Goal: Task Accomplishment & Management: Manage account settings

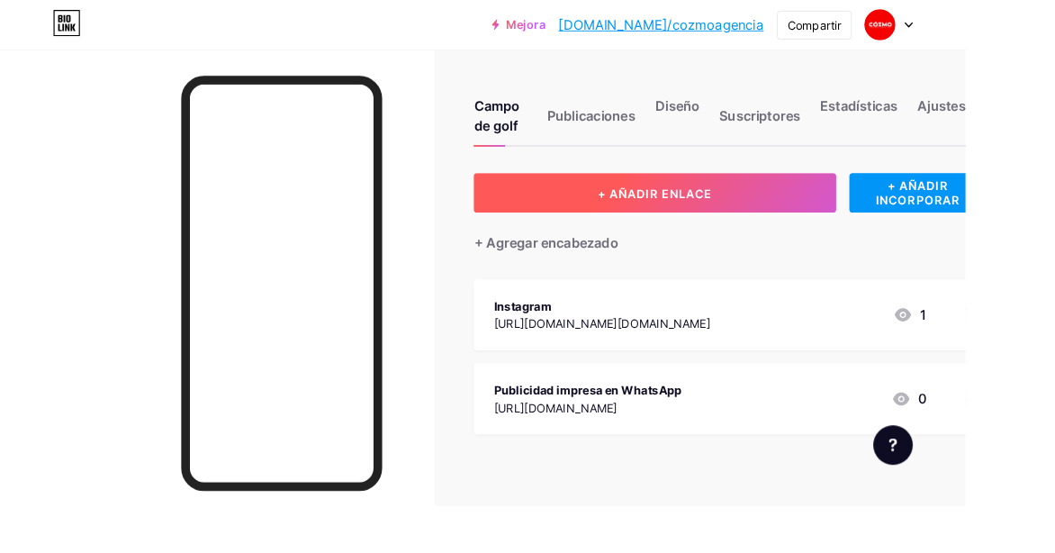
click at [711, 212] on font "+ AÑADIR ENLACE" at bounding box center [716, 210] width 125 height 15
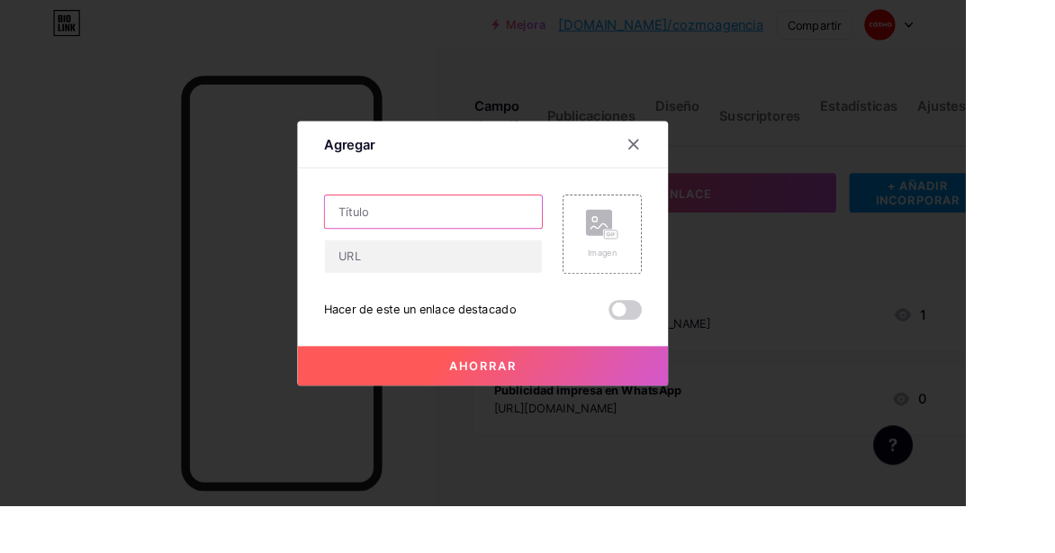
click at [410, 249] on input "text" at bounding box center [474, 231] width 238 height 36
drag, startPoint x: 682, startPoint y: 188, endPoint x: 671, endPoint y: 185, distance: 11.1
click at [673, 184] on div "Agregar" at bounding box center [527, 162] width 405 height 42
click at [692, 165] on icon at bounding box center [692, 157] width 14 height 14
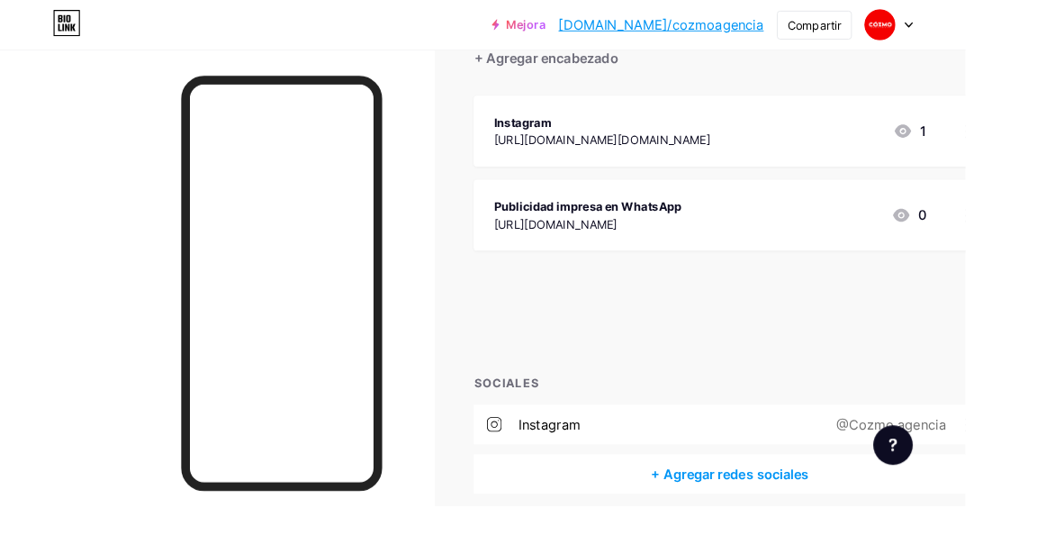
scroll to position [225, 0]
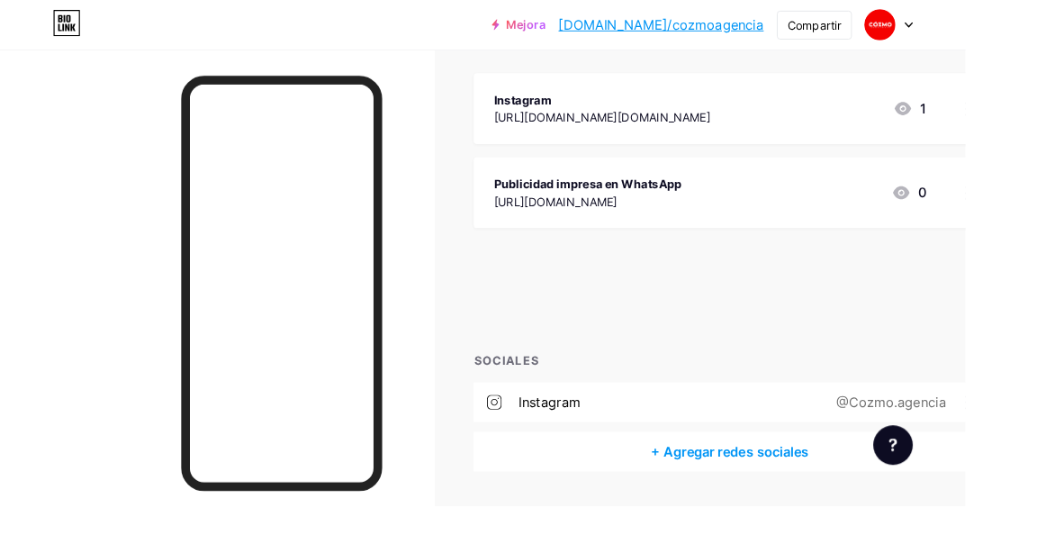
click at [669, 352] on div "+ AÑADIR ENLACE + AÑADIR INCORPORAR + Agregar encabezado Instagram [URL][DOMAIN…" at bounding box center [797, 239] width 559 height 551
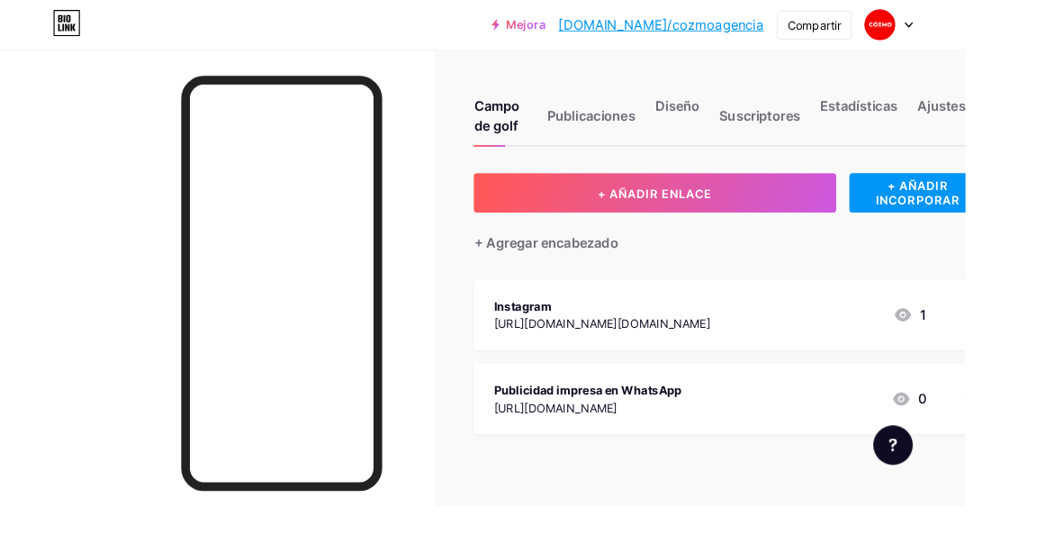
click at [1054, 449] on div at bounding box center [1061, 435] width 31 height 77
click at [695, 147] on icon at bounding box center [692, 139] width 14 height 14
click at [674, 137] on div "Publicaciones" at bounding box center [646, 131] width 96 height 54
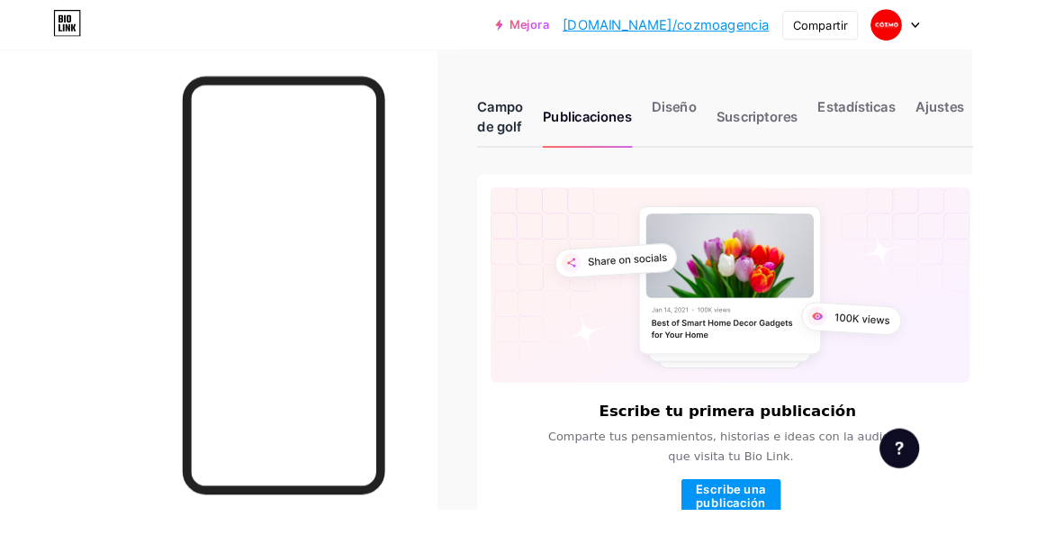
click at [557, 129] on font "Campo de golf" at bounding box center [543, 126] width 50 height 40
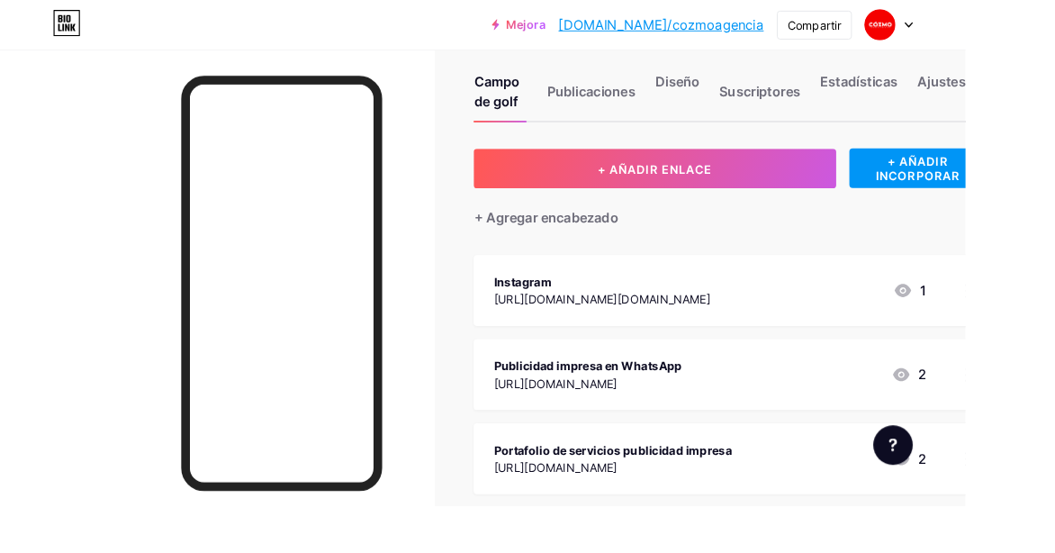
scroll to position [225, 0]
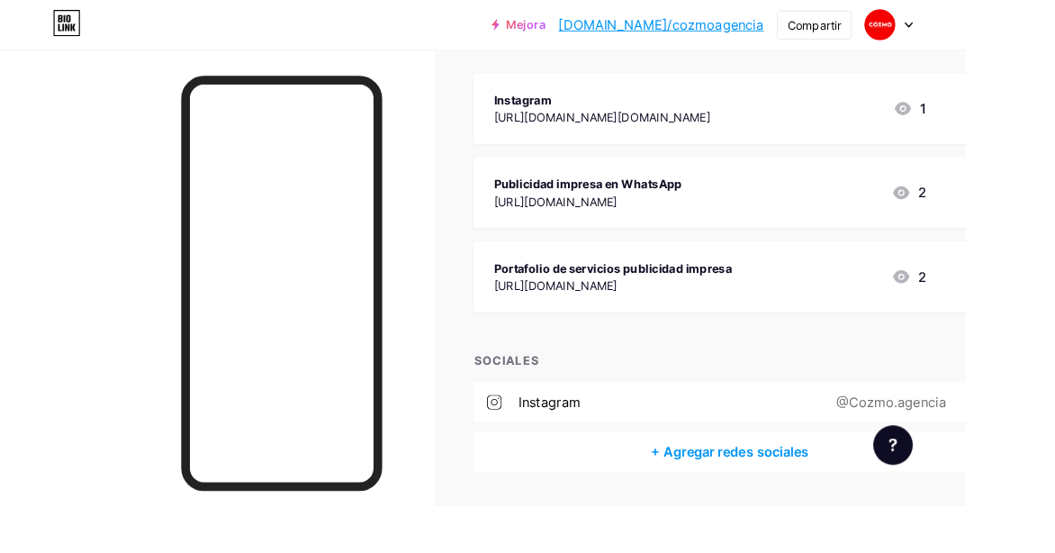
click at [800, 302] on div "Portafolio de servicios publicidad impresa [URL][DOMAIN_NAME]" at bounding box center [669, 302] width 260 height 41
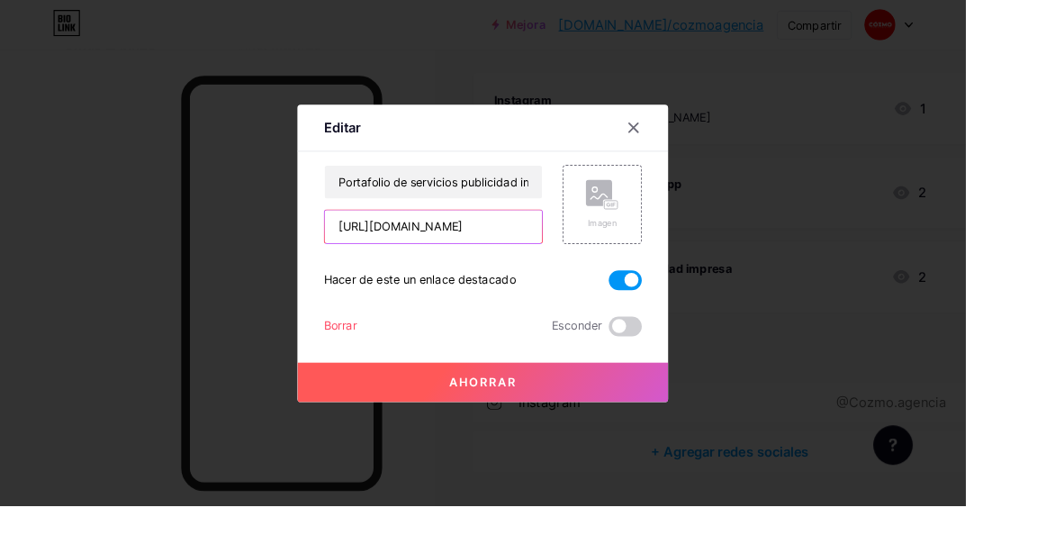
scroll to position [0, 324]
drag, startPoint x: 370, startPoint y: 276, endPoint x: 669, endPoint y: 295, distance: 299.6
click at [669, 295] on div "Portafolio de servicios publicidad impresa [URL][DOMAIN_NAME] Imagen Hacer de e…" at bounding box center [528, 273] width 348 height 187
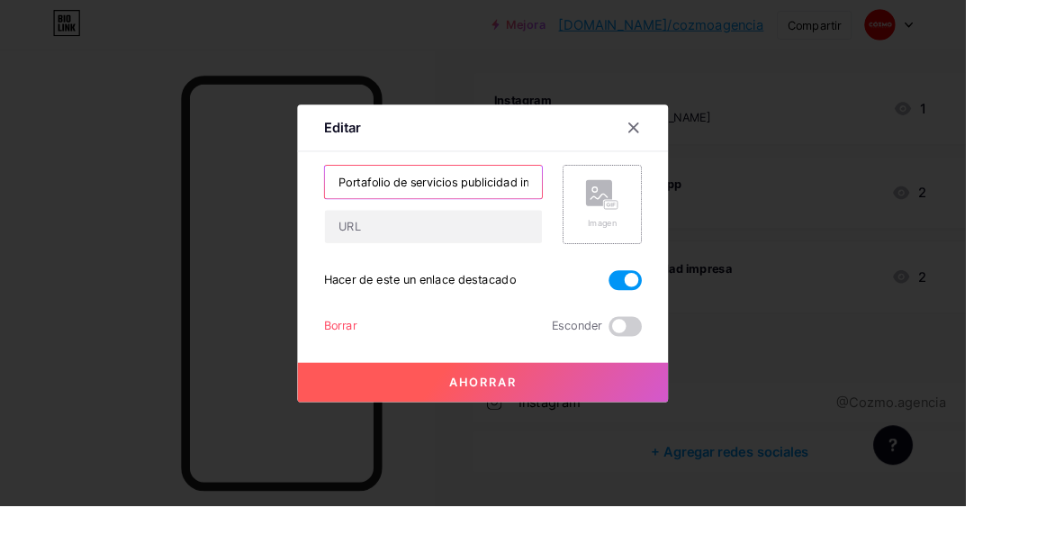
scroll to position [0, 40]
drag, startPoint x: 508, startPoint y: 226, endPoint x: 732, endPoint y: 252, distance: 225.7
click at [732, 252] on div "Editar Contenido YouTube Reproduce videos de YouTube sin salir de tu página. AG…" at bounding box center [527, 276] width 1055 height 553
type input "Portafolio de servicios"
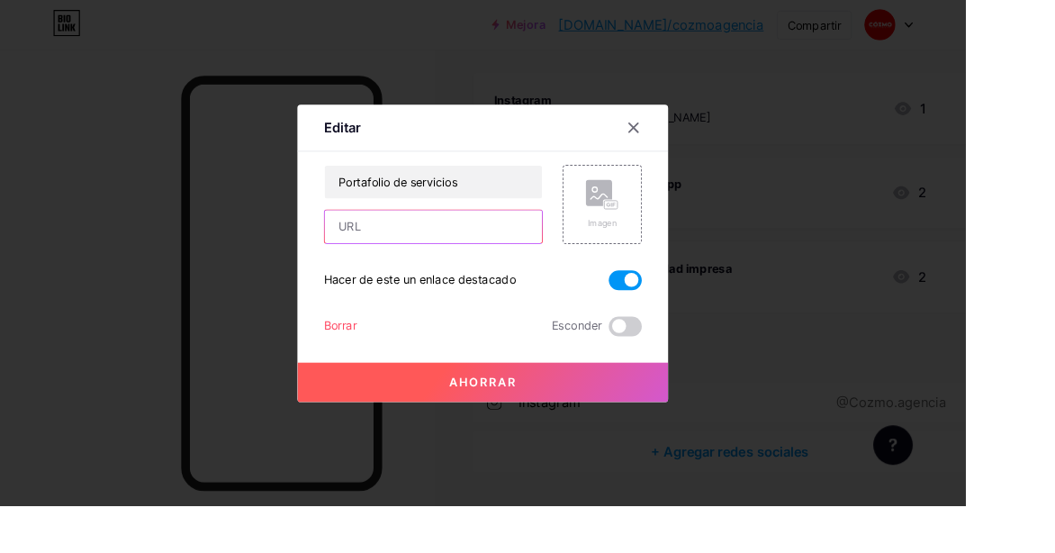
click at [434, 266] on input "text" at bounding box center [474, 248] width 238 height 36
click at [390, 266] on input "text" at bounding box center [474, 248] width 238 height 36
type input "[URL][DOMAIN_NAME]"
click at [545, 425] on font "Ahorrar" at bounding box center [528, 417] width 74 height 15
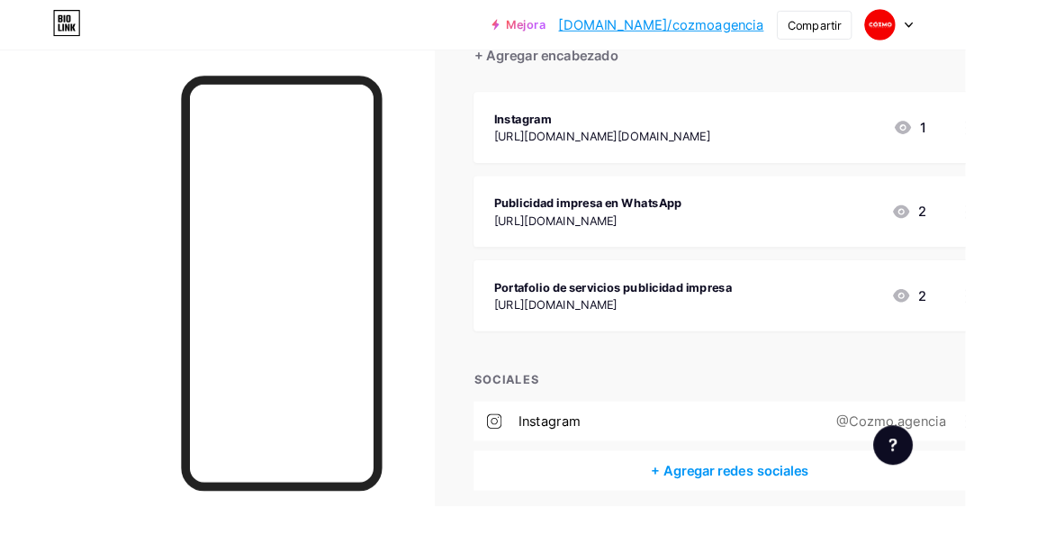
scroll to position [225, 0]
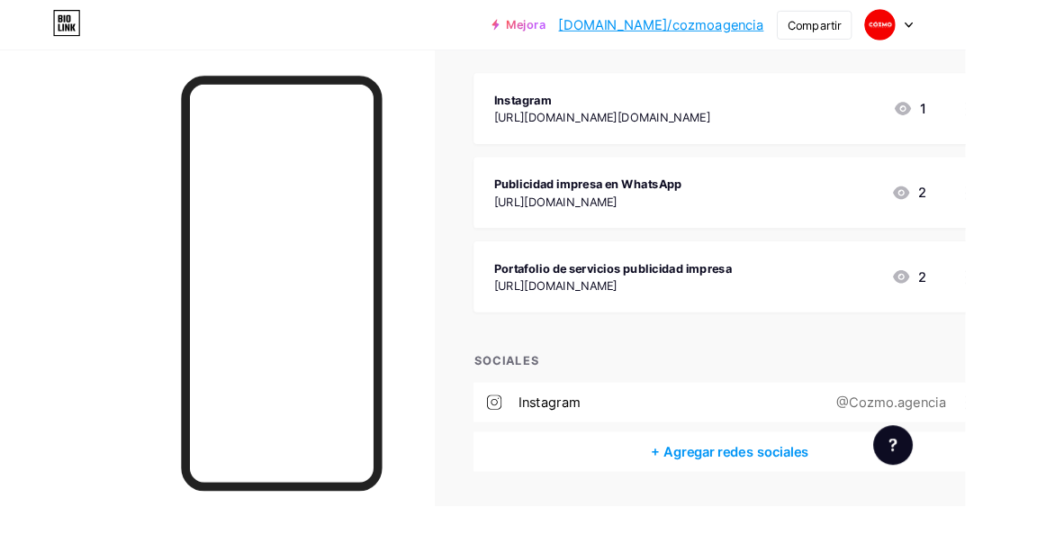
click at [815, 480] on div "+ Agregar redes sociales" at bounding box center [797, 493] width 559 height 43
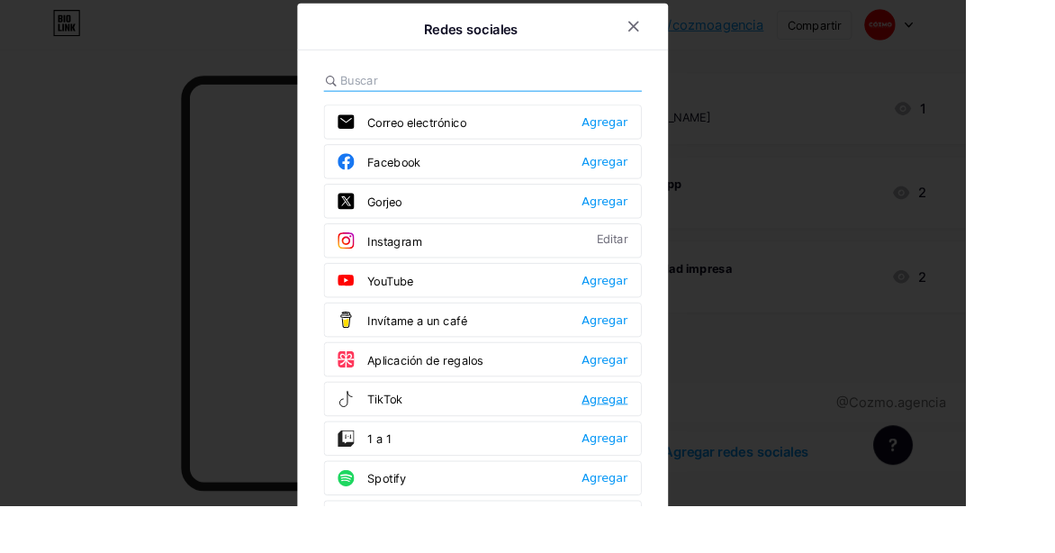
click at [664, 439] on font "Agregar" at bounding box center [661, 436] width 50 height 14
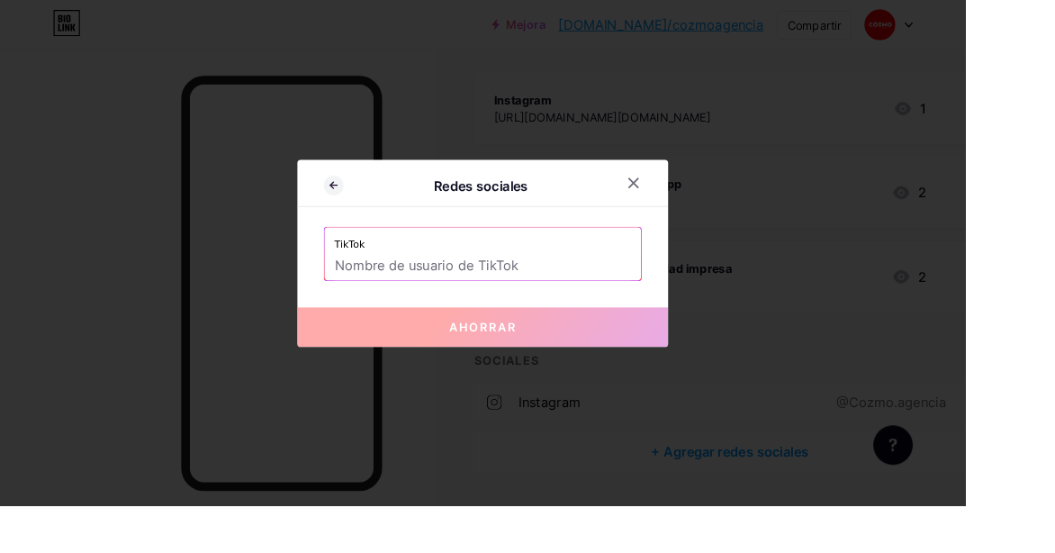
click at [499, 306] on input "text" at bounding box center [528, 291] width 324 height 31
type input "c"
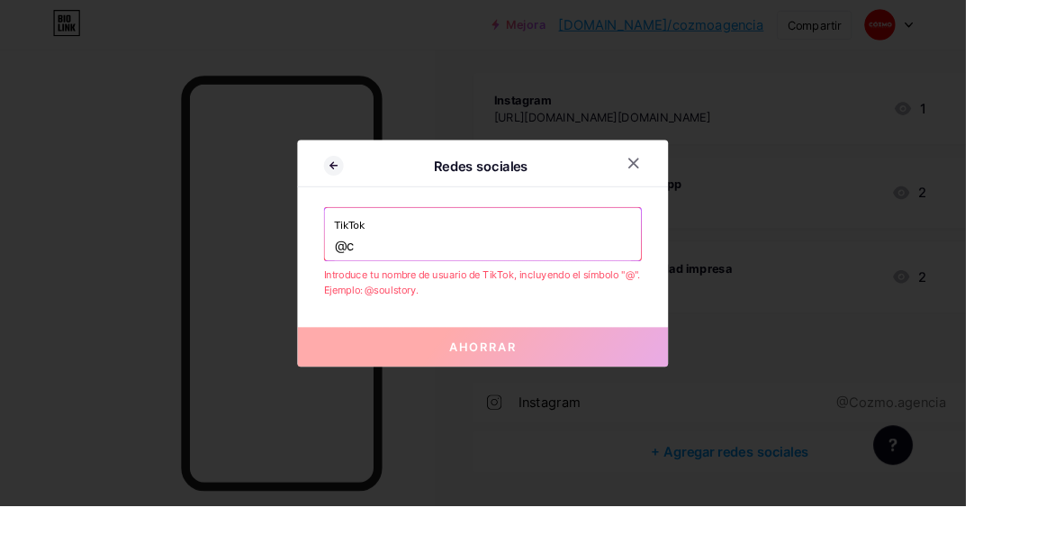
scroll to position [226, 0]
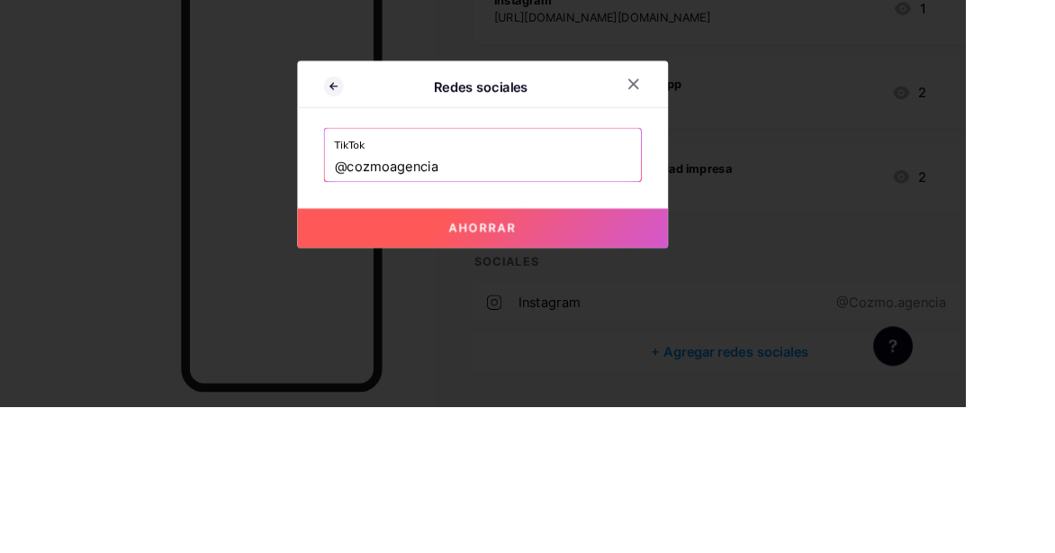
click at [592, 379] on button "Ahorrar" at bounding box center [527, 357] width 405 height 43
type input "[URL][DOMAIN_NAME]"
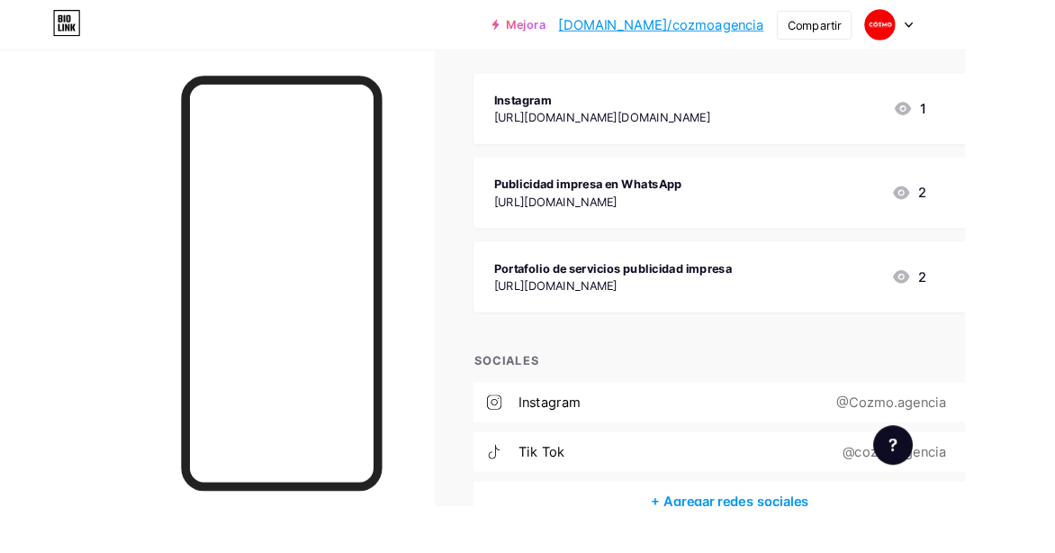
click at [793, 552] on div "+ Agregar redes sociales" at bounding box center [797, 547] width 559 height 43
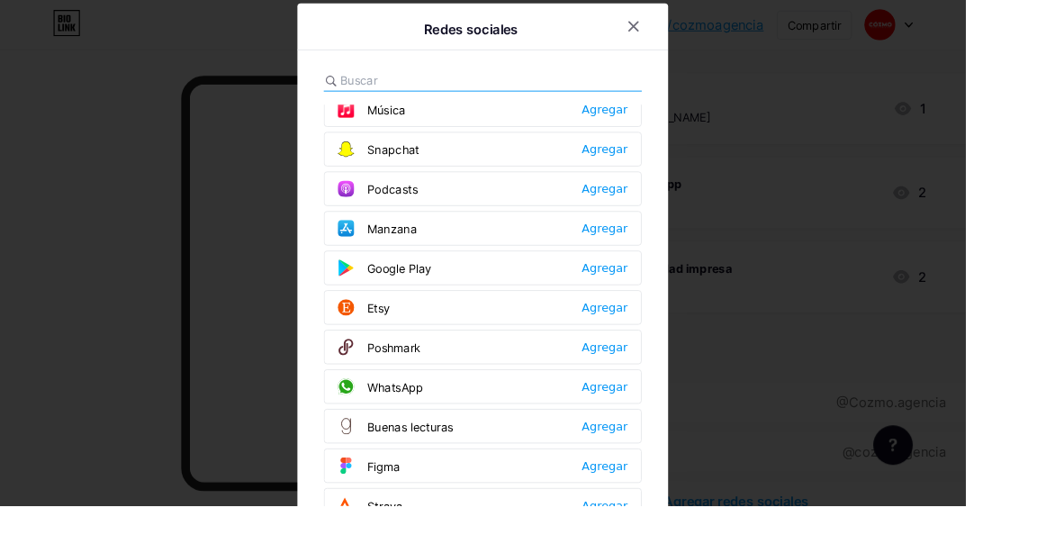
scroll to position [1354, 0]
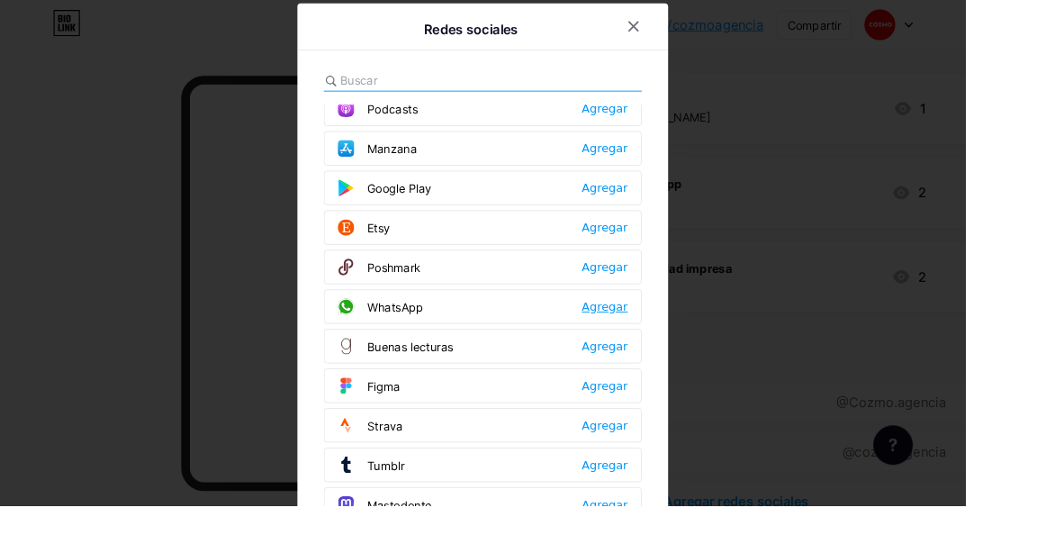
click at [657, 328] on font "Agregar" at bounding box center [661, 335] width 50 height 14
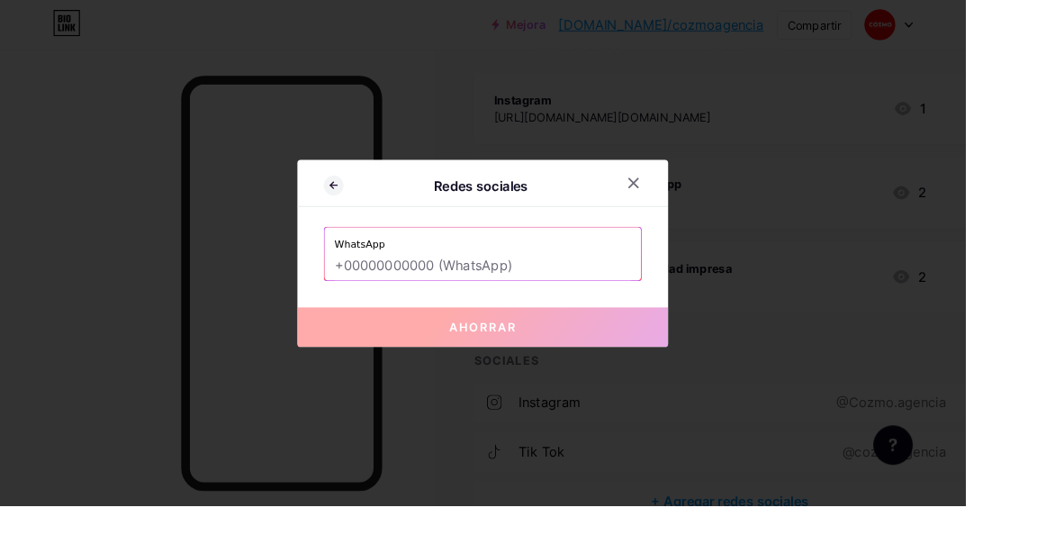
click at [533, 306] on input "text" at bounding box center [528, 291] width 324 height 31
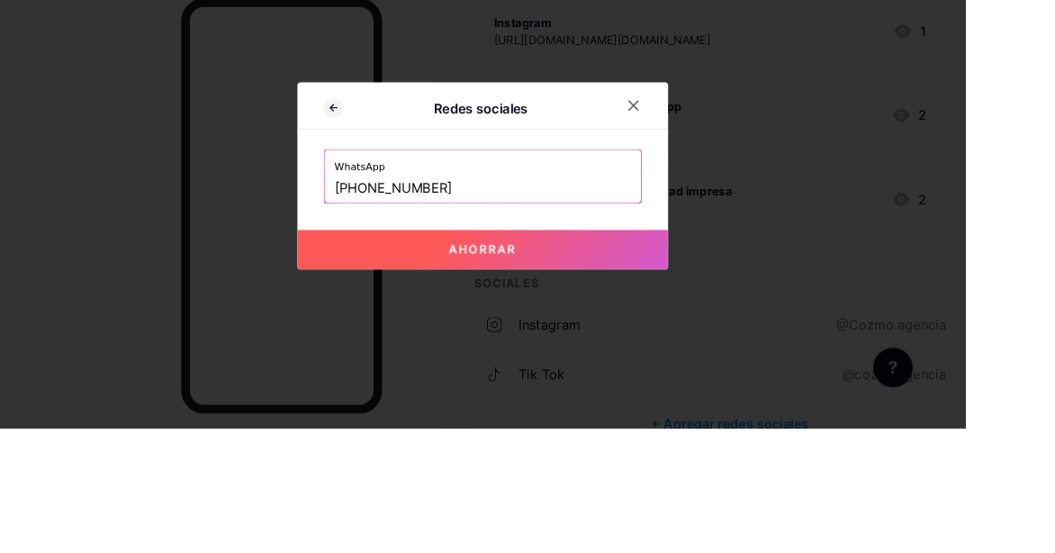
scroll to position [226, 0]
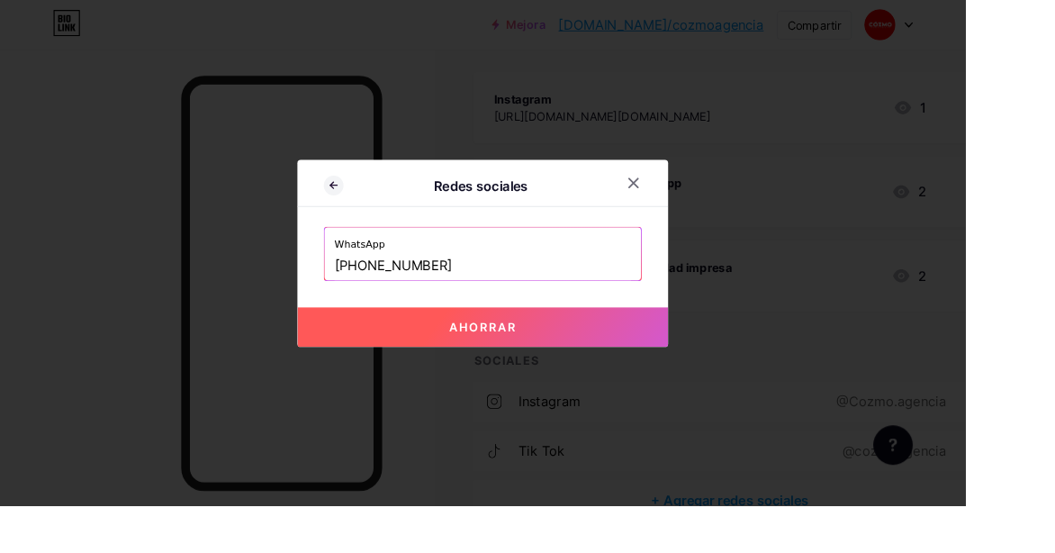
click at [610, 379] on button "Ahorrar" at bounding box center [527, 357] width 405 height 43
type input "[URL][DOMAIN_NAME] 3103765676"
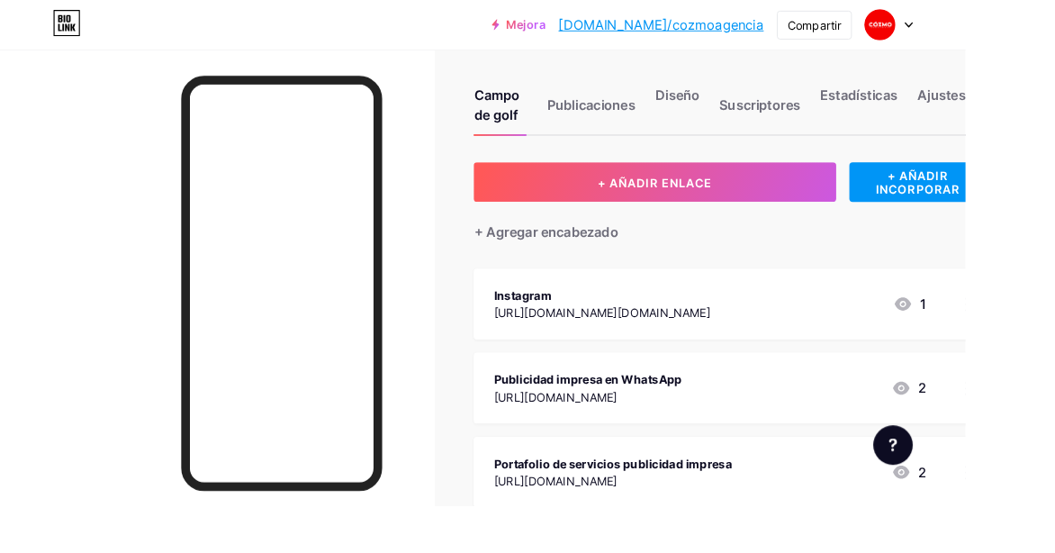
scroll to position [0, 0]
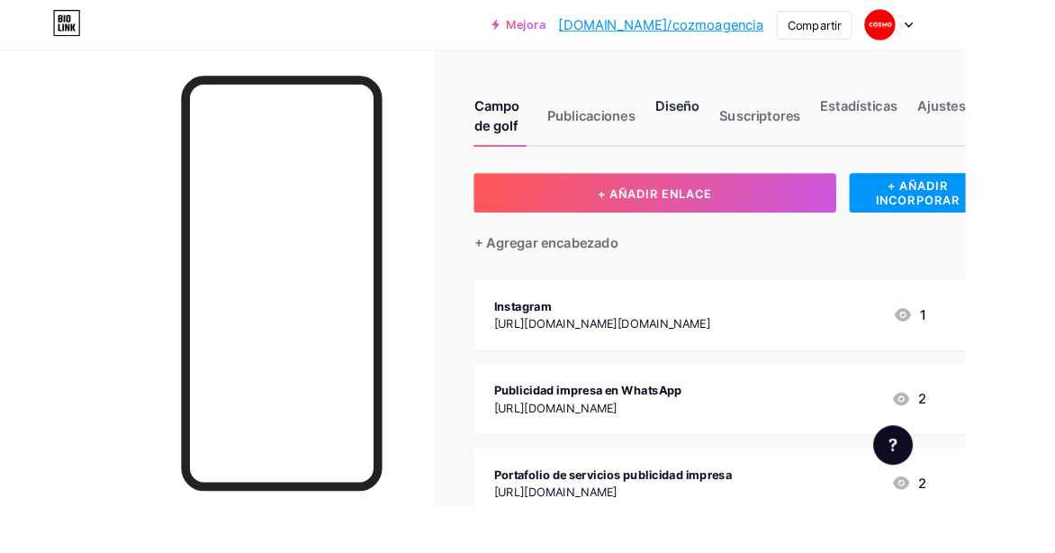
click at [747, 106] on font "Diseño" at bounding box center [740, 115] width 49 height 18
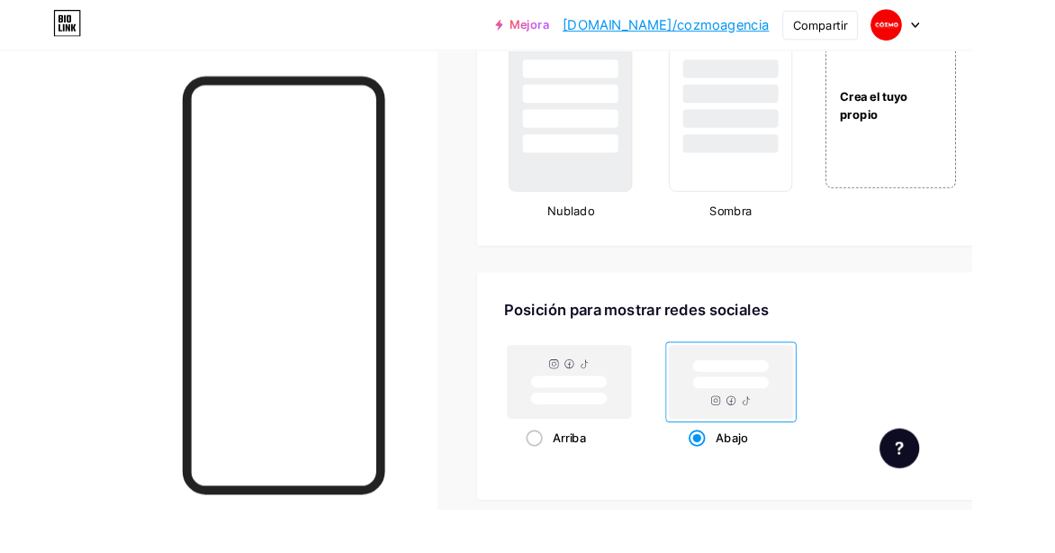
scroll to position [2112, 0]
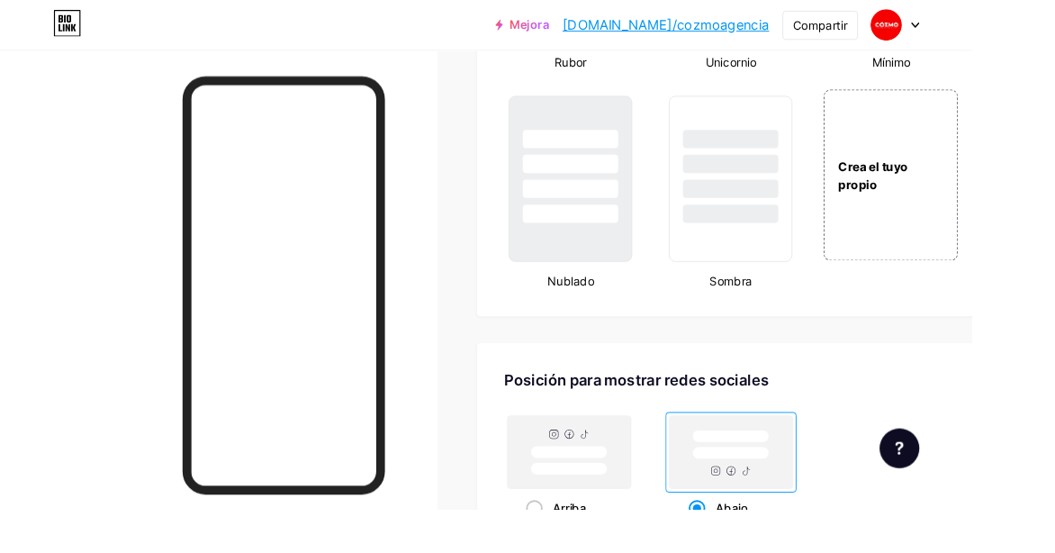
click at [963, 235] on div "Crea el tuyo propio" at bounding box center [967, 189] width 146 height 185
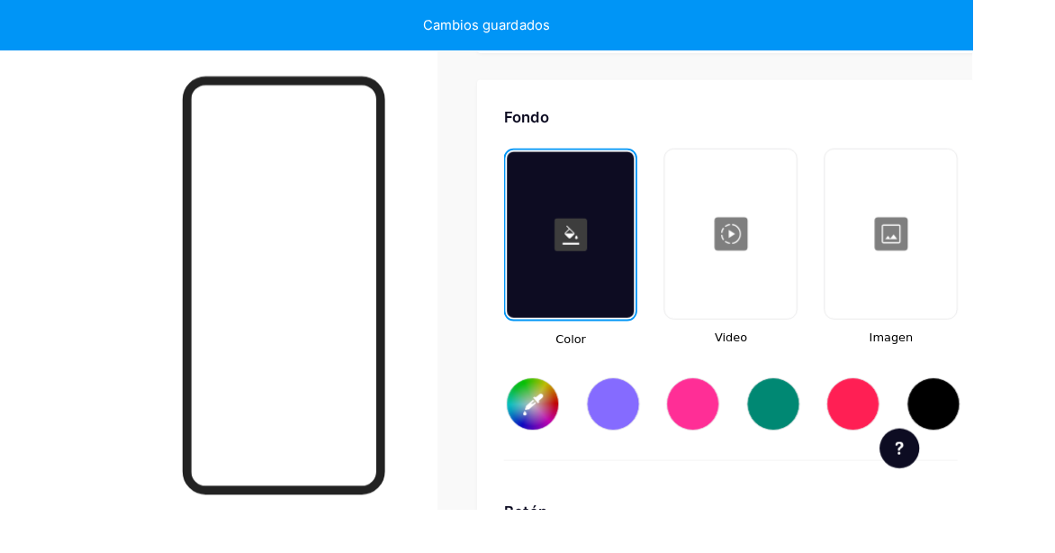
type input "#ffffff"
type input "#000000"
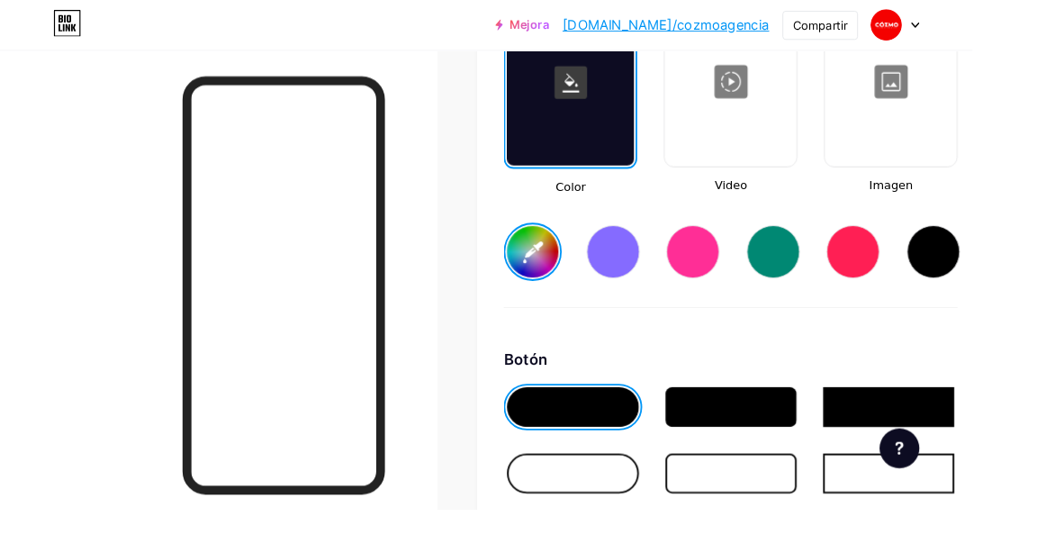
scroll to position [2597, 0]
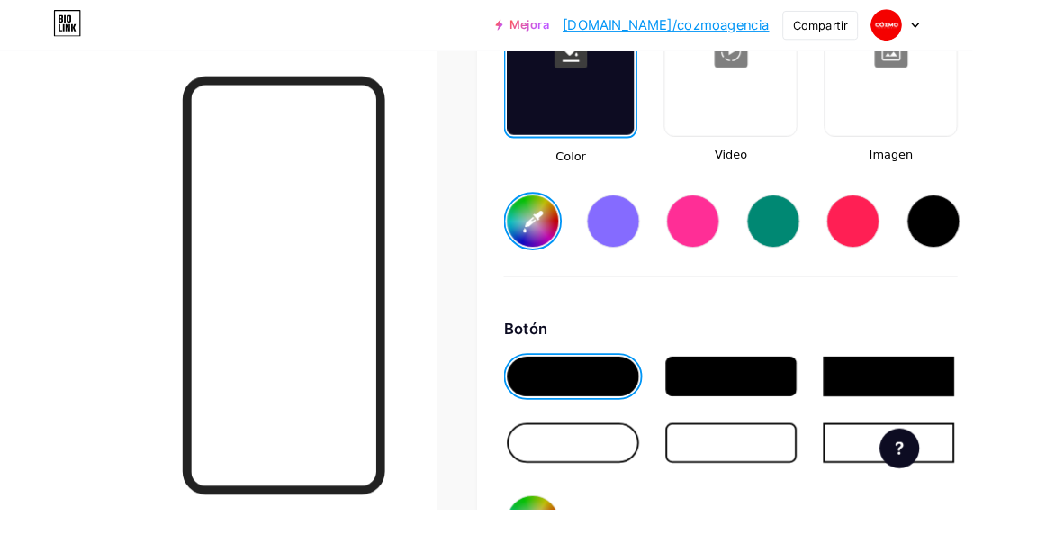
click at [669, 469] on div at bounding box center [621, 479] width 142 height 43
click at [762, 415] on div at bounding box center [793, 407] width 142 height 43
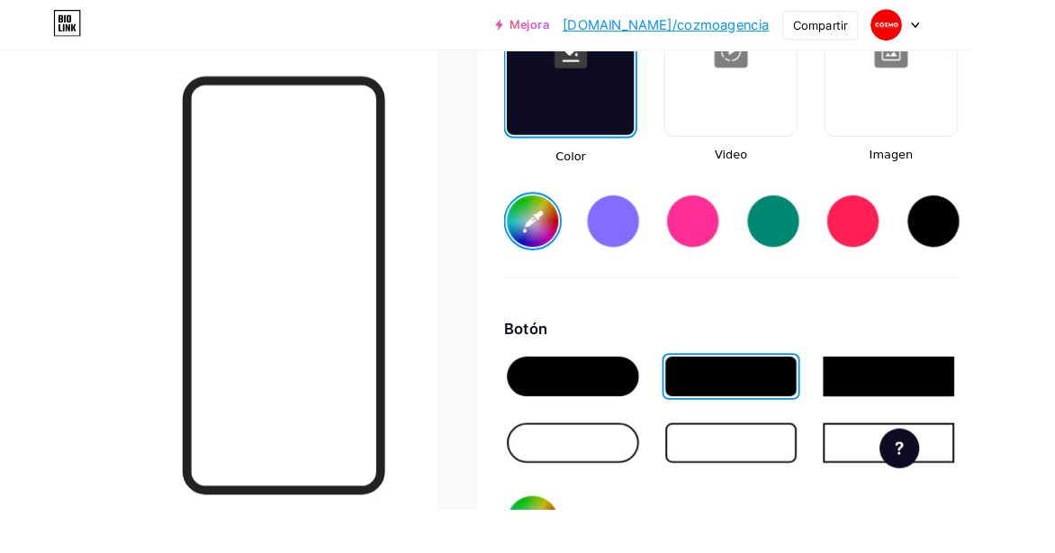
click at [643, 477] on div at bounding box center [621, 479] width 142 height 43
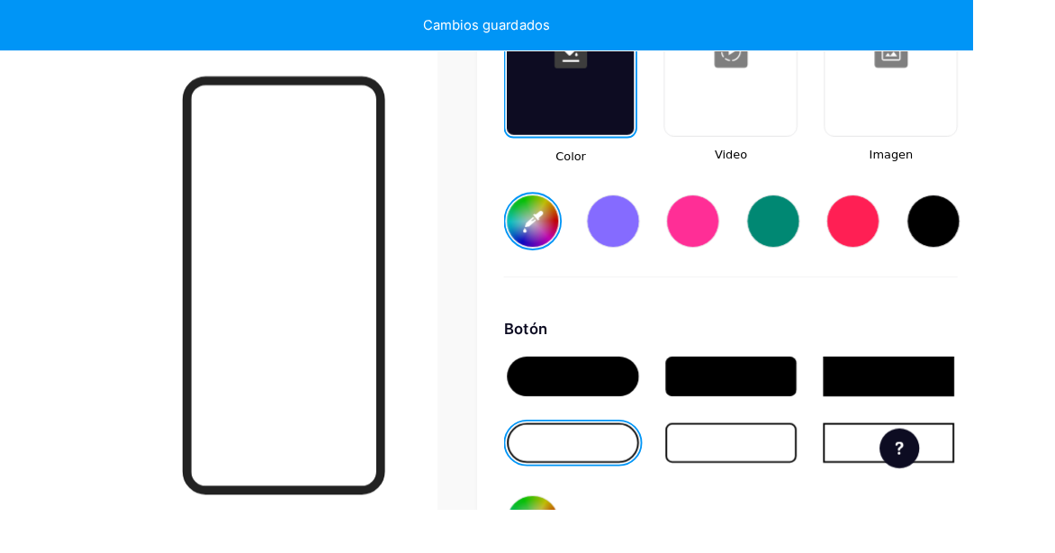
click at [640, 498] on div at bounding box center [621, 480] width 149 height 50
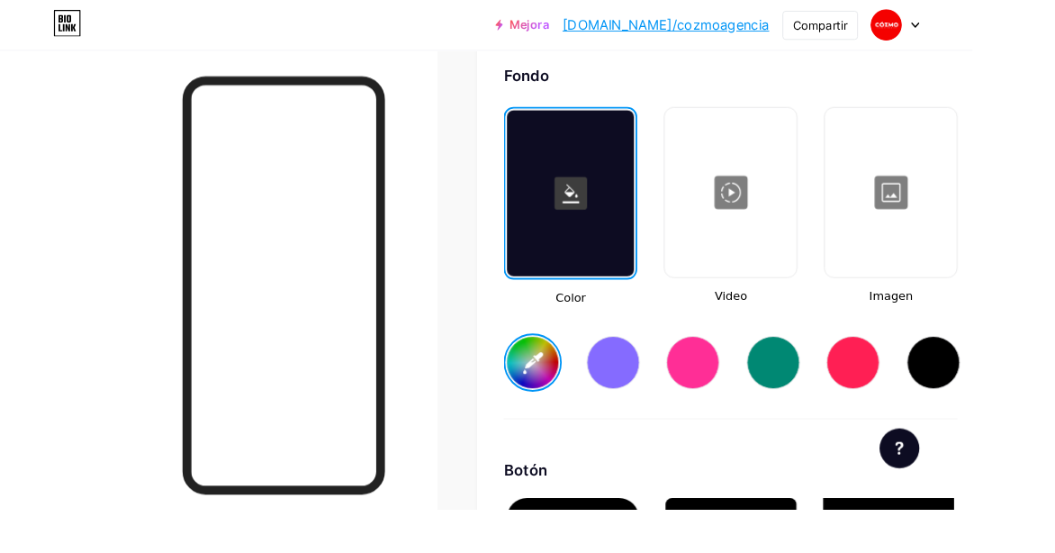
scroll to position [2409, 0]
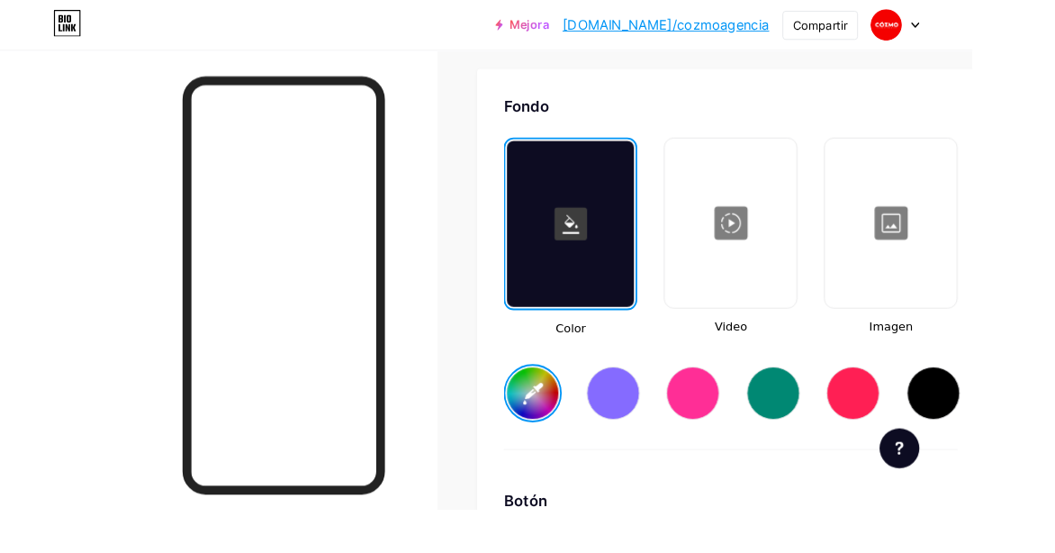
click at [571, 429] on input "#ffffff" at bounding box center [578, 427] width 56 height 56
click at [578, 420] on input "#ff0000" at bounding box center [578, 427] width 56 height 56
click at [576, 410] on input "#000000" at bounding box center [578, 427] width 56 height 56
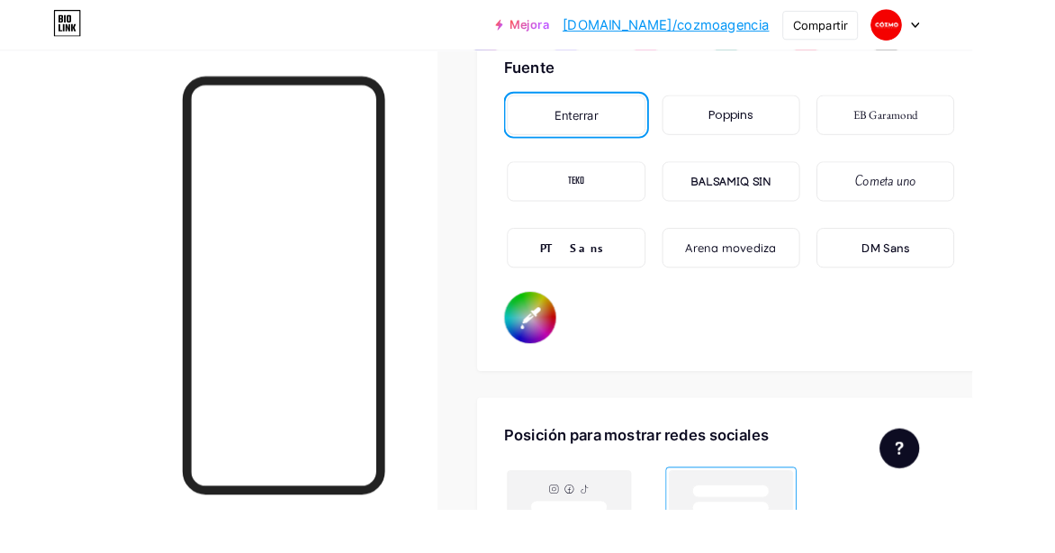
scroll to position [3170, 0]
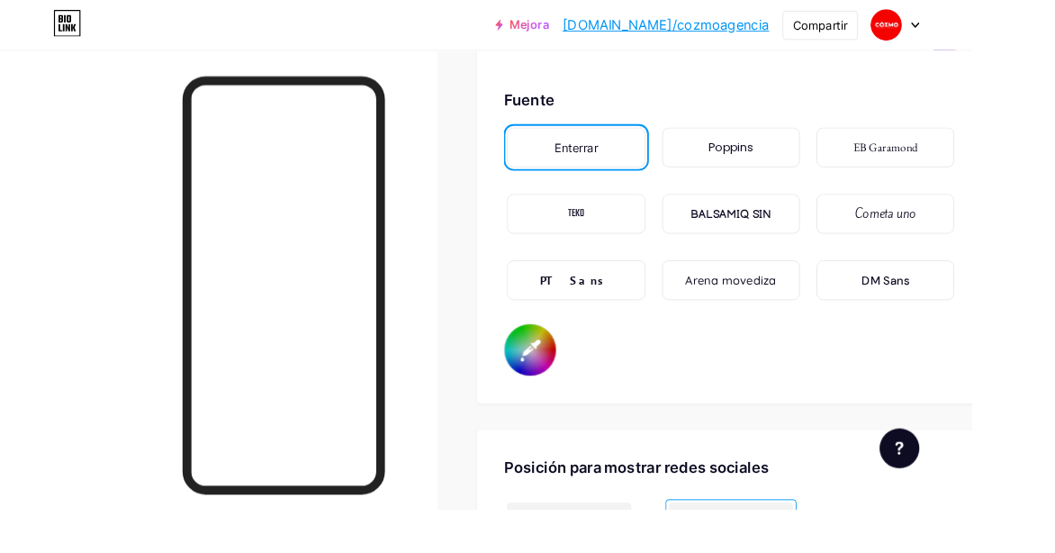
drag, startPoint x: 972, startPoint y: 211, endPoint x: 972, endPoint y: 223, distance: 12.6
click at [972, 221] on div "Cometa uno" at bounding box center [960, 232] width 149 height 43
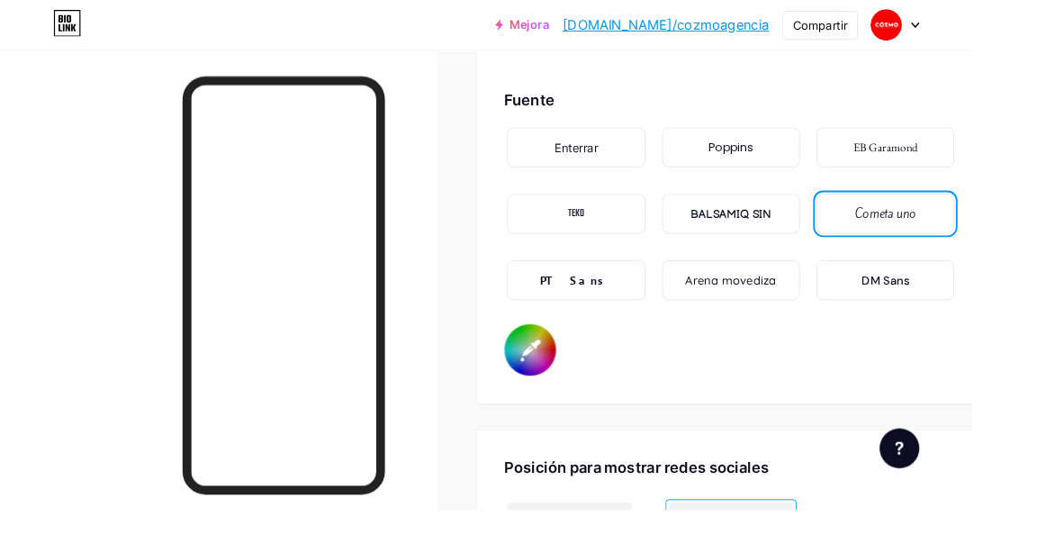
click at [960, 304] on font "DM Sans" at bounding box center [961, 304] width 51 height 16
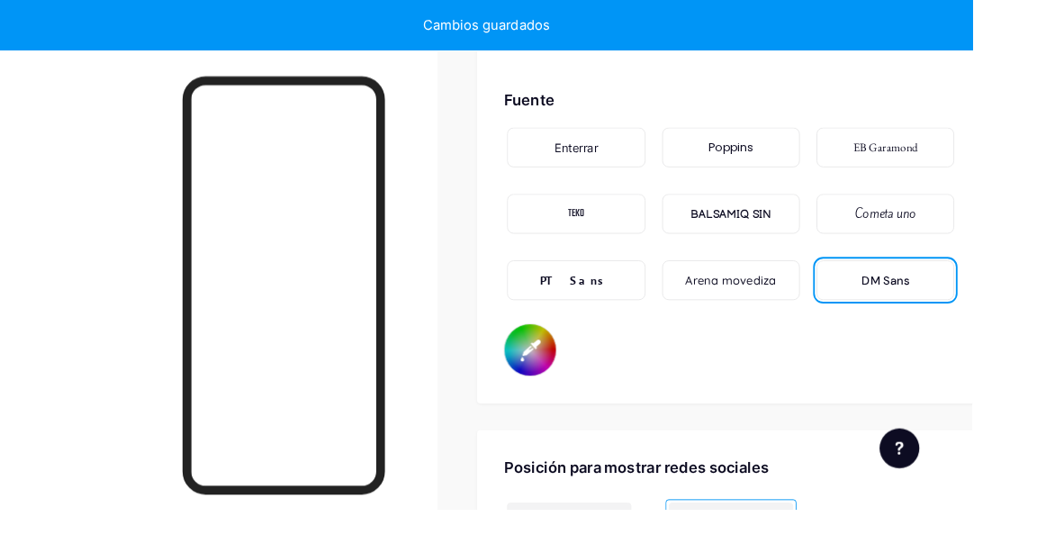
type input "#ffffff"
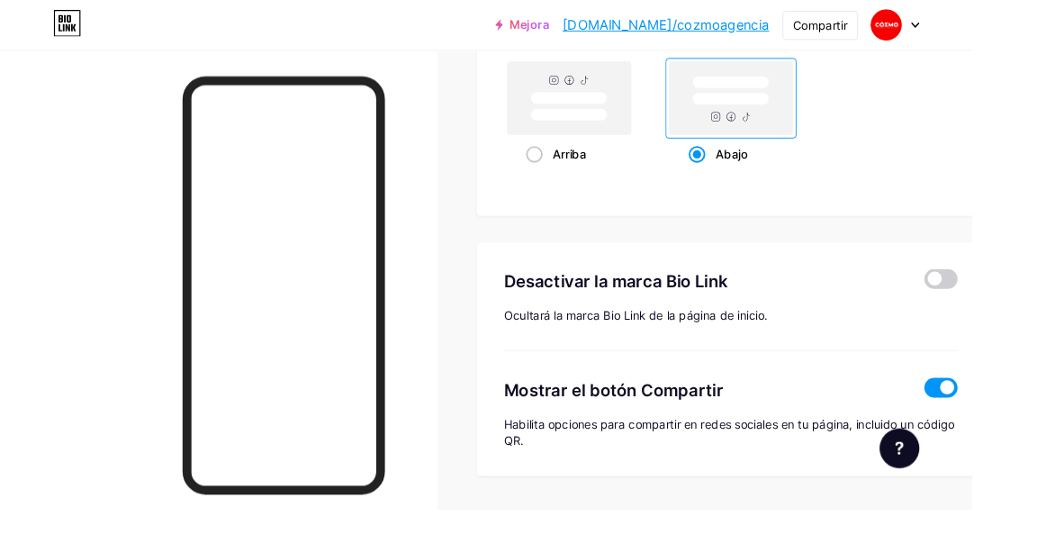
scroll to position [3652, 0]
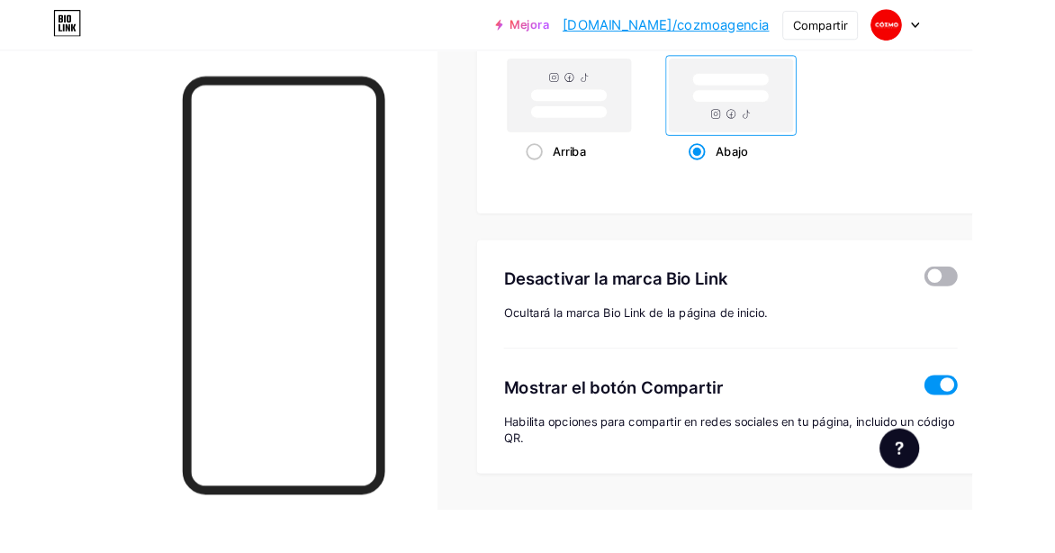
click at [1035, 297] on span at bounding box center [1021, 300] width 36 height 22
click at [1003, 304] on input "checkbox" at bounding box center [1003, 304] width 0 height 0
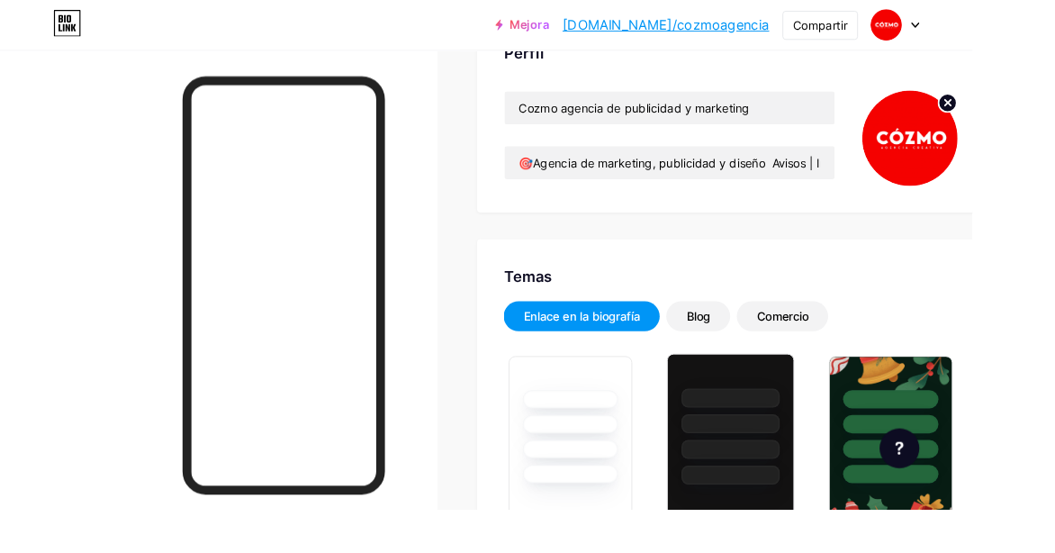
type input "#ffffff"
type input "#000000"
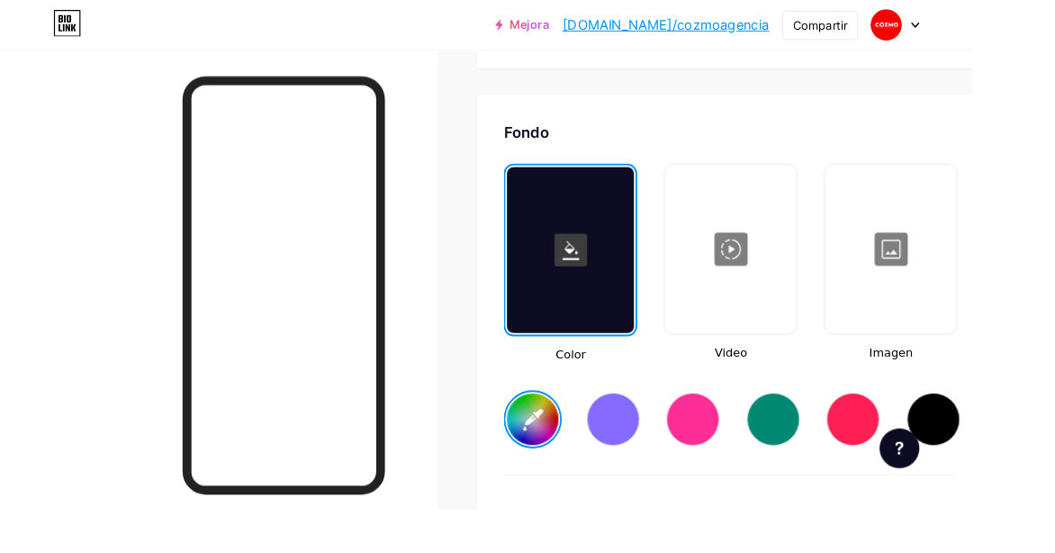
scroll to position [2321, 0]
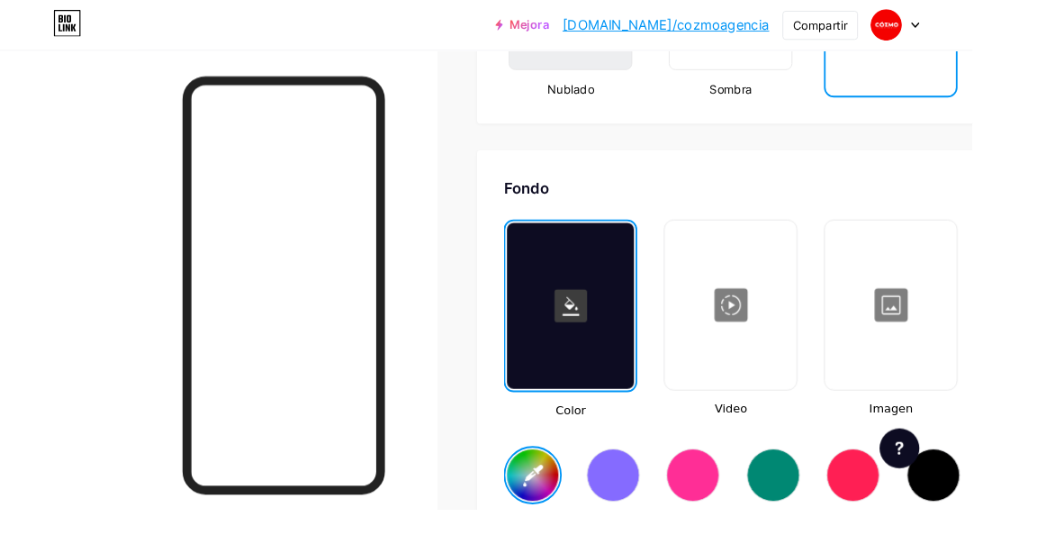
click at [817, 304] on div at bounding box center [793, 330] width 140 height 180
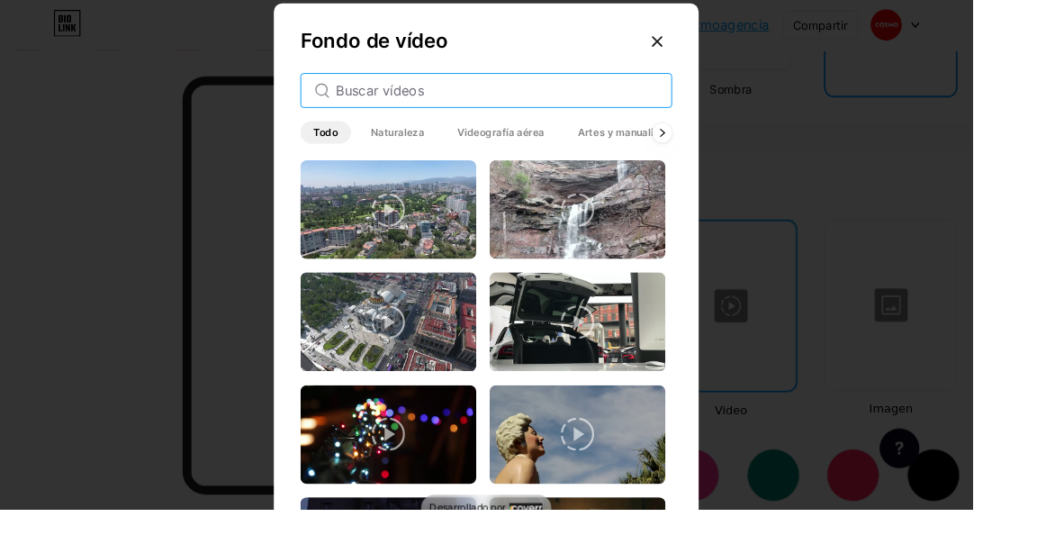
click at [406, 109] on input "text" at bounding box center [539, 98] width 349 height 22
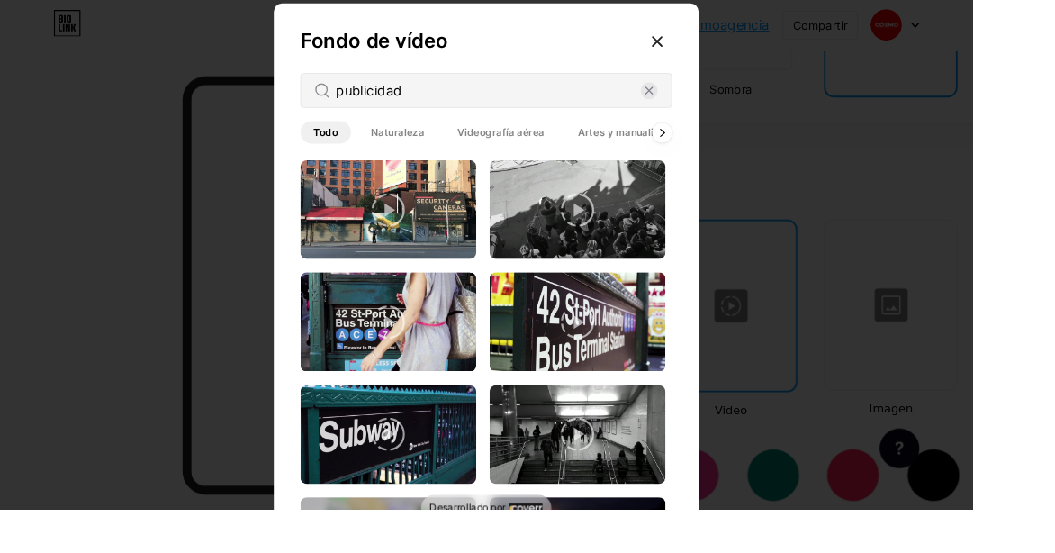
click at [423, 233] on icon at bounding box center [421, 228] width 36 height 36
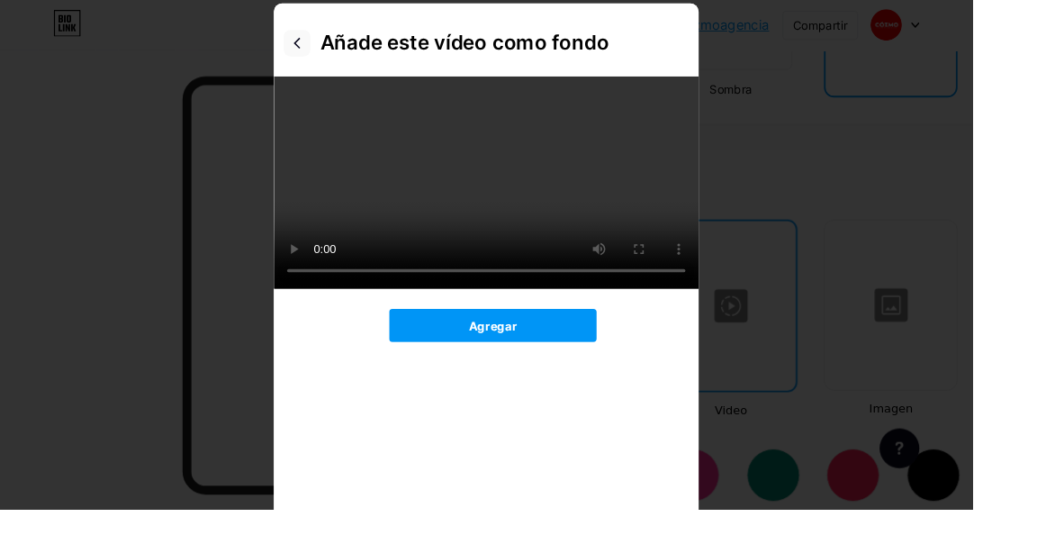
click at [317, 54] on icon at bounding box center [322, 47] width 14 height 14
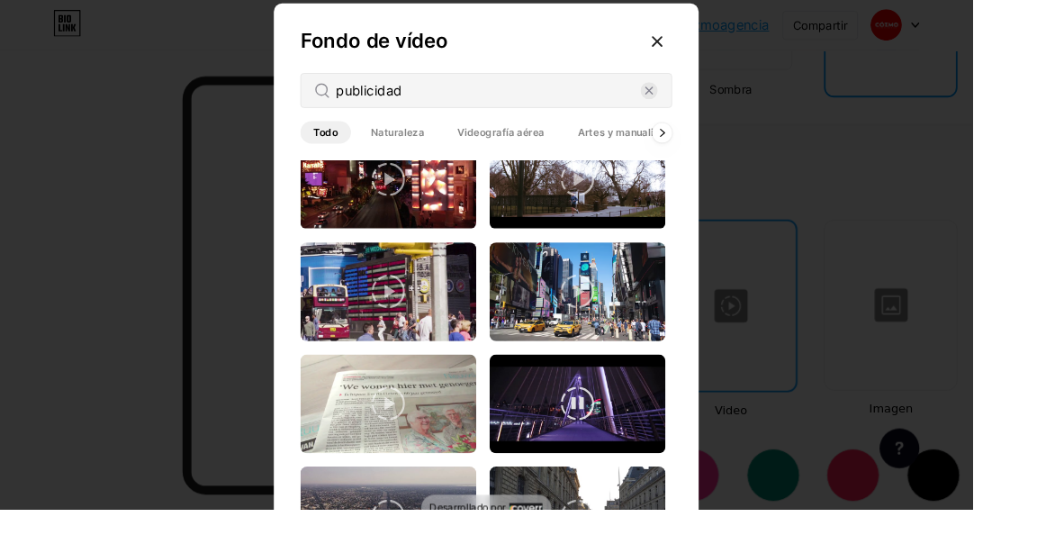
scroll to position [1191, 0]
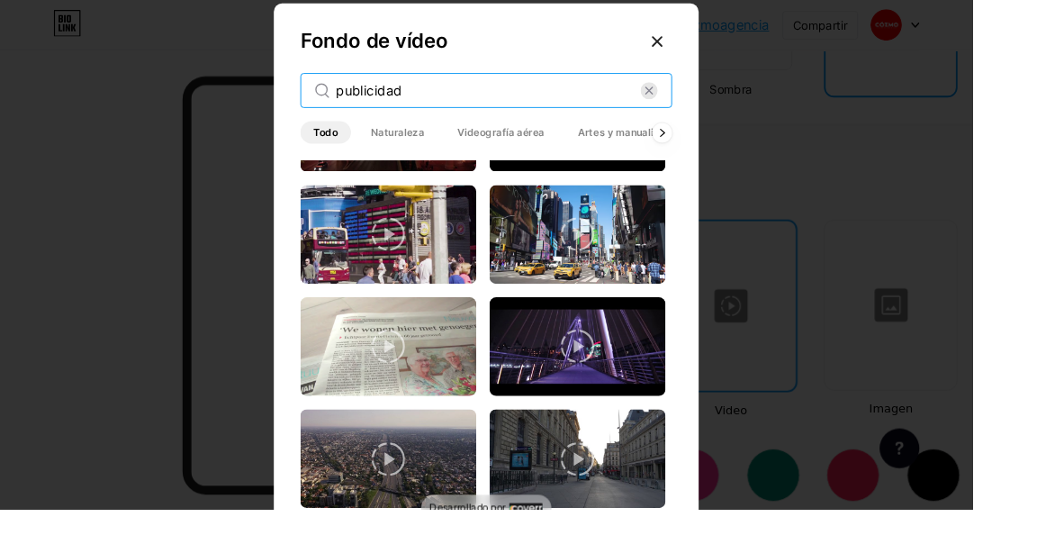
drag, startPoint x: 476, startPoint y: 105, endPoint x: 357, endPoint y: 106, distance: 118.9
click at [358, 106] on div "publicidad" at bounding box center [527, 98] width 403 height 38
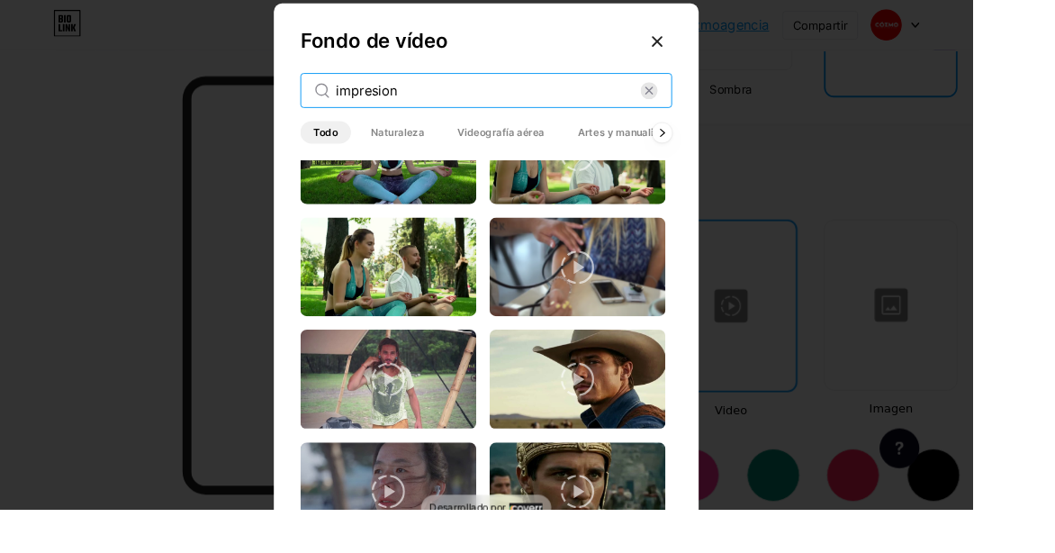
scroll to position [1647, 0]
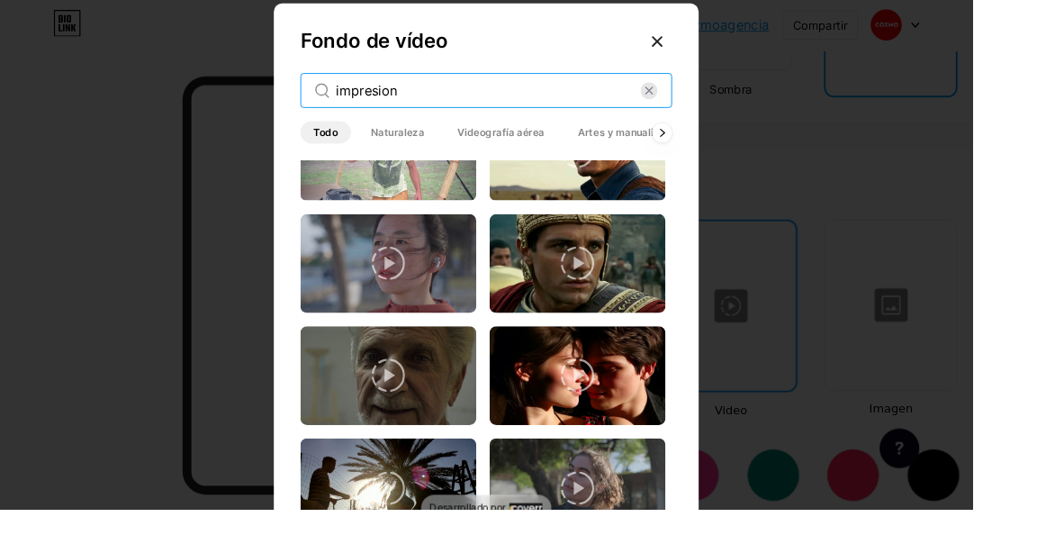
type input "impresion"
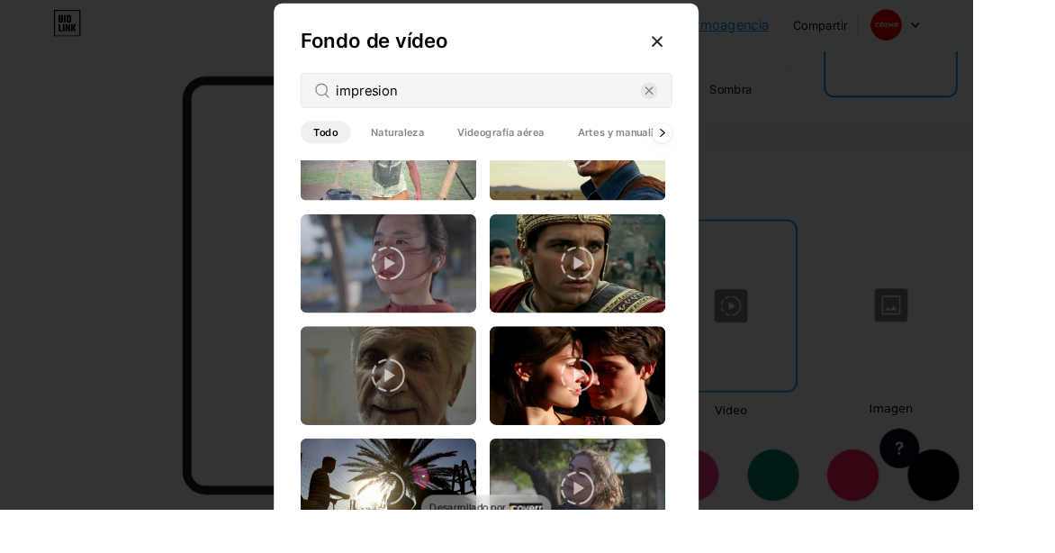
click at [664, 150] on font "Artes y manualidades" at bounding box center [684, 144] width 115 height 14
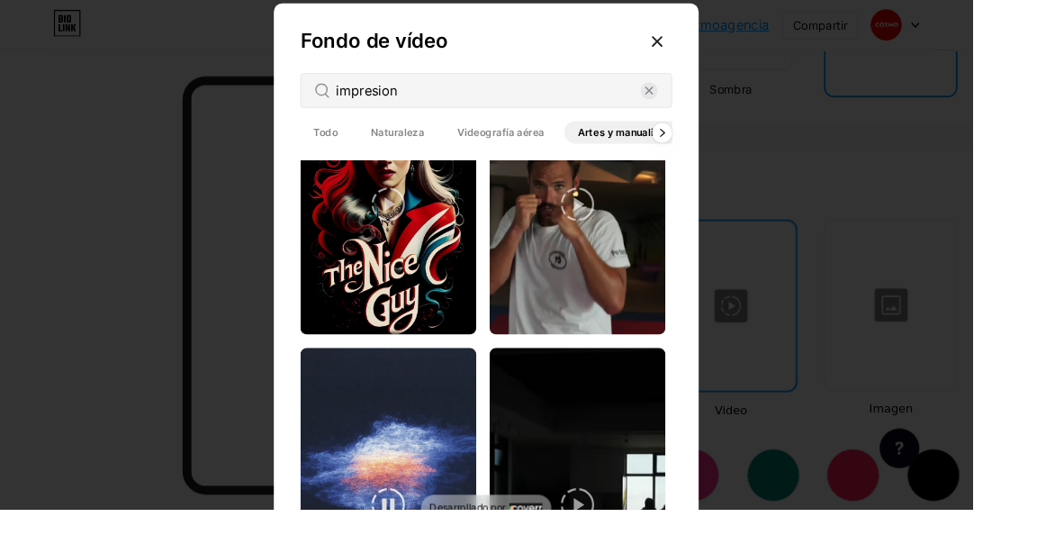
scroll to position [893, 0]
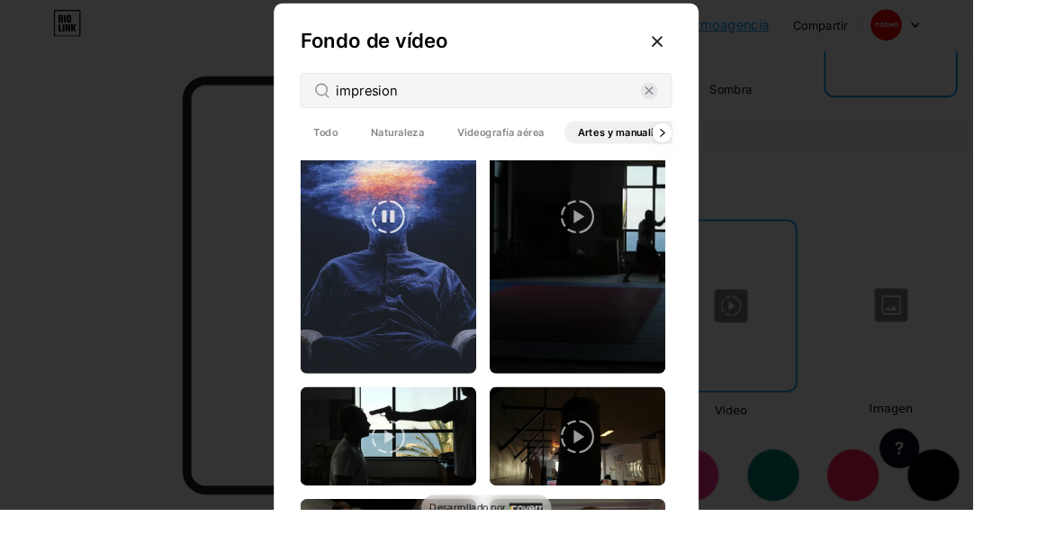
click at [458, 341] on video at bounding box center [421, 235] width 191 height 340
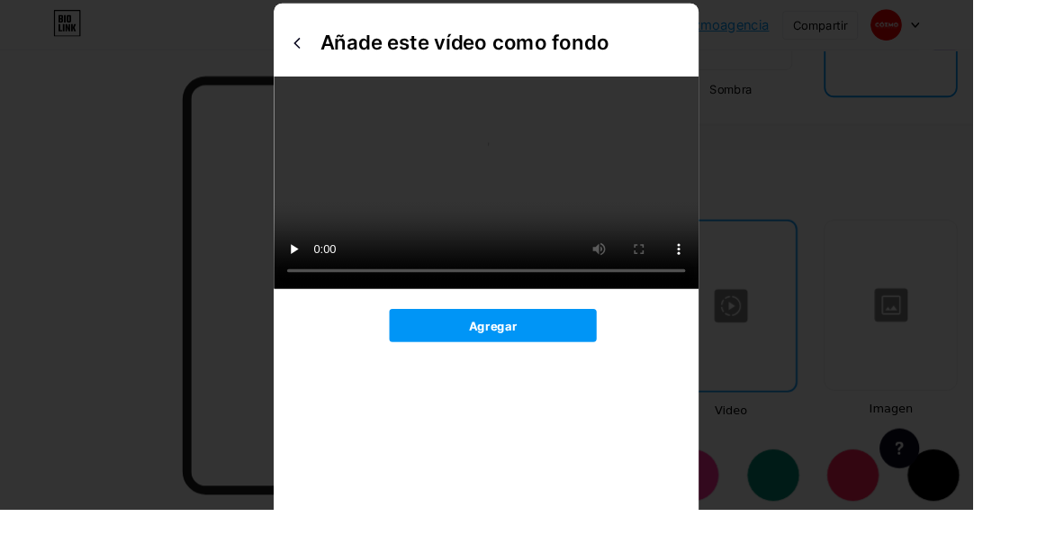
scroll to position [830, 0]
click at [529, 53] on font "Añade este vídeo como fondo" at bounding box center [504, 46] width 313 height 26
click at [862, 389] on div at bounding box center [527, 276] width 1055 height 553
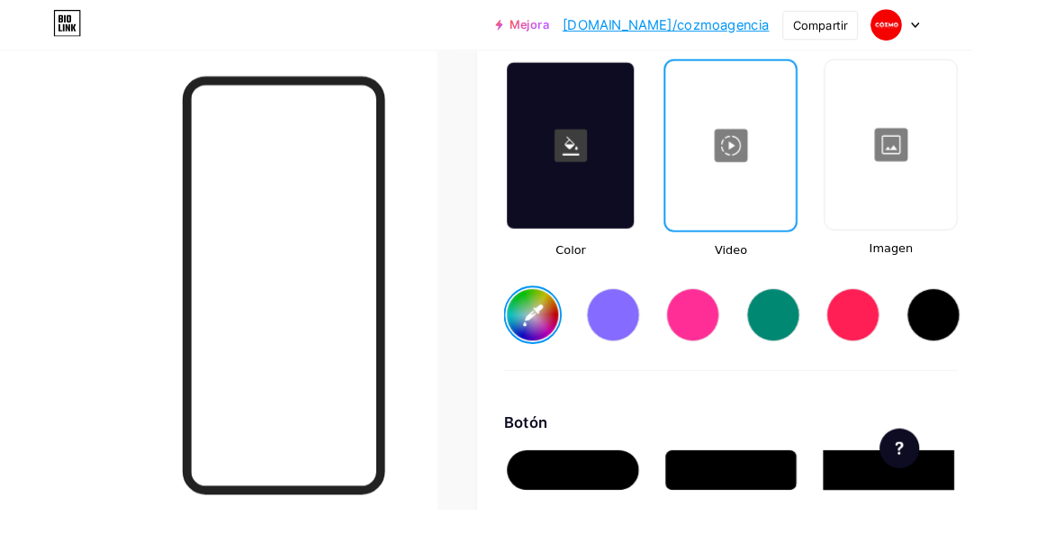
scroll to position [2495, 0]
click at [809, 149] on div at bounding box center [793, 158] width 138 height 180
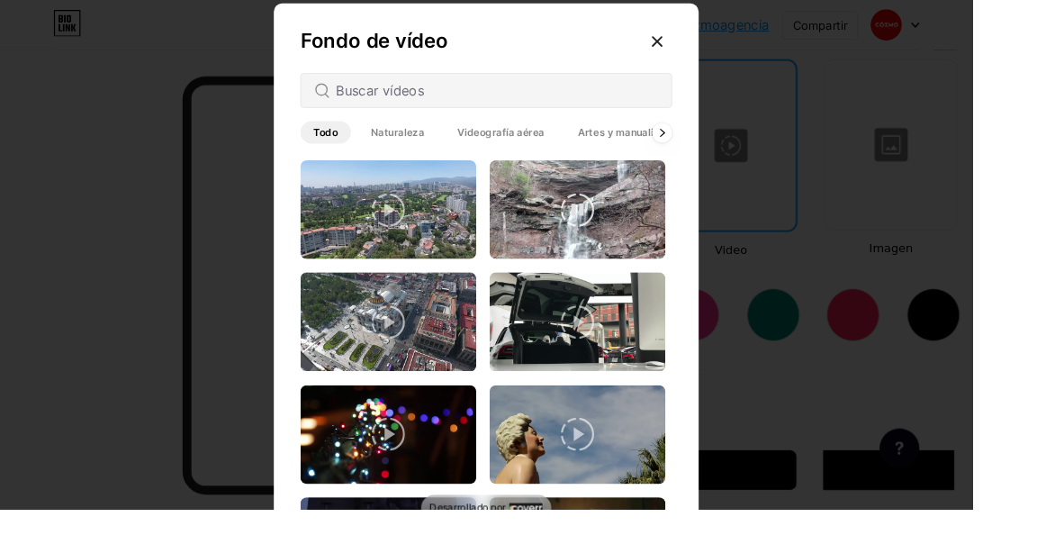
click at [681, 150] on font "Artes y manualidades" at bounding box center [684, 144] width 115 height 14
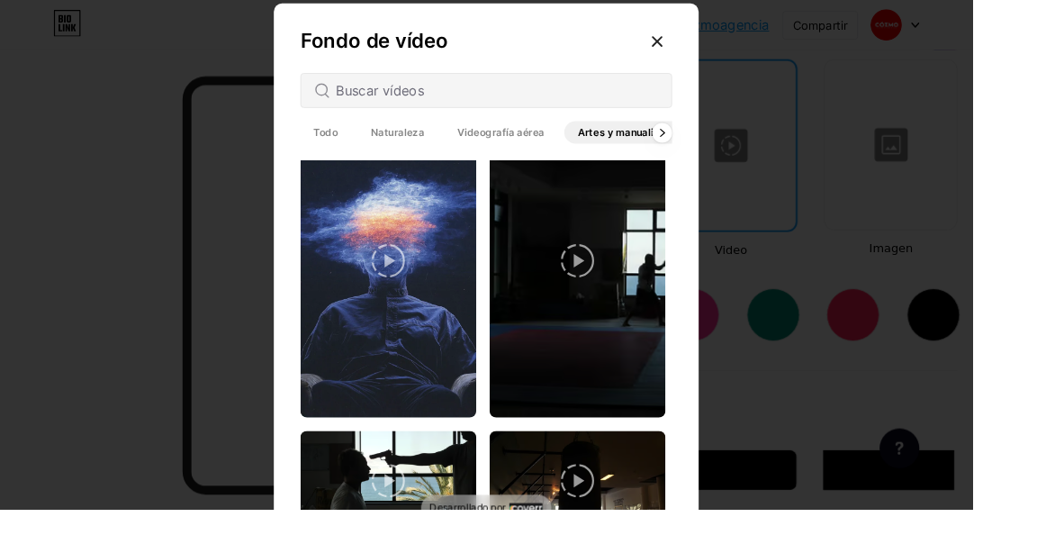
scroll to position [841, 0]
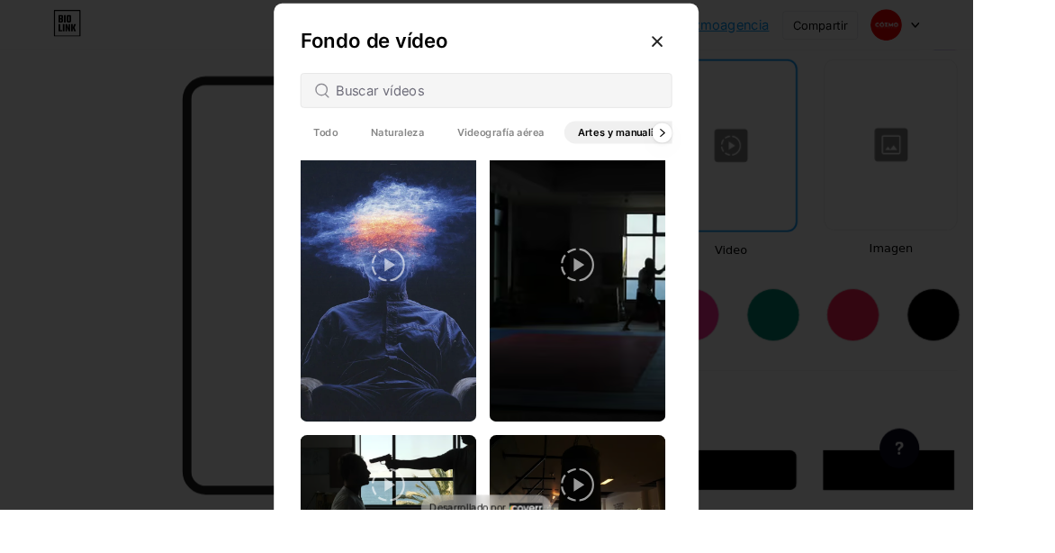
click at [429, 375] on video at bounding box center [421, 287] width 191 height 340
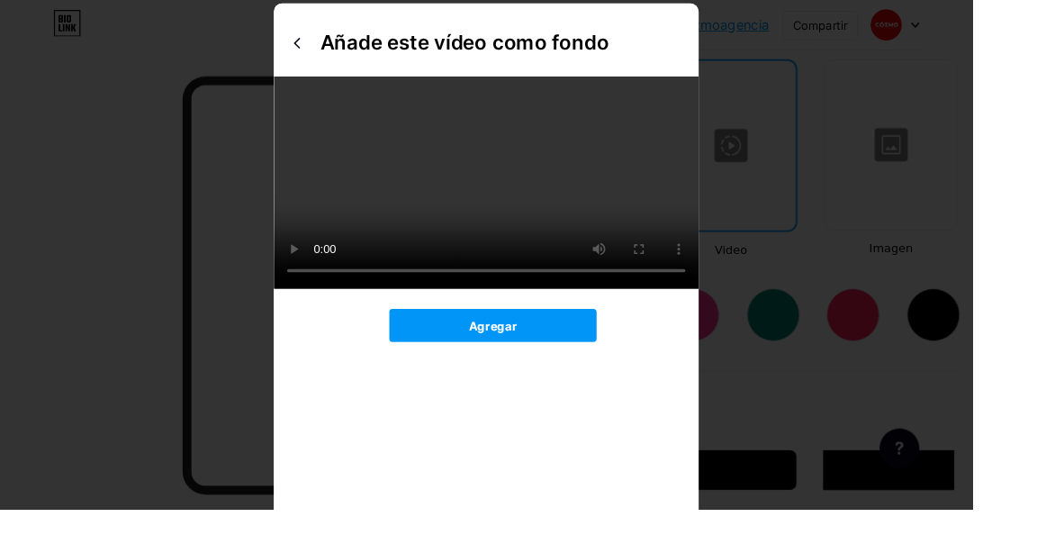
click at [562, 313] on video at bounding box center [527, 198] width 461 height 231
drag, startPoint x: 831, startPoint y: 171, endPoint x: 807, endPoint y: 159, distance: 27.0
click at [828, 169] on div at bounding box center [527, 276] width 1055 height 553
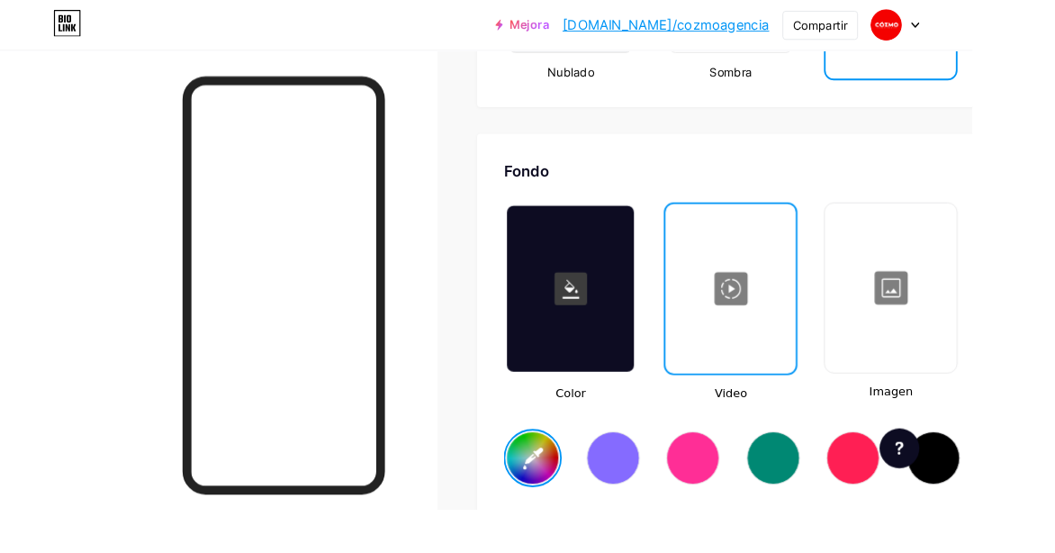
scroll to position [2402, 0]
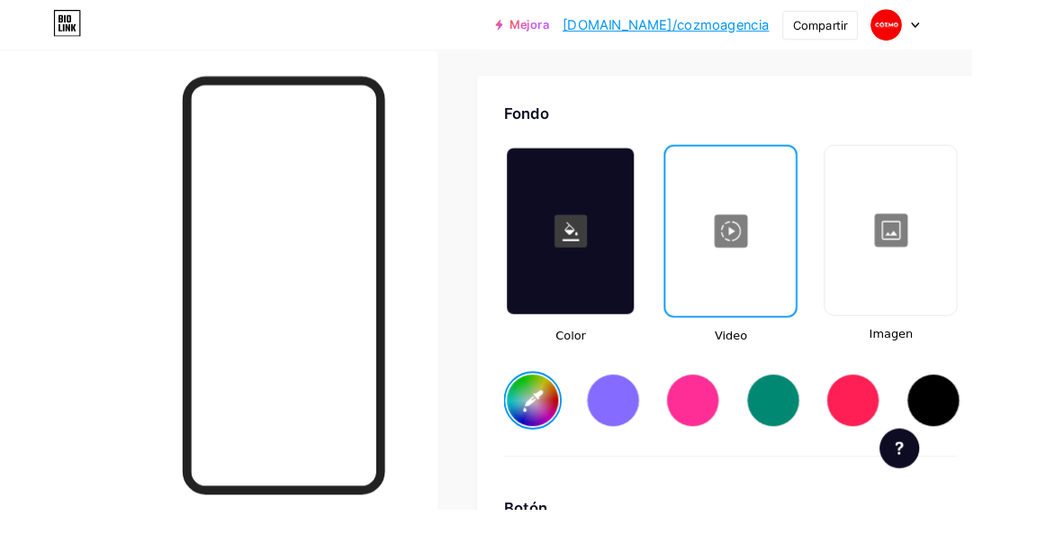
click at [951, 257] on div at bounding box center [967, 249] width 140 height 180
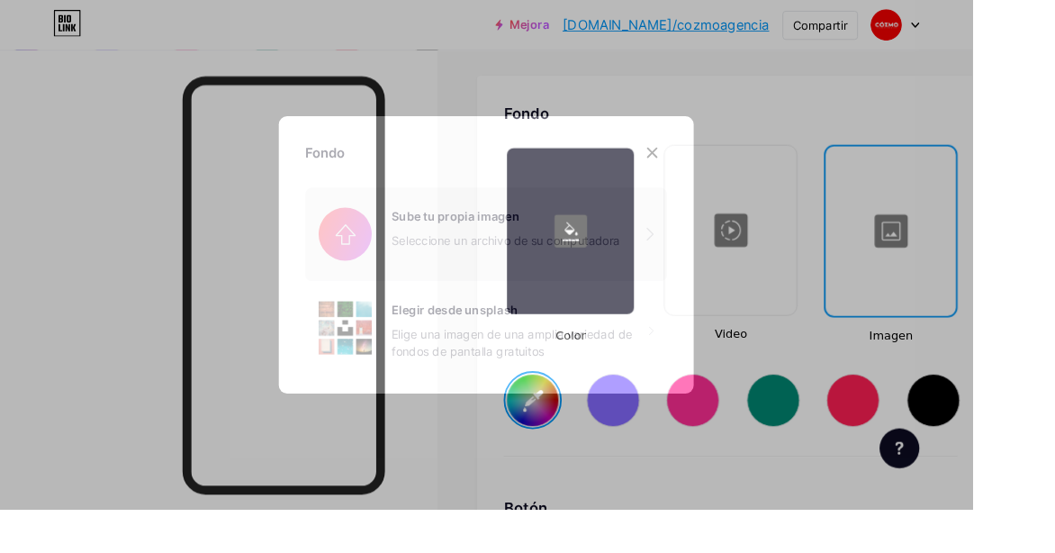
click at [464, 304] on input "file" at bounding box center [527, 253] width 393 height 101
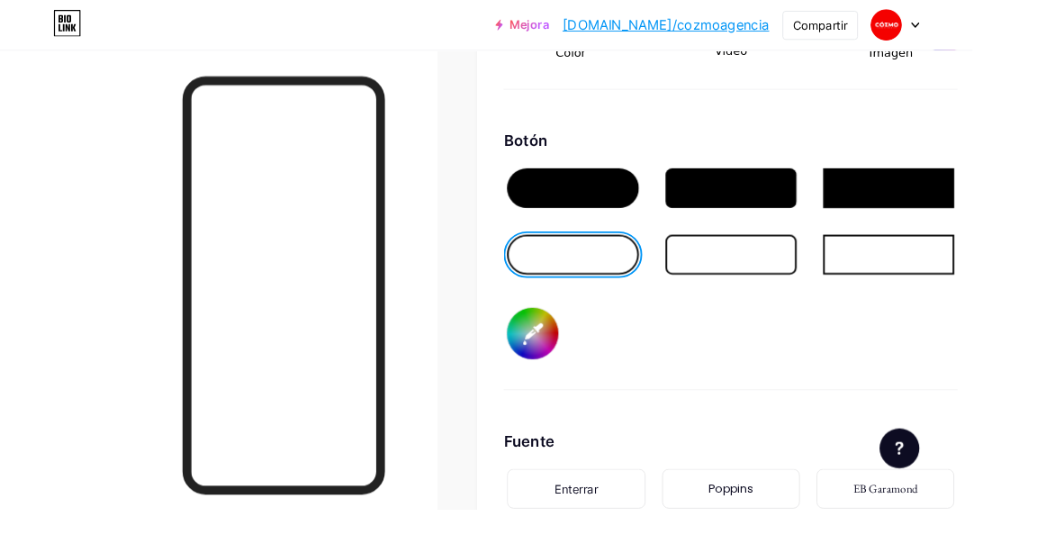
scroll to position [2709, 0]
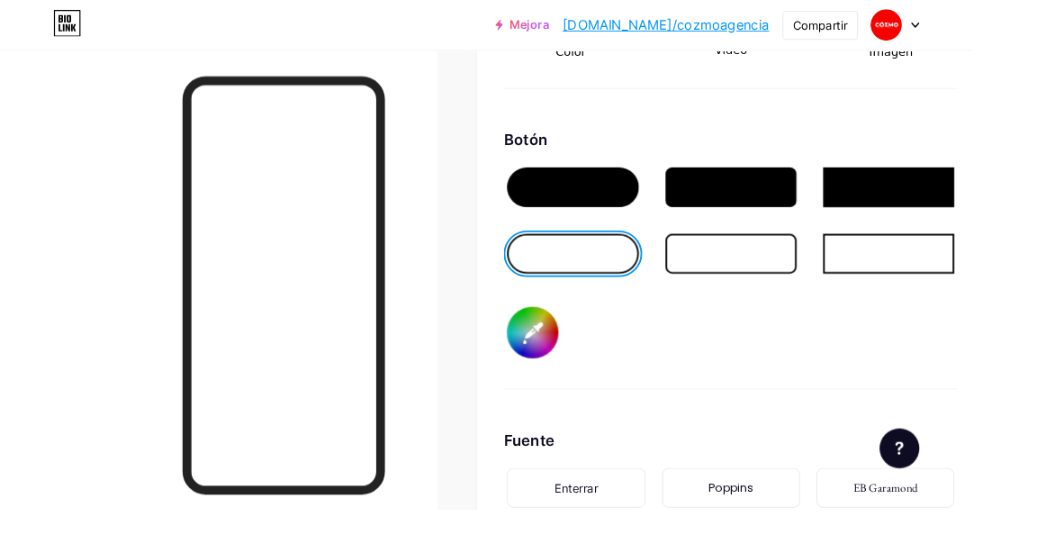
click at [667, 219] on div at bounding box center [621, 203] width 142 height 43
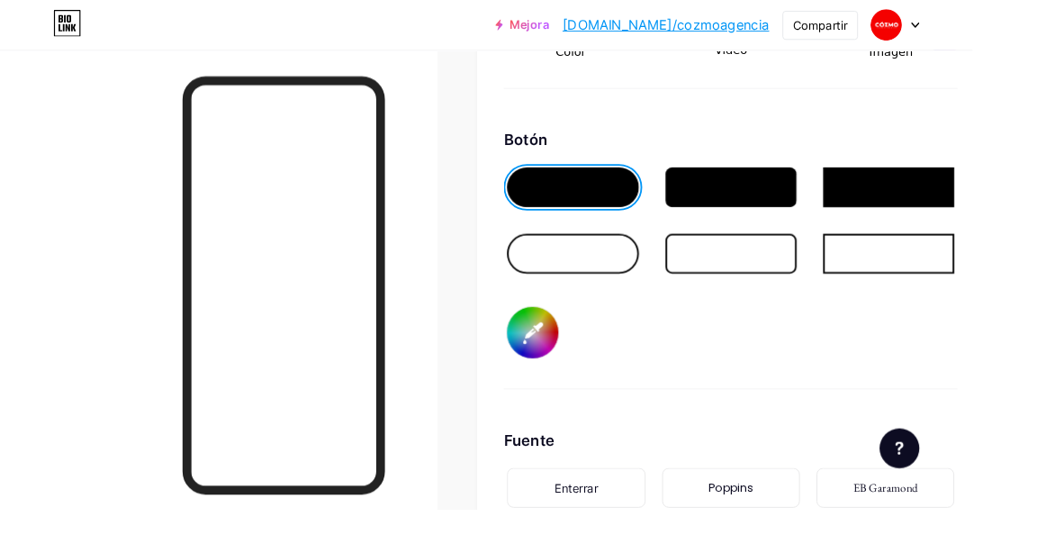
click at [587, 374] on input "#000000" at bounding box center [578, 361] width 56 height 56
type input "#ffffff"
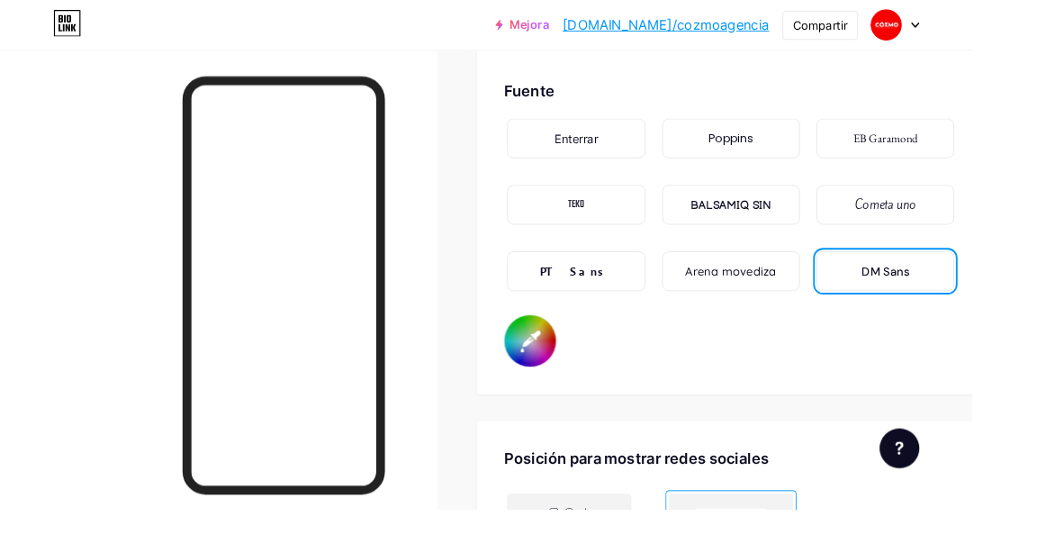
scroll to position [3146, 0]
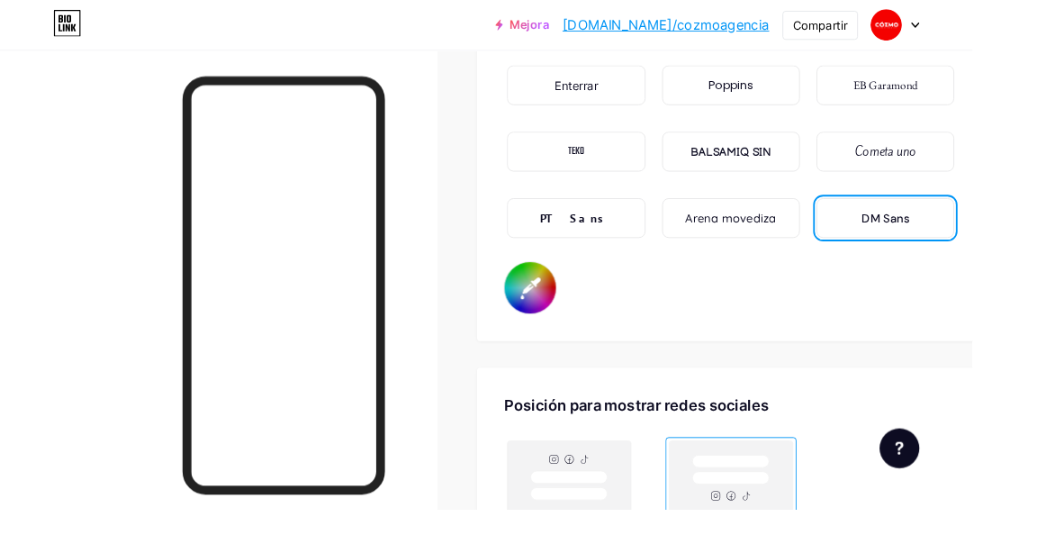
click at [665, 236] on div "PT Sans" at bounding box center [624, 236] width 149 height 43
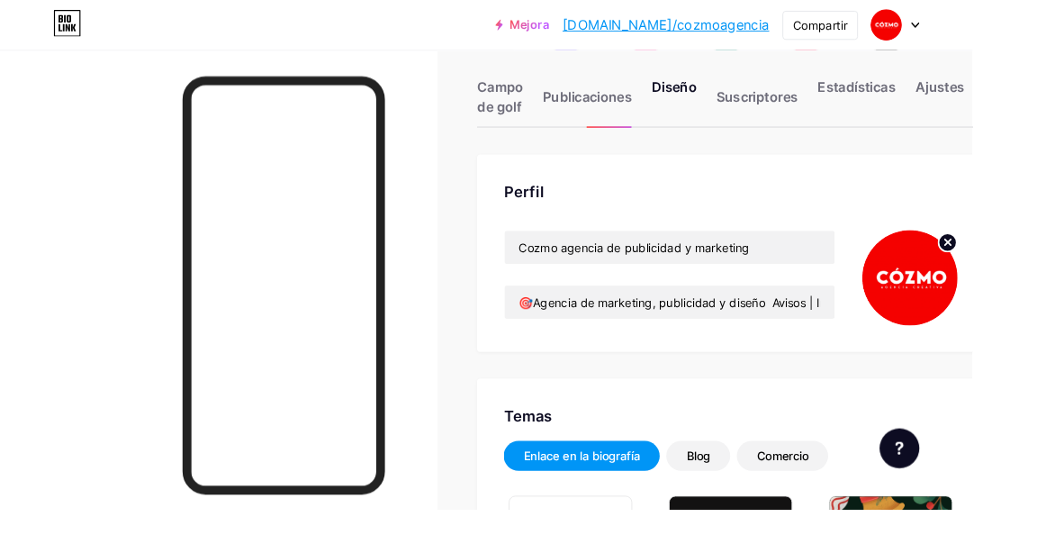
scroll to position [0, 0]
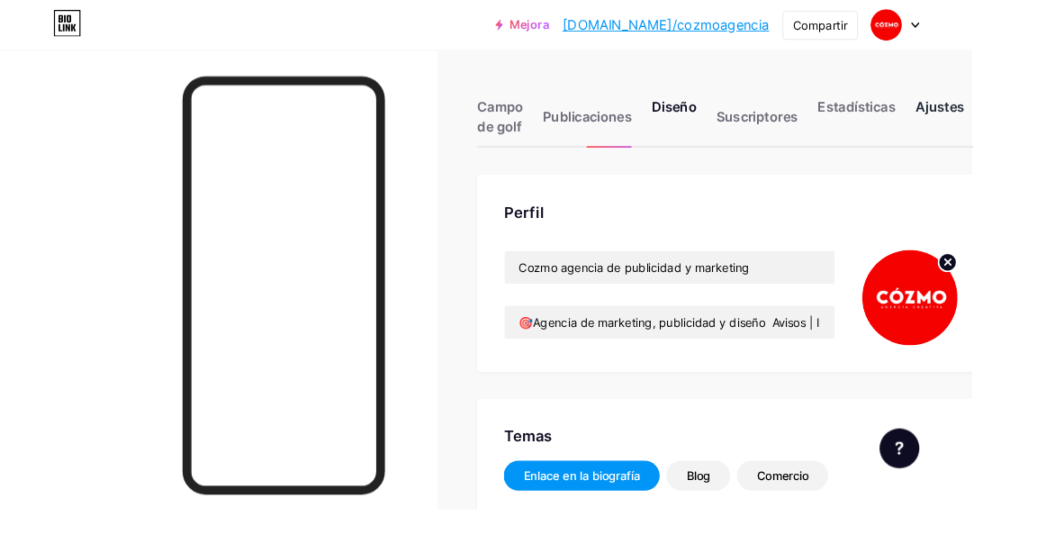
click at [1003, 119] on font "Ajustes" at bounding box center [1019, 115] width 53 height 18
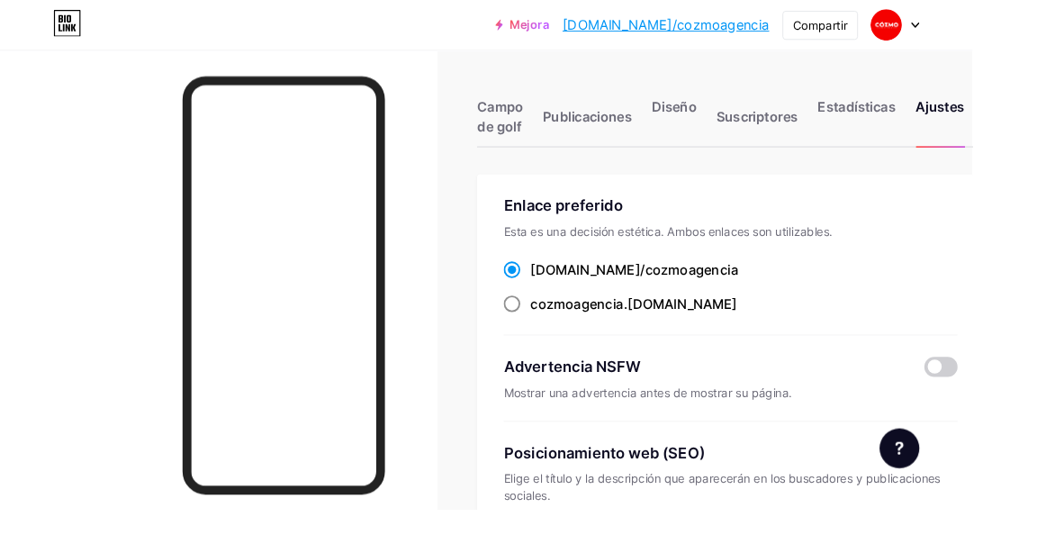
click at [567, 329] on label "cozmoagencia .[DOMAIN_NAME]" at bounding box center [673, 330] width 253 height 22
click at [575, 340] on input "cozmoagencia .[DOMAIN_NAME]" at bounding box center [581, 346] width 12 height 12
radio input "true"
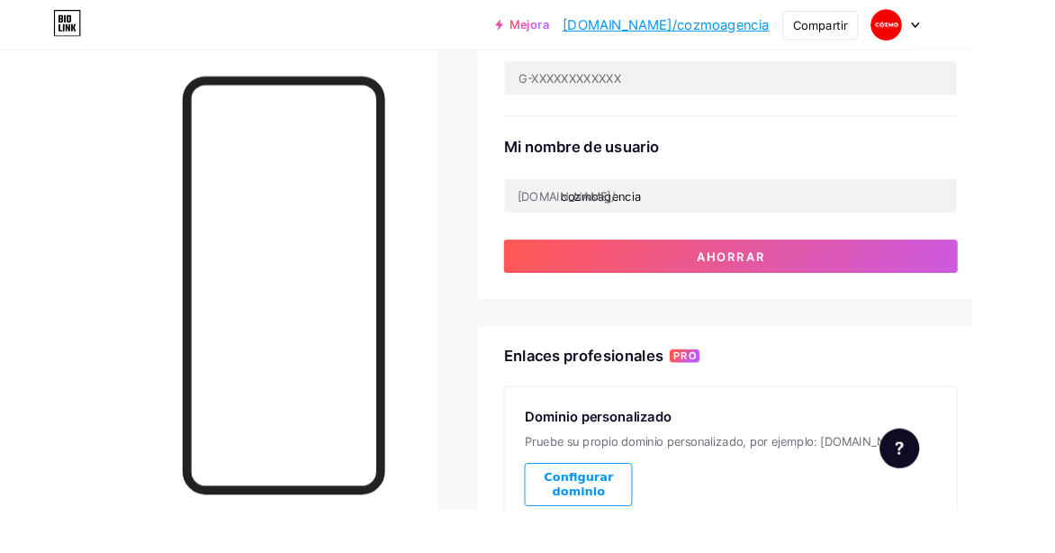
scroll to position [777, 0]
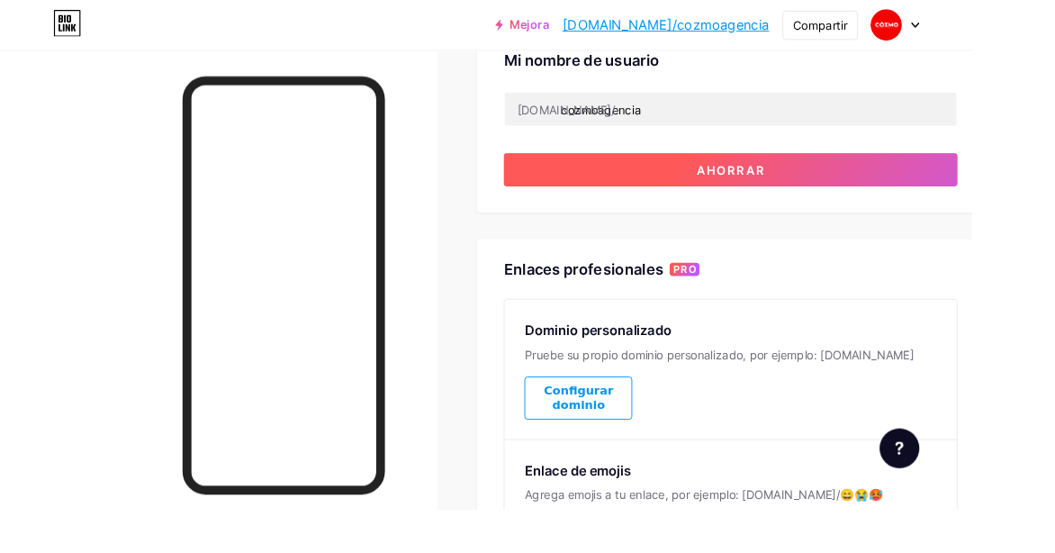
click at [759, 192] on button "Ahorrar" at bounding box center [793, 184] width 493 height 36
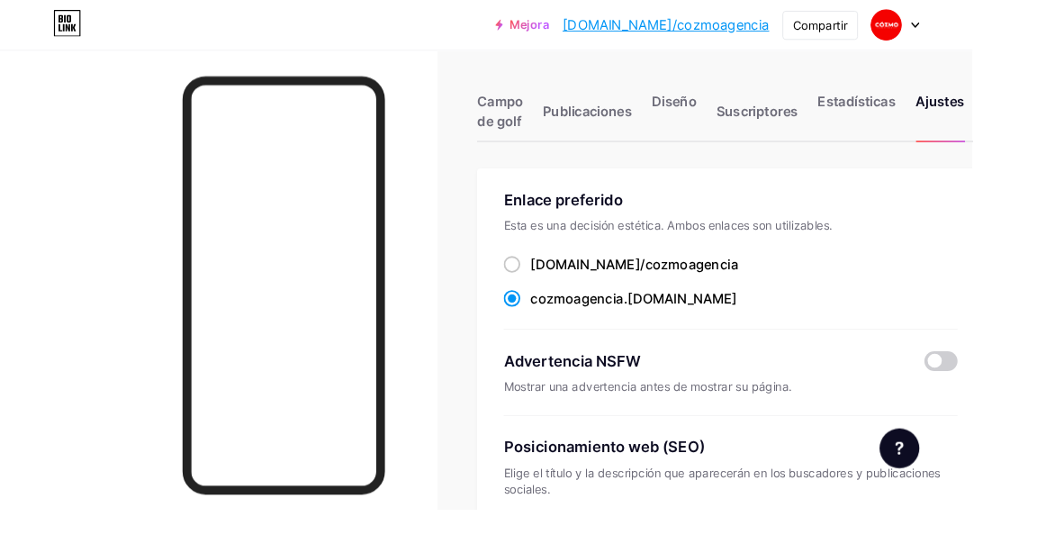
scroll to position [0, 0]
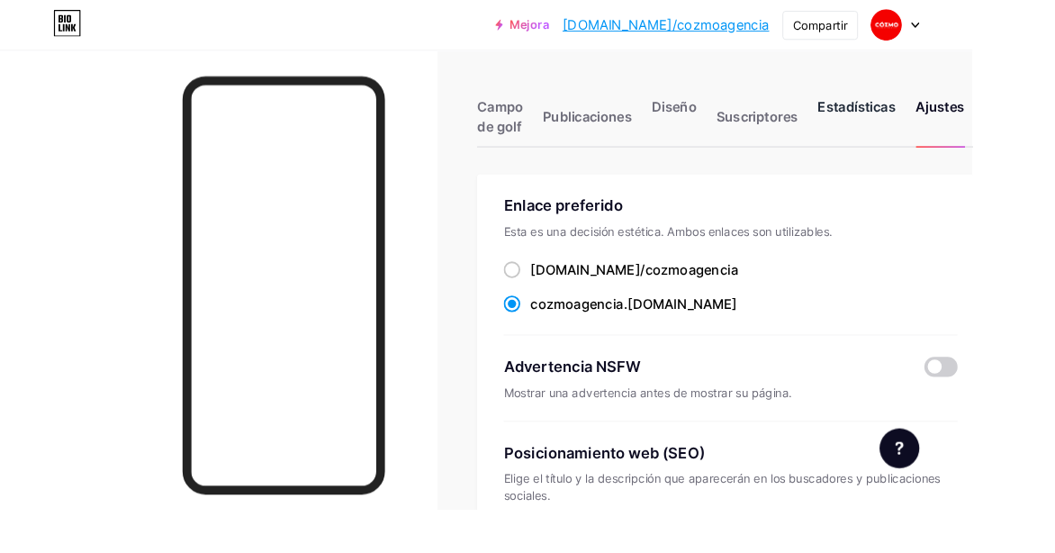
click at [962, 113] on font "Estadísticas" at bounding box center [929, 115] width 85 height 18
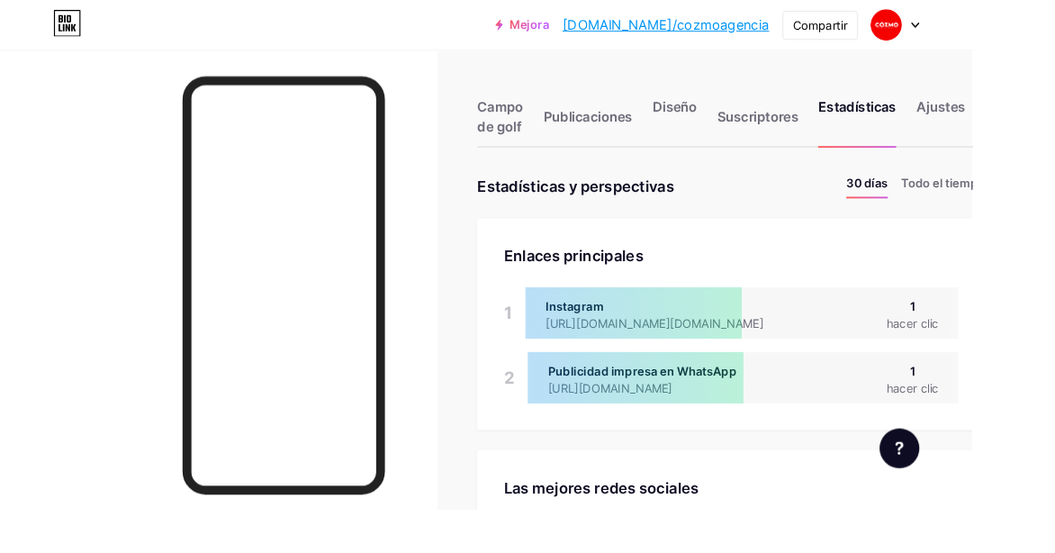
click at [562, 104] on div "Campo de golf Publicaciones Diseño Suscriptores Estadísticas Ajustes" at bounding box center [793, 118] width 551 height 85
click at [551, 119] on font "Campo de golf" at bounding box center [543, 126] width 50 height 40
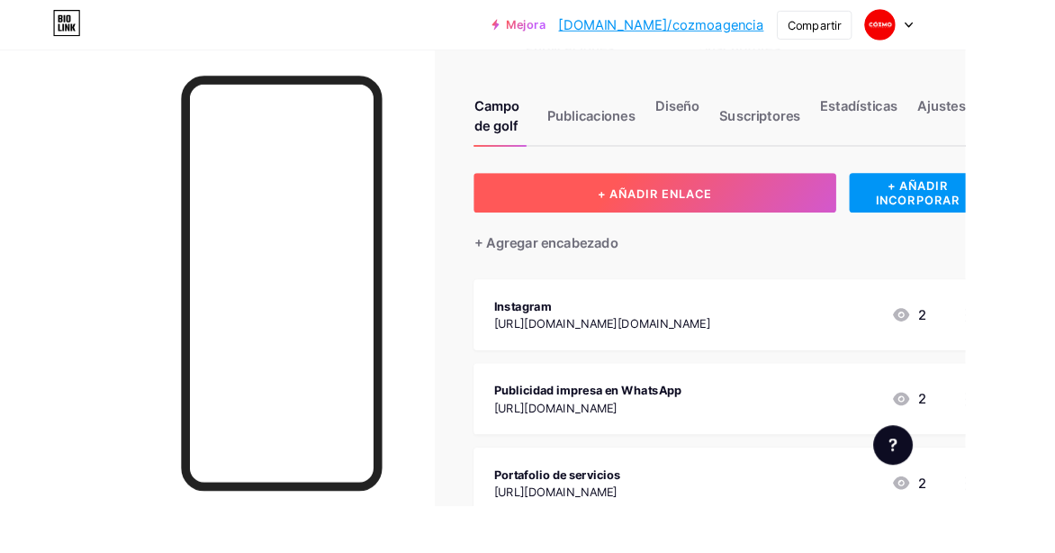
click at [620, 212] on button "+ AÑADIR ENLACE" at bounding box center [716, 210] width 396 height 43
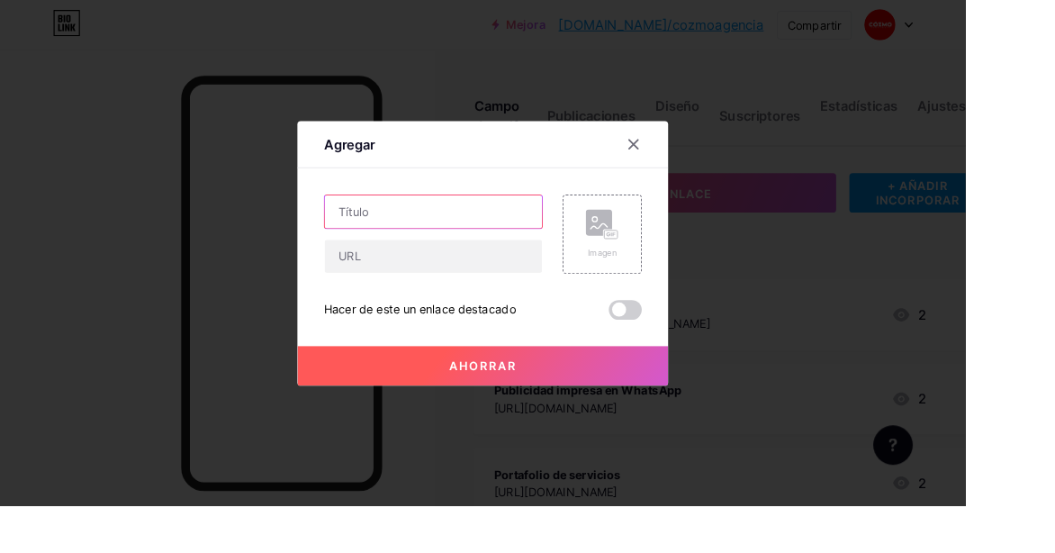
click at [369, 249] on input "text" at bounding box center [474, 231] width 238 height 36
type input "Tiktok"
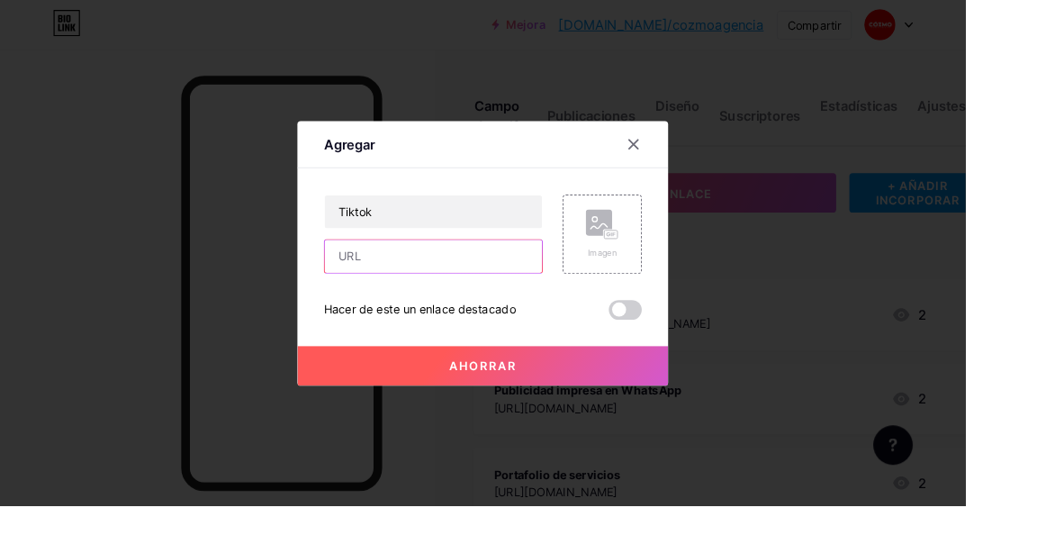
click at [422, 298] on input "text" at bounding box center [474, 280] width 238 height 36
type input "[URL][DOMAIN_NAME]"
click at [500, 421] on button "Ahorrar" at bounding box center [527, 399] width 405 height 43
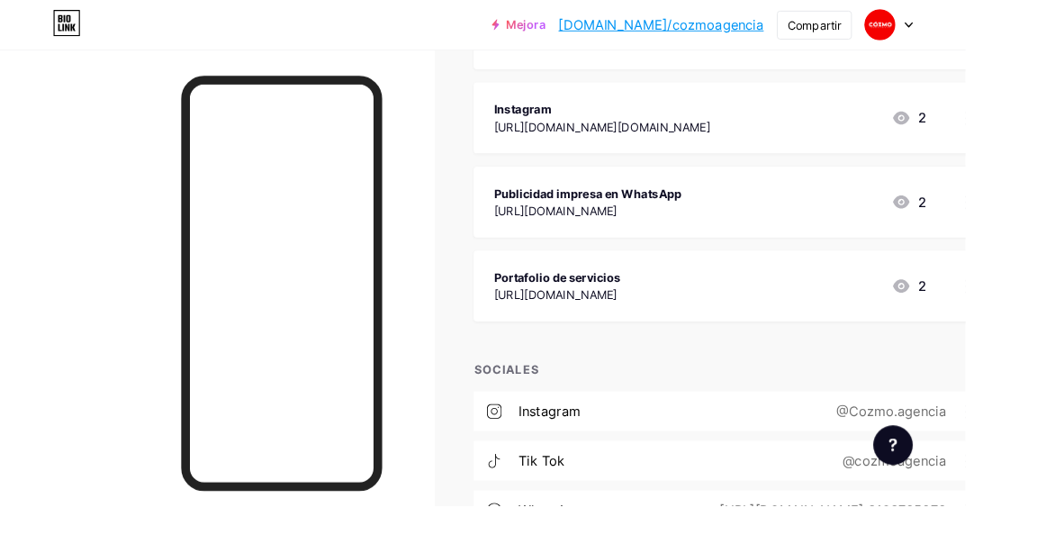
scroll to position [244, 0]
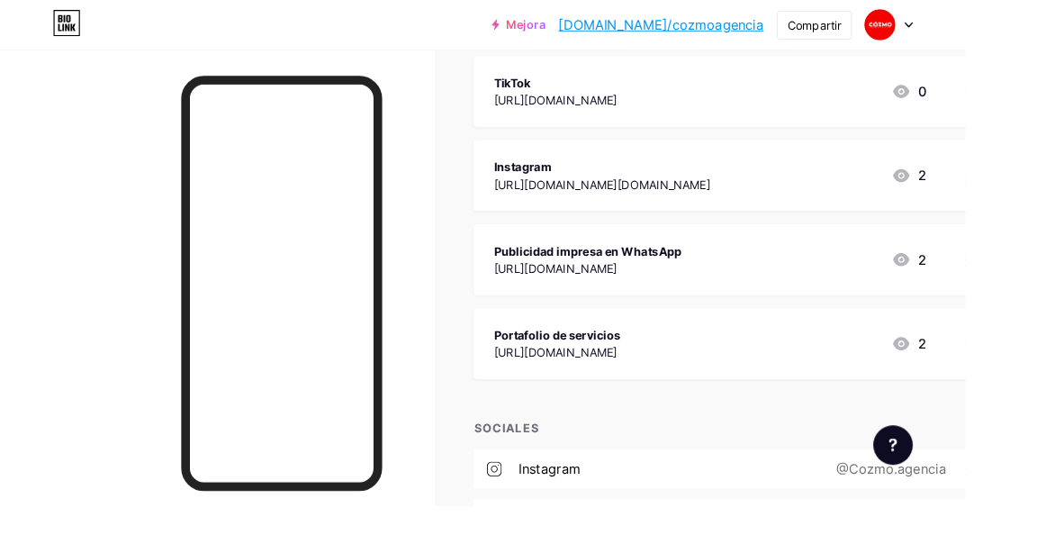
click at [809, 279] on div "Publicidad impresa en WhatsApp [URL][DOMAIN_NAME] 2" at bounding box center [775, 283] width 473 height 41
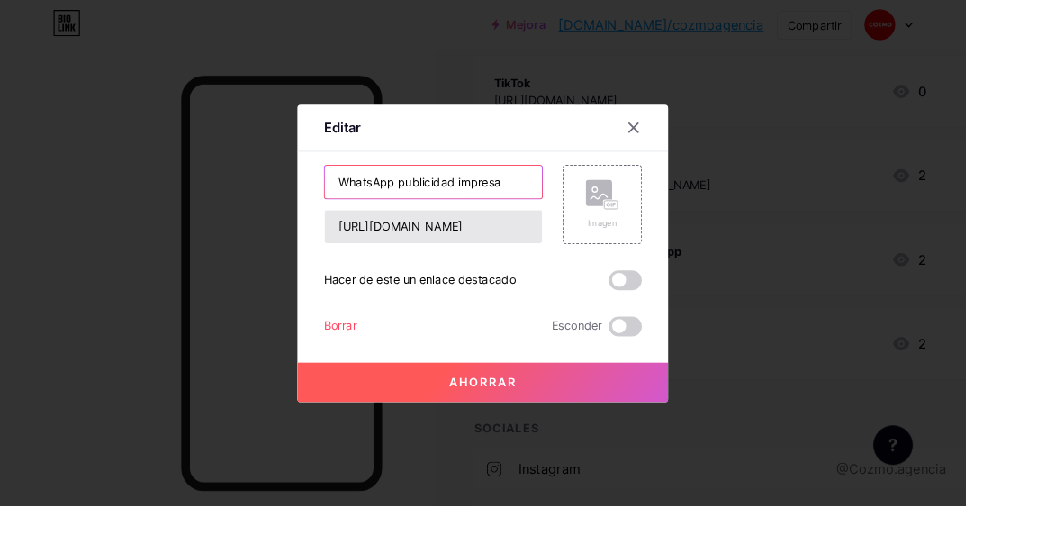
drag, startPoint x: 556, startPoint y: 226, endPoint x: 409, endPoint y: 258, distance: 150.3
click at [409, 258] on div "WhatsApp publicidad impresa [URL][DOMAIN_NAME]" at bounding box center [474, 223] width 240 height 86
click at [574, 217] on input "WhatsApp publicidad impresa" at bounding box center [474, 199] width 238 height 36
click at [564, 217] on input "WhatsApp publicidad impresa" at bounding box center [474, 199] width 238 height 36
drag, startPoint x: 564, startPoint y: 233, endPoint x: 379, endPoint y: 234, distance: 184.6
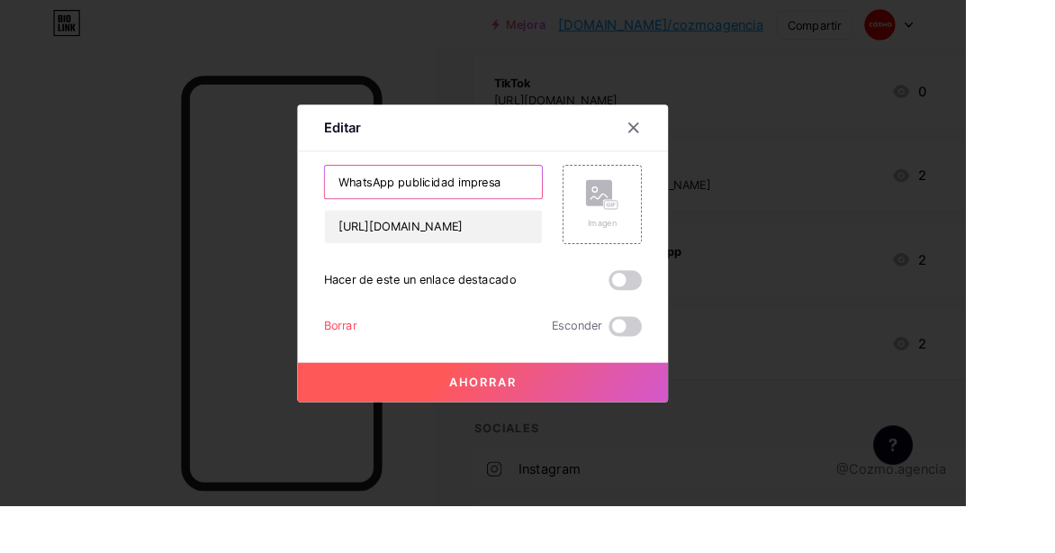
click at [370, 217] on input "WhatsApp publicidad impresa" at bounding box center [474, 199] width 238 height 36
type input "Contáctanos ahora"
click at [1034, 282] on div at bounding box center [527, 276] width 1055 height 553
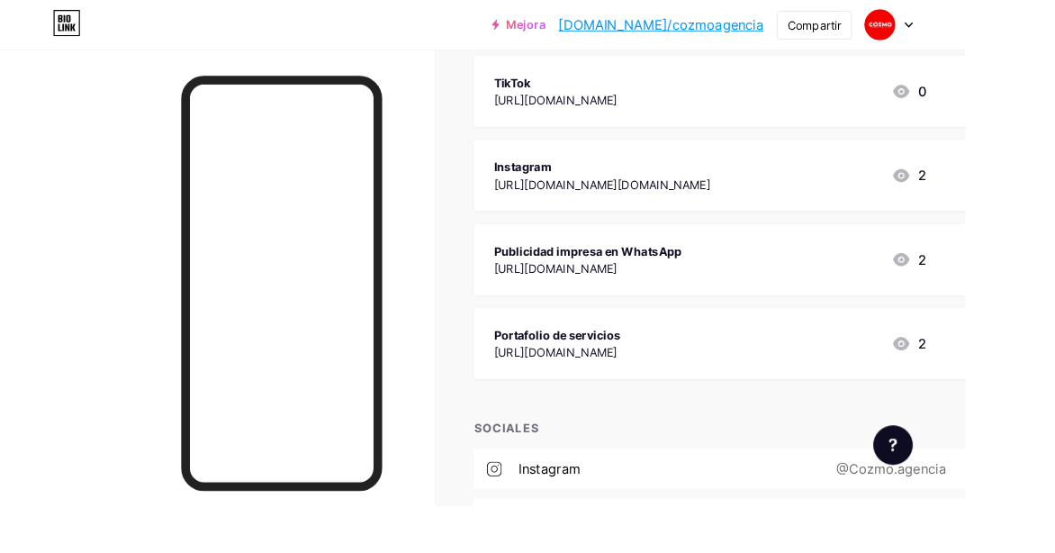
scroll to position [237, 0]
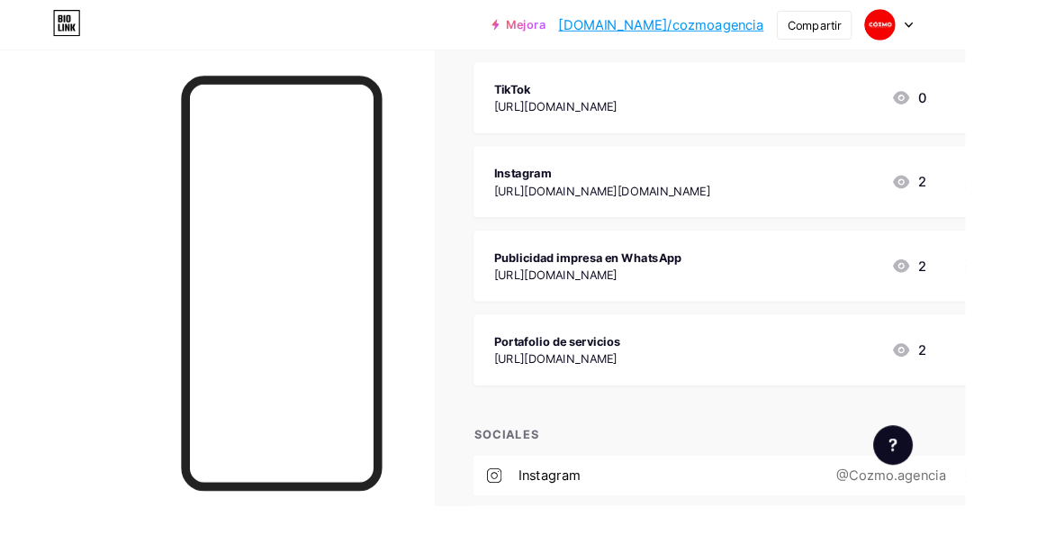
click at [890, 279] on div "Publicidad impresa en WhatsApp [URL][DOMAIN_NAME] 2" at bounding box center [775, 290] width 473 height 41
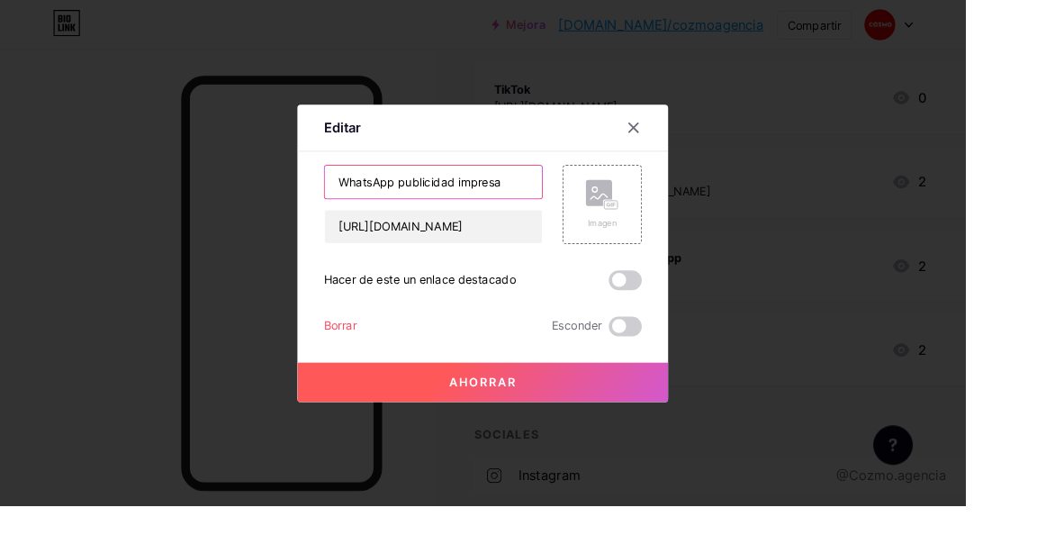
click at [571, 217] on input "WhatsApp publicidad impresa" at bounding box center [474, 199] width 238 height 36
type input "W"
type input "📱 Contáctanos ahora"
click at [637, 439] on button "Ahorrar" at bounding box center [527, 417] width 405 height 43
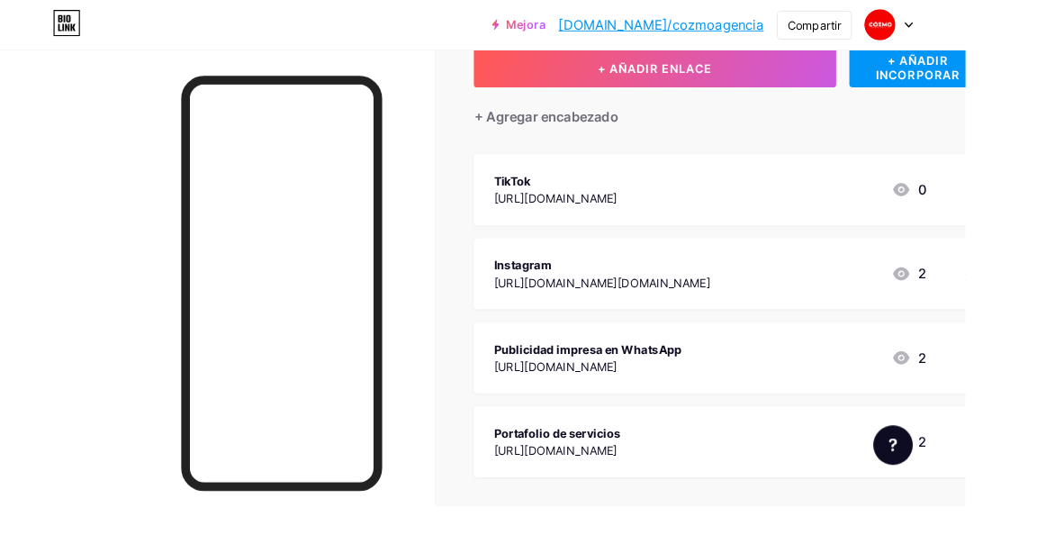
scroll to position [136, 0]
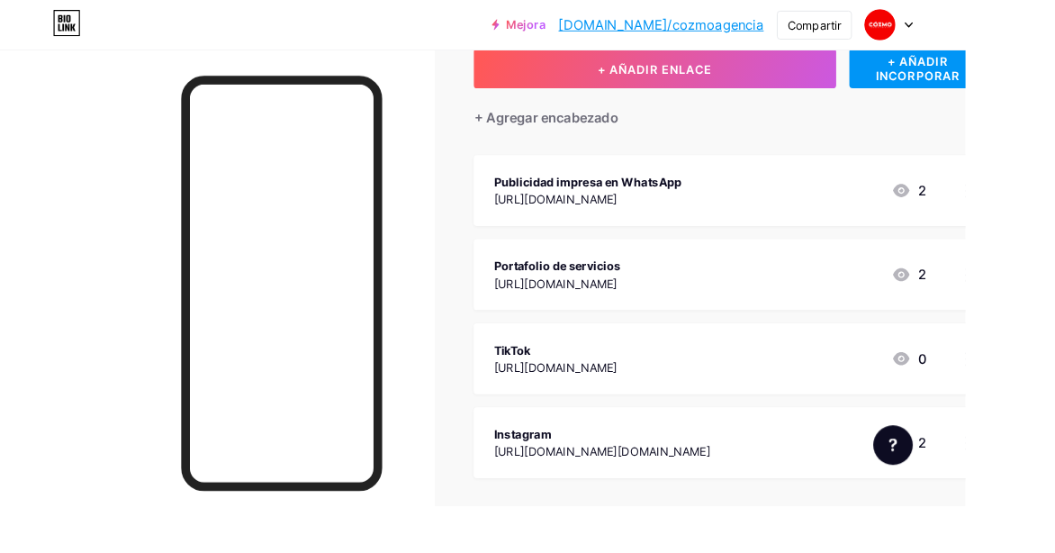
click at [678, 300] on div "[URL][DOMAIN_NAME]" at bounding box center [608, 309] width 139 height 19
click at [678, 285] on div "Portafolio de servicios" at bounding box center [608, 290] width 139 height 19
click at [659, 284] on font "Portafolio de servicios" at bounding box center [608, 290] width 139 height 15
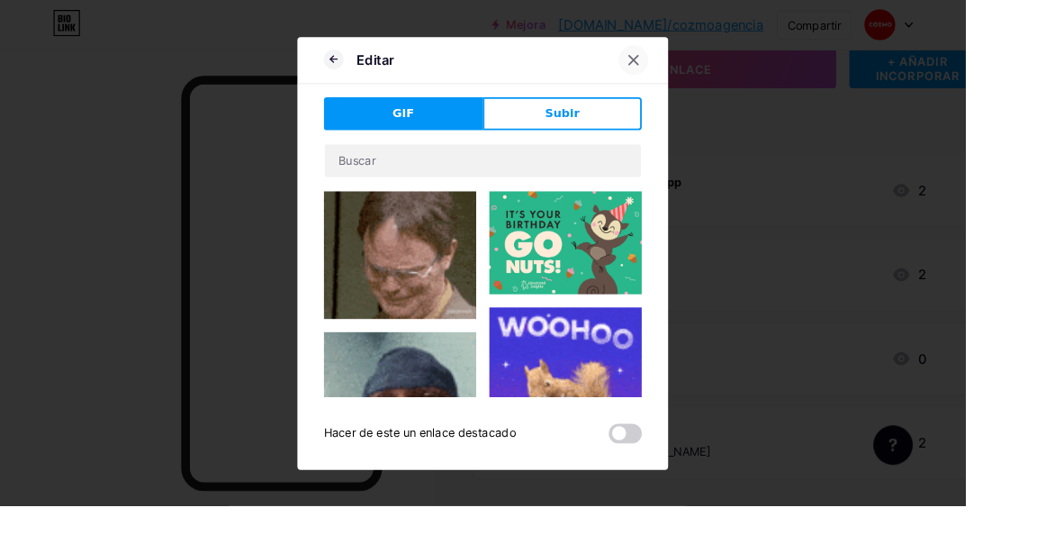
click at [683, 82] on div at bounding box center [692, 66] width 32 height 32
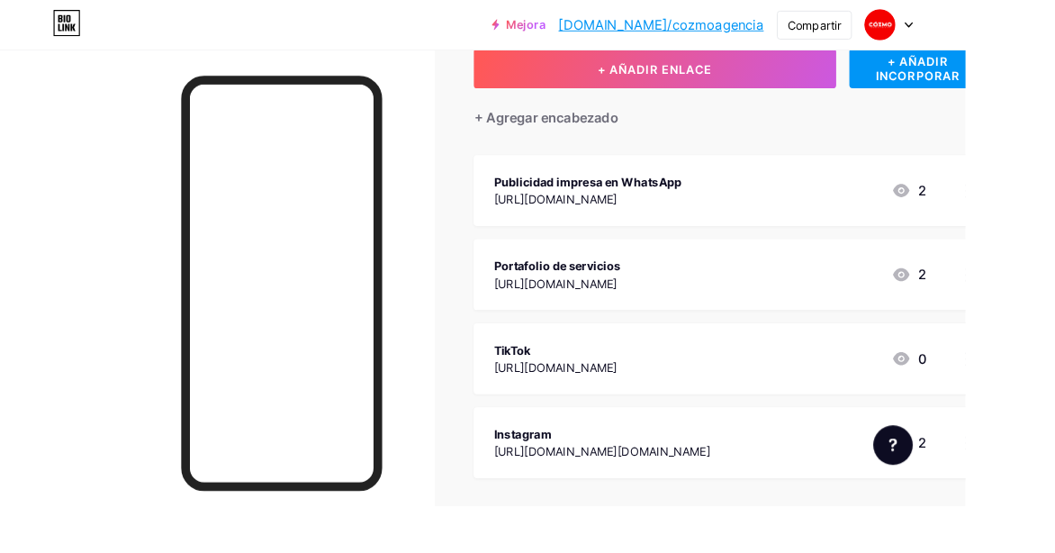
click at [678, 296] on div "Portafolio de servicios" at bounding box center [608, 290] width 139 height 19
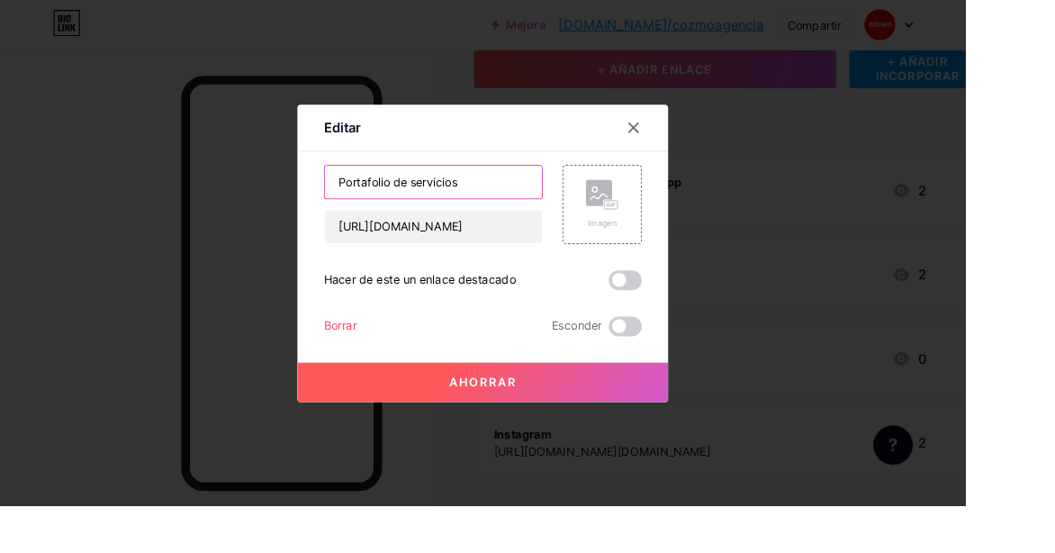
drag, startPoint x: 522, startPoint y: 221, endPoint x: 314, endPoint y: 228, distance: 208.1
click at [314, 229] on div "Editar Contenido YouTube Reproduce videos de YouTube sin salir de tu página. AG…" at bounding box center [527, 276] width 1055 height 553
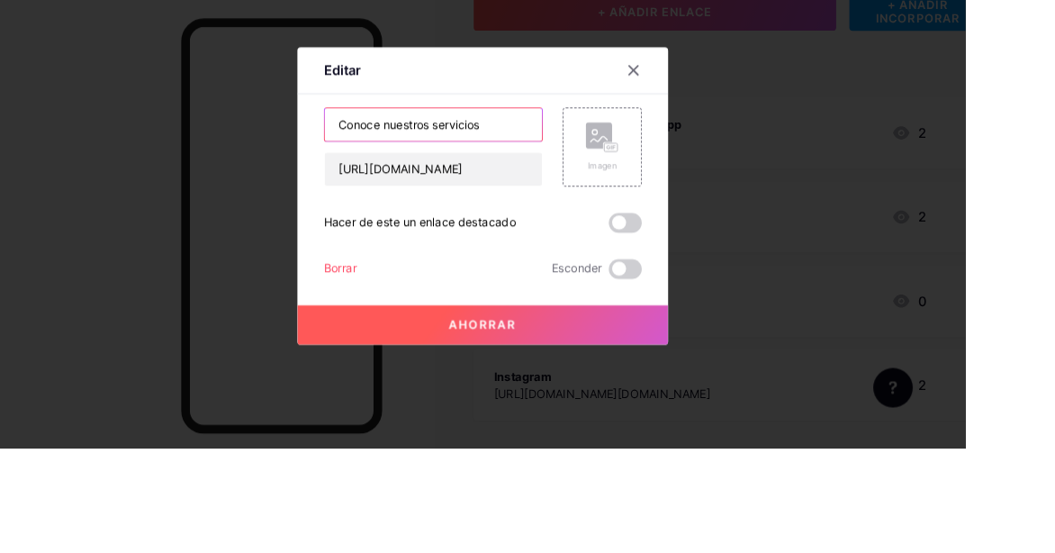
click at [371, 217] on input "Conoce nuestros servicios" at bounding box center [474, 199] width 238 height 36
click at [535, 217] on input "Conoce nuestros servicios" at bounding box center [474, 199] width 238 height 36
click at [384, 217] on input "Conoce nuestros servicios" at bounding box center [474, 199] width 238 height 36
type input "🧑‍💻Conoce nuestros servicios"
click at [666, 439] on button "Ahorrar" at bounding box center [527, 417] width 405 height 43
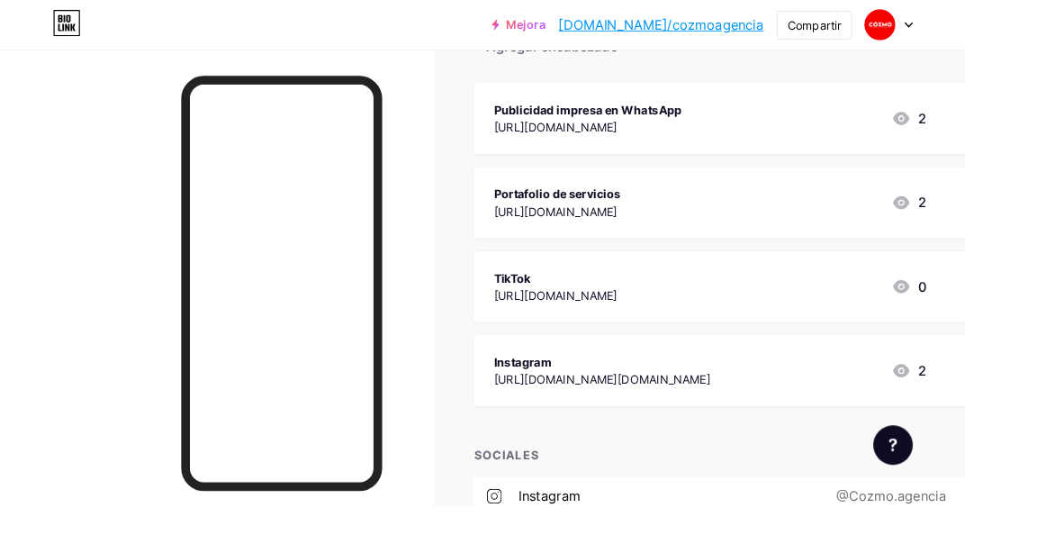
scroll to position [220, 0]
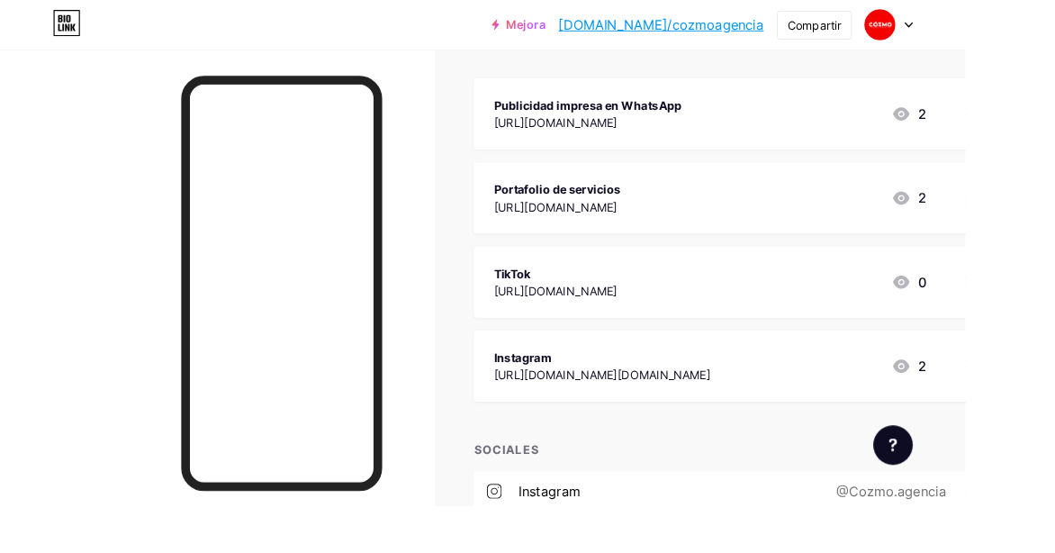
click at [674, 294] on div "TikTok" at bounding box center [606, 298] width 135 height 19
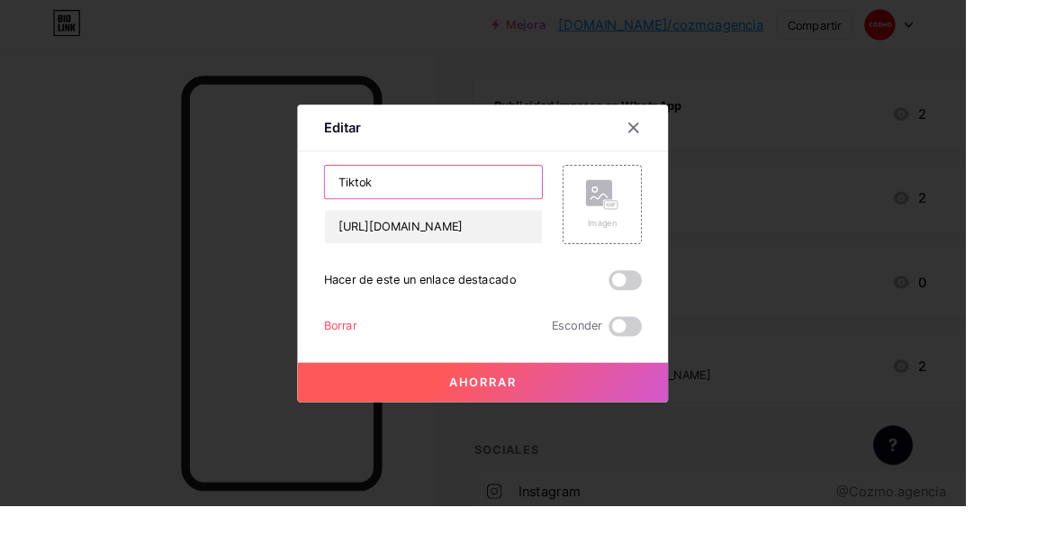
click at [369, 217] on input "Tiktok" at bounding box center [474, 199] width 238 height 36
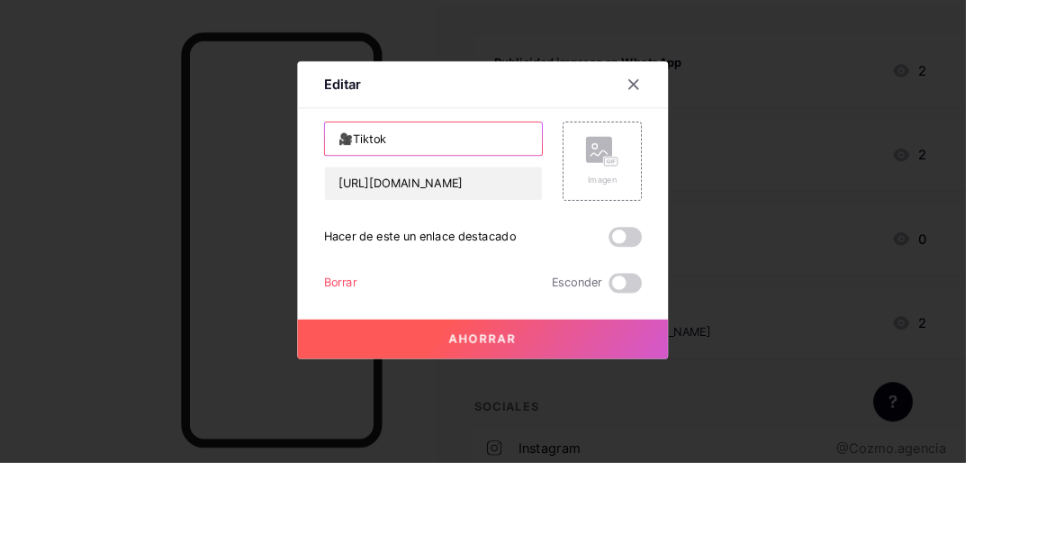
type input "🎥Tiktok"
click at [582, 439] on button "Ahorrar" at bounding box center [527, 417] width 405 height 43
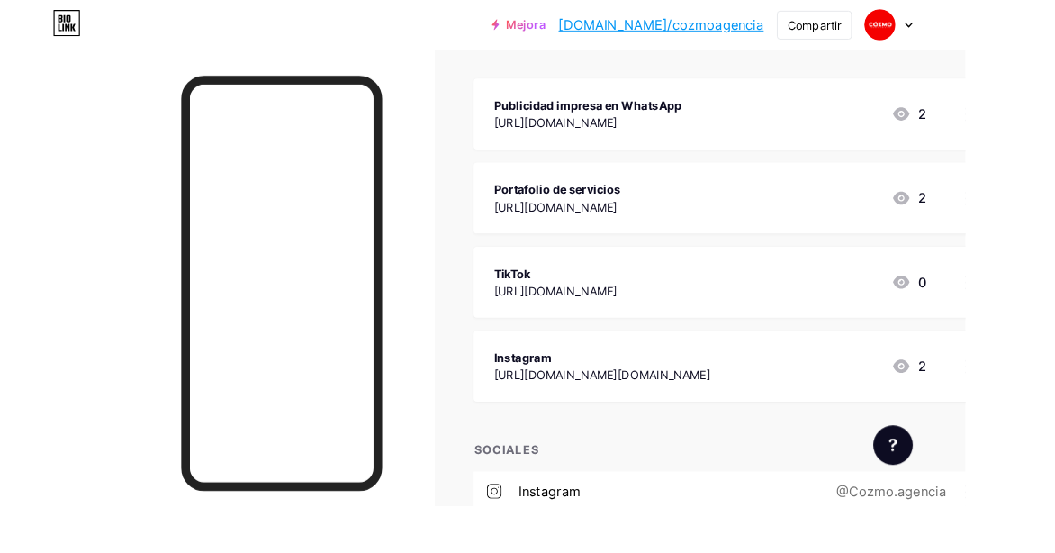
click at [648, 393] on div "Instagram" at bounding box center [657, 390] width 237 height 19
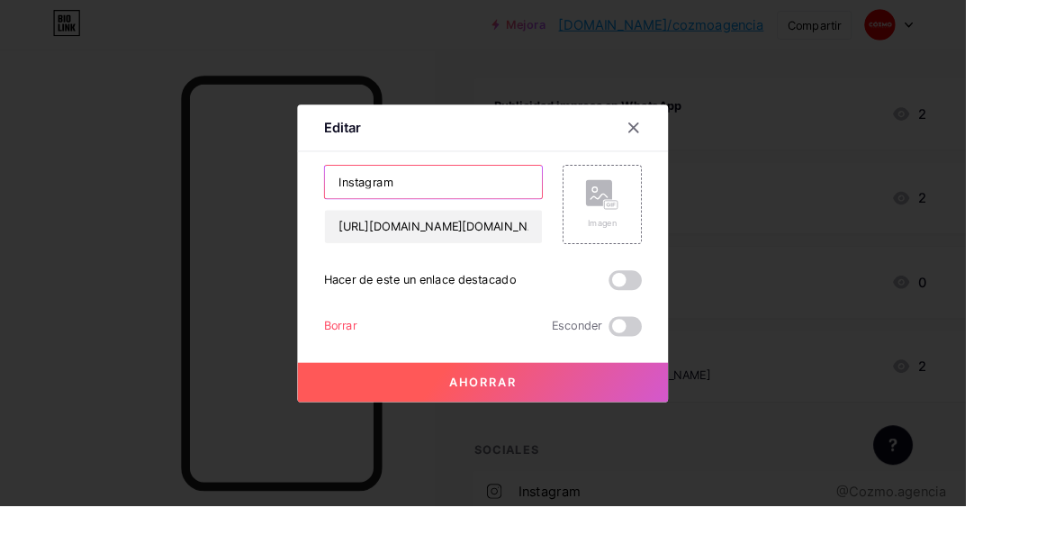
click at [369, 217] on input "Instagram" at bounding box center [474, 199] width 238 height 36
type input "🚀Instagram"
click at [608, 439] on button "Ahorrar" at bounding box center [527, 417] width 405 height 43
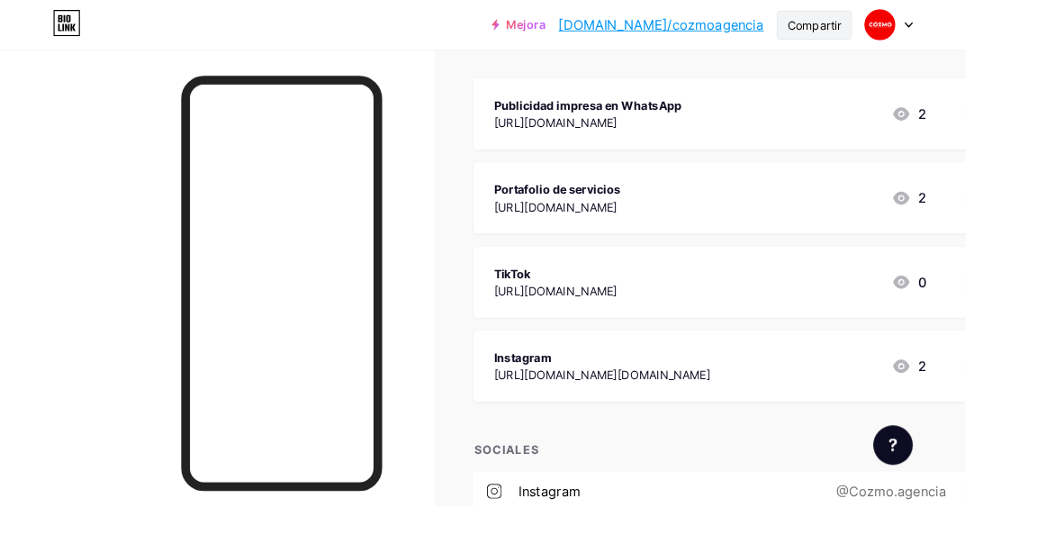
click at [931, 23] on div "Compartir" at bounding box center [890, 28] width 82 height 32
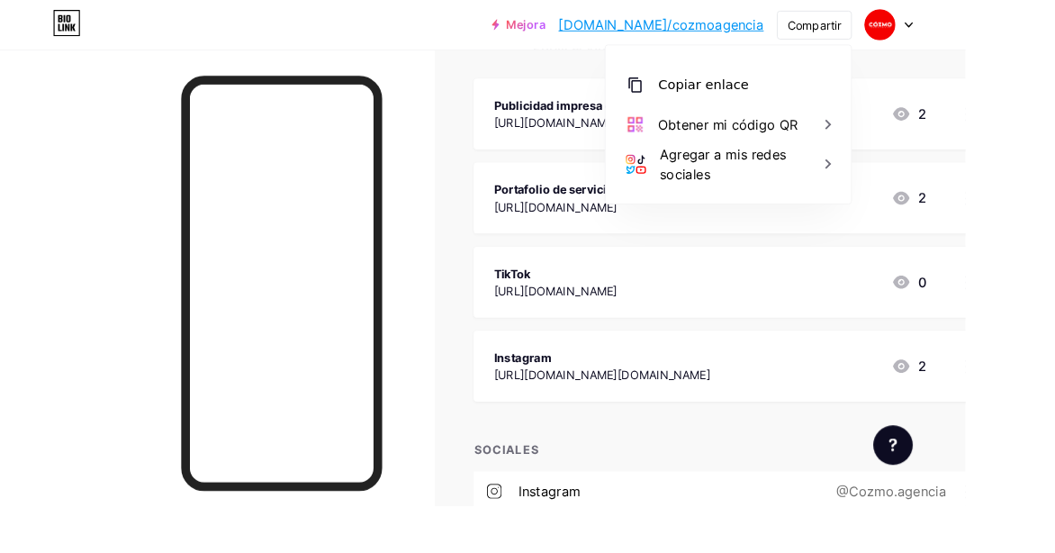
drag, startPoint x: 1089, startPoint y: 132, endPoint x: 1078, endPoint y: 132, distance: 10.8
click at [1054, 131] on div "Campo de golf Publicaciones Diseño Suscriptores Estadísticas Ajustes + AÑADIR E…" at bounding box center [576, 322] width 1153 height 976
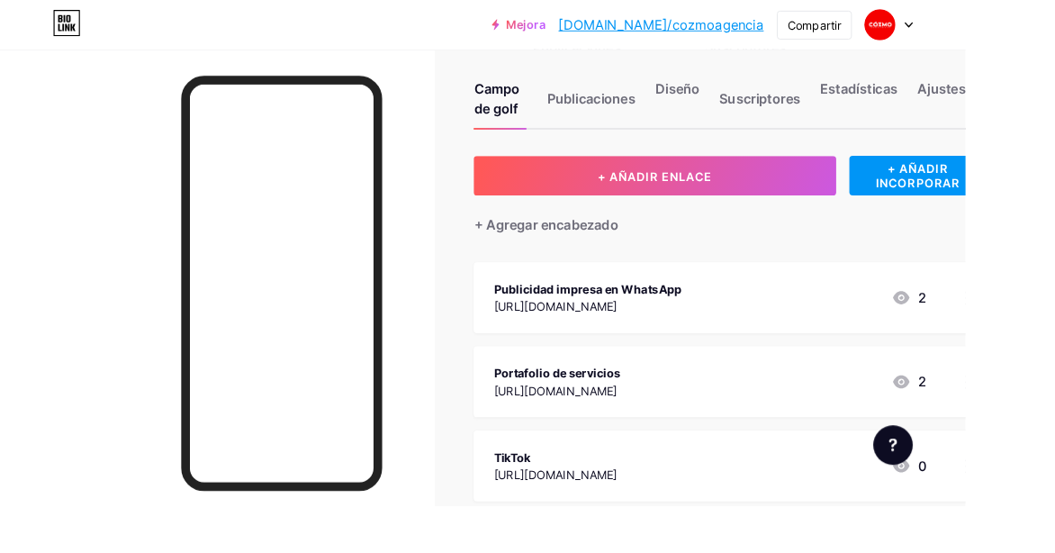
scroll to position [0, 0]
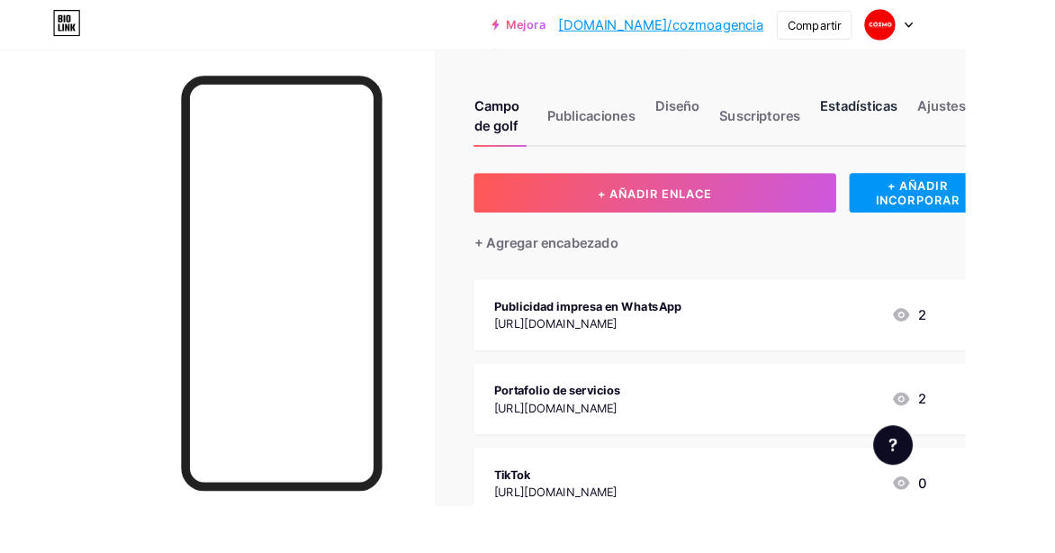
click at [906, 122] on font "Estadísticas" at bounding box center [938, 115] width 85 height 18
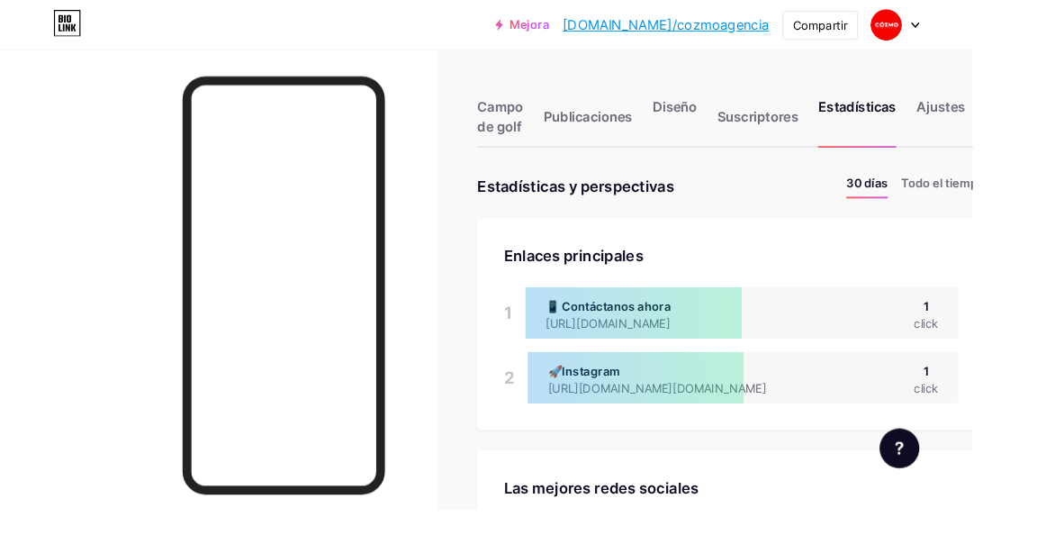
scroll to position [552, 1055]
click at [1026, 90] on div "Campo de golf Publicaciones Diseño Suscriptores Estadísticas Ajustes" at bounding box center [793, 118] width 551 height 85
click at [1031, 127] on div "Ajustes" at bounding box center [1020, 131] width 53 height 54
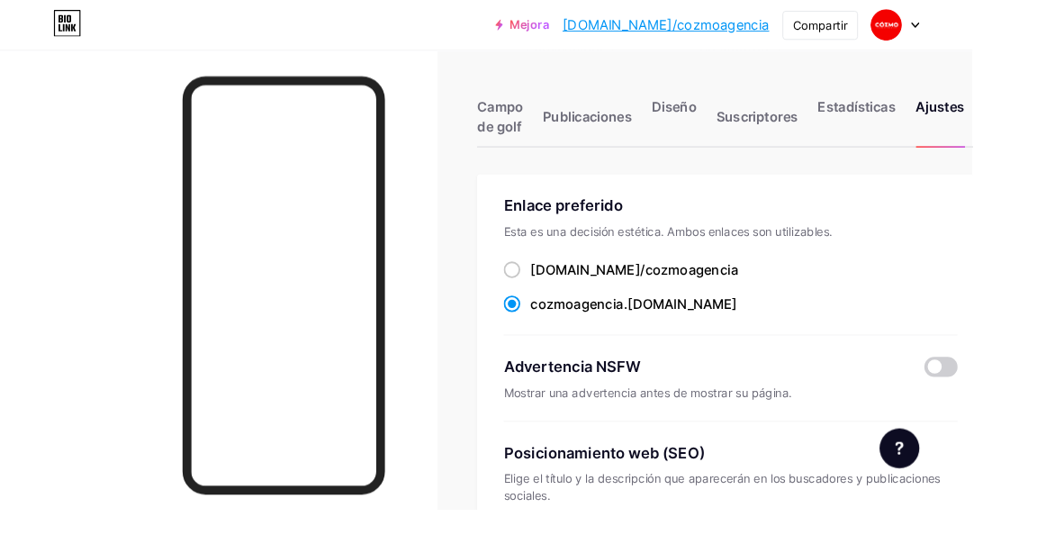
drag, startPoint x: 558, startPoint y: 321, endPoint x: 546, endPoint y: 339, distance: 22.7
click at [558, 327] on span at bounding box center [556, 330] width 18 height 18
click at [575, 340] on input "cozmoagencia .[DOMAIN_NAME]" at bounding box center [581, 346] width 12 height 12
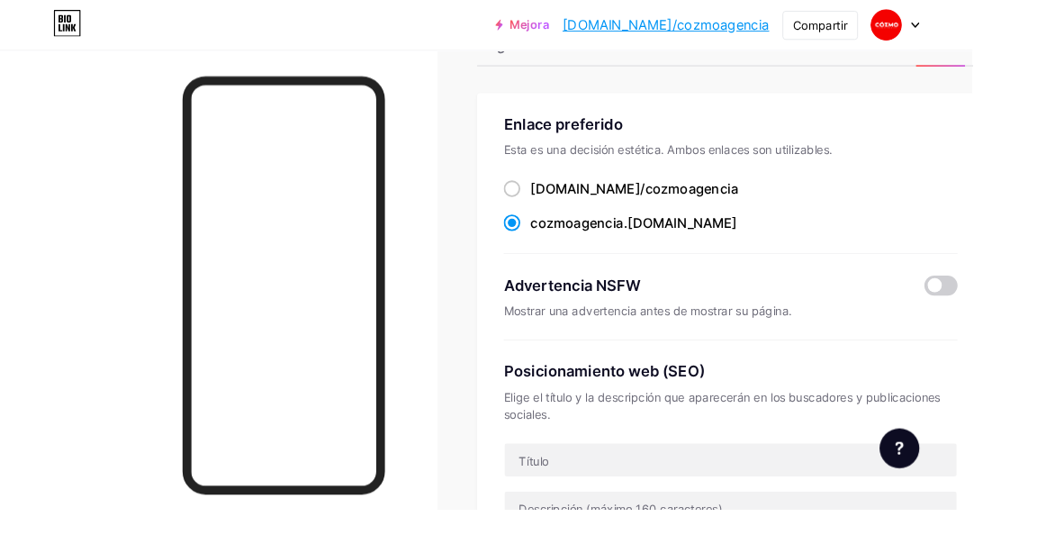
scroll to position [86, 0]
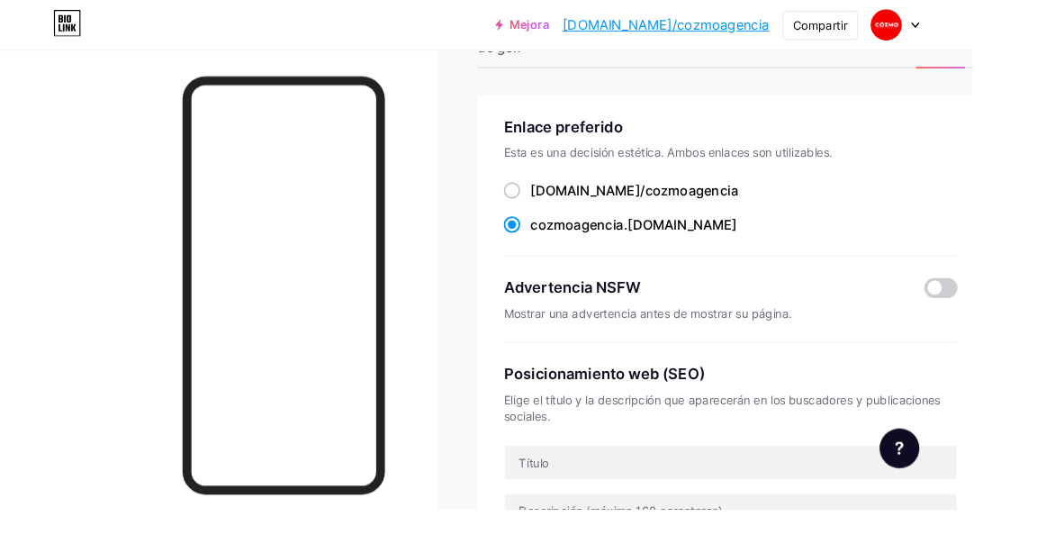
click at [738, 255] on div "Enlace preferido Esta es una decisión estética. Ambos enlaces son utilizables. …" at bounding box center [793, 201] width 493 height 153
click at [675, 233] on div "cozmoagencia .[DOMAIN_NAME]" at bounding box center [687, 244] width 224 height 22
click at [587, 255] on input "cozmoagencia .[DOMAIN_NAME]" at bounding box center [581, 261] width 12 height 12
click at [919, 33] on font "Compartir" at bounding box center [890, 27] width 59 height 15
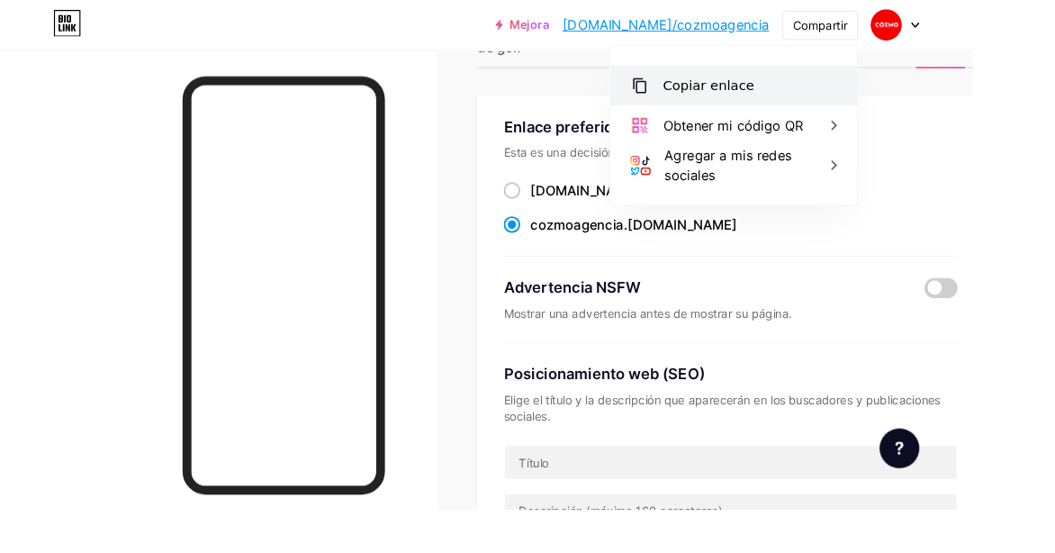
click at [918, 104] on div "Copiar enlace" at bounding box center [796, 92] width 268 height 43
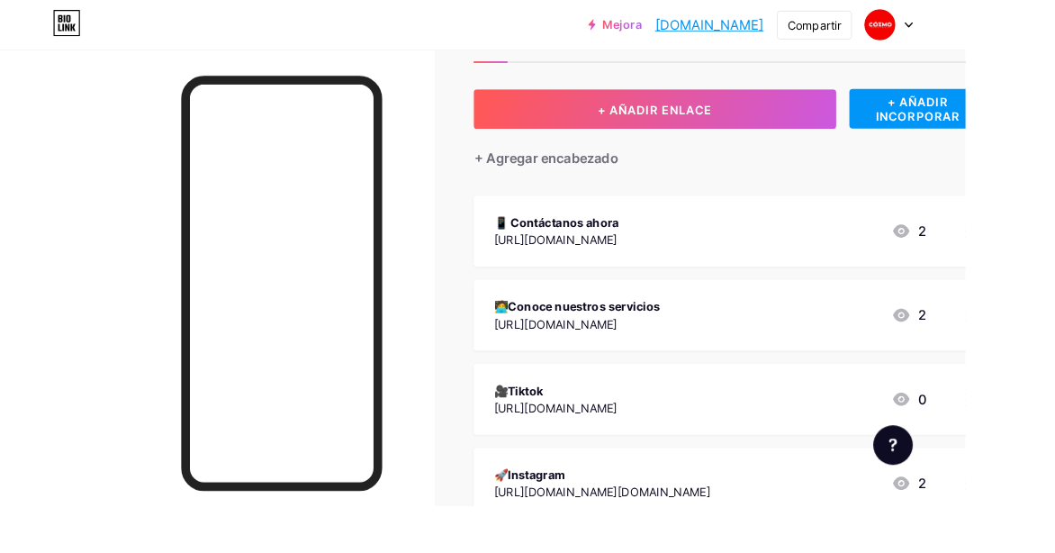
scroll to position [48, 0]
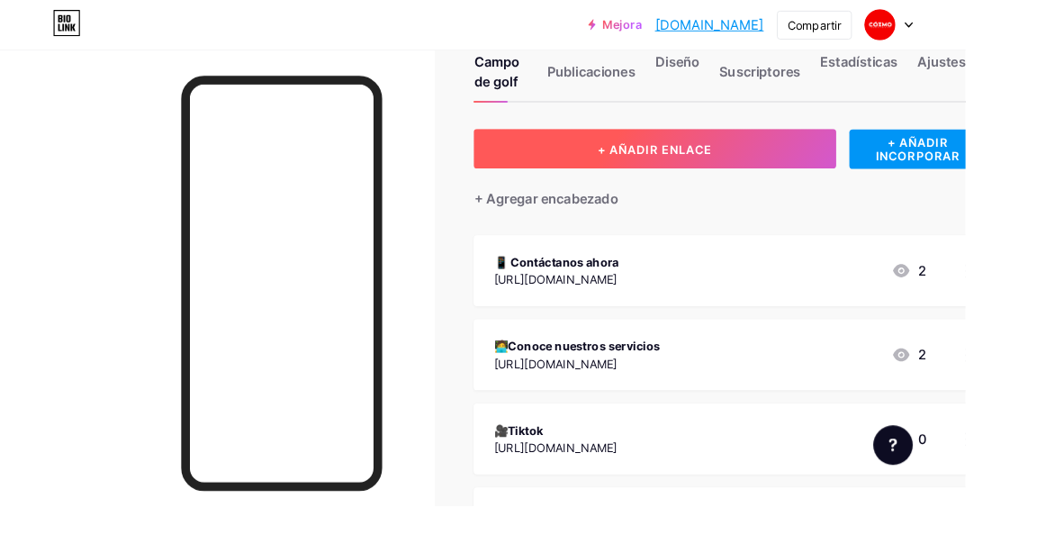
click at [806, 162] on button "+ AÑADIR ENLACE" at bounding box center [716, 162] width 396 height 43
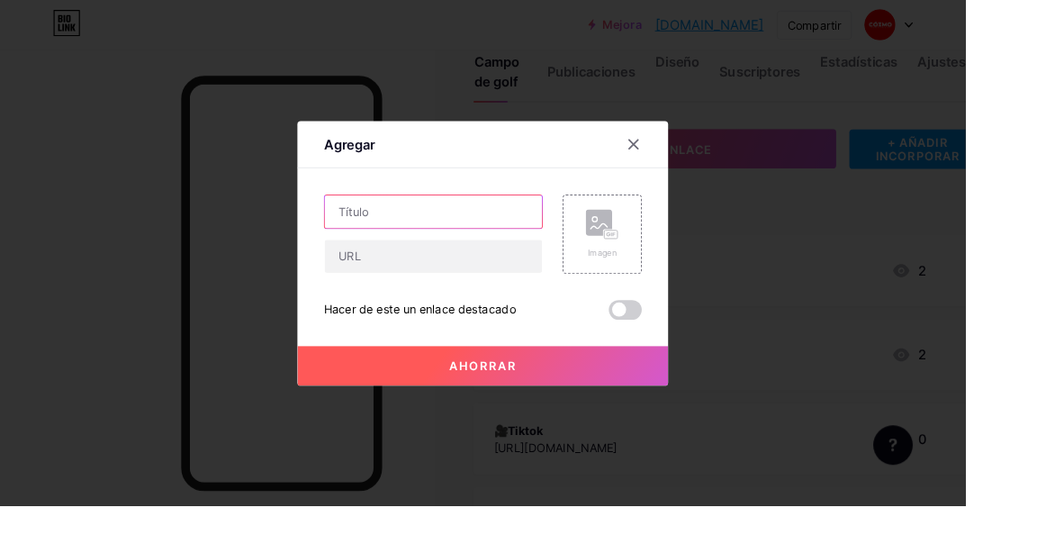
click at [423, 249] on input "text" at bounding box center [474, 231] width 238 height 36
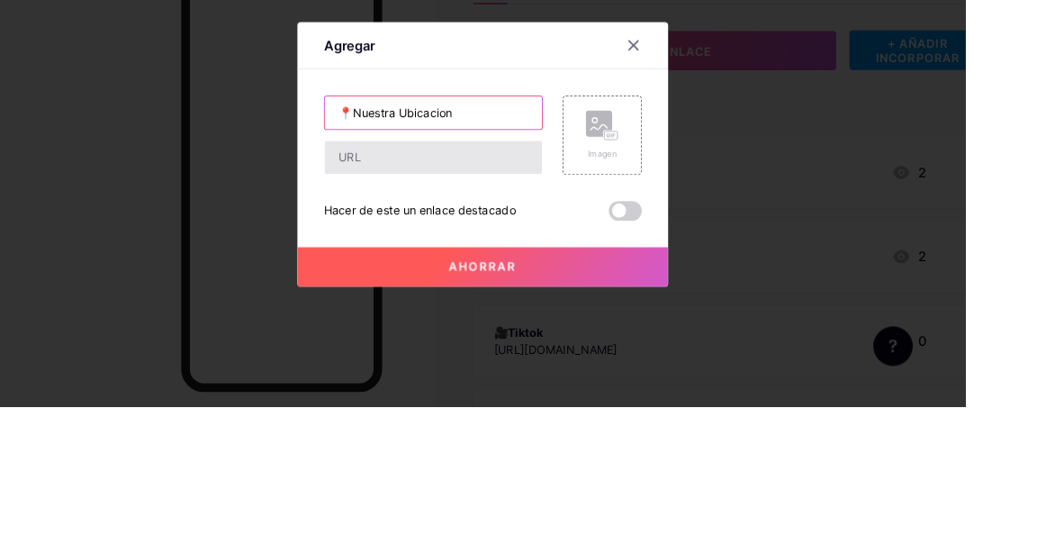
type input "📍Nuestra Ubicacion"
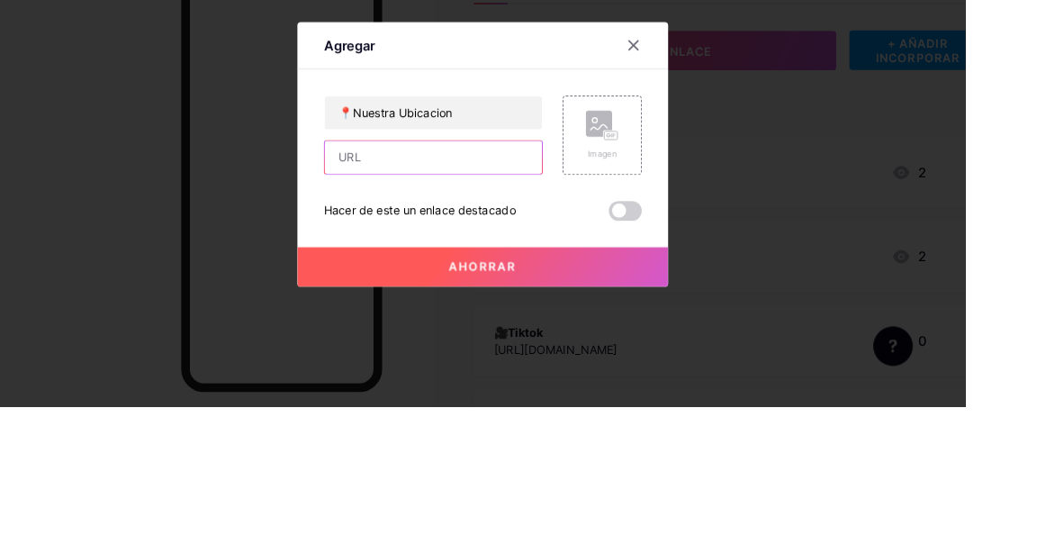
click at [489, 298] on input "text" at bounding box center [474, 280] width 238 height 36
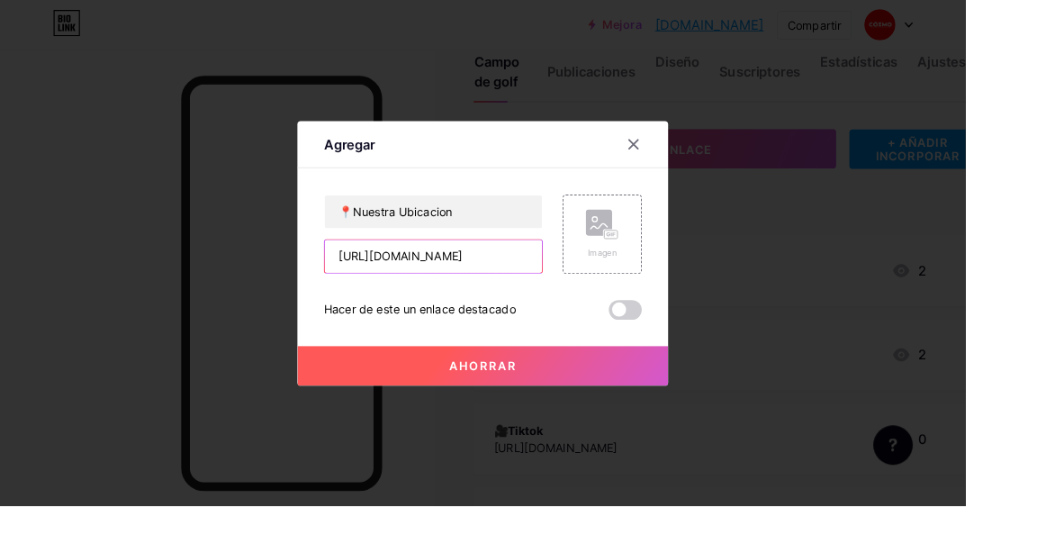
click at [573, 298] on input "[URL][DOMAIN_NAME]" at bounding box center [474, 280] width 238 height 36
type input "h"
paste input "https://maps.app.goo.gl/bcaMo7RxrwBGz9gz5"
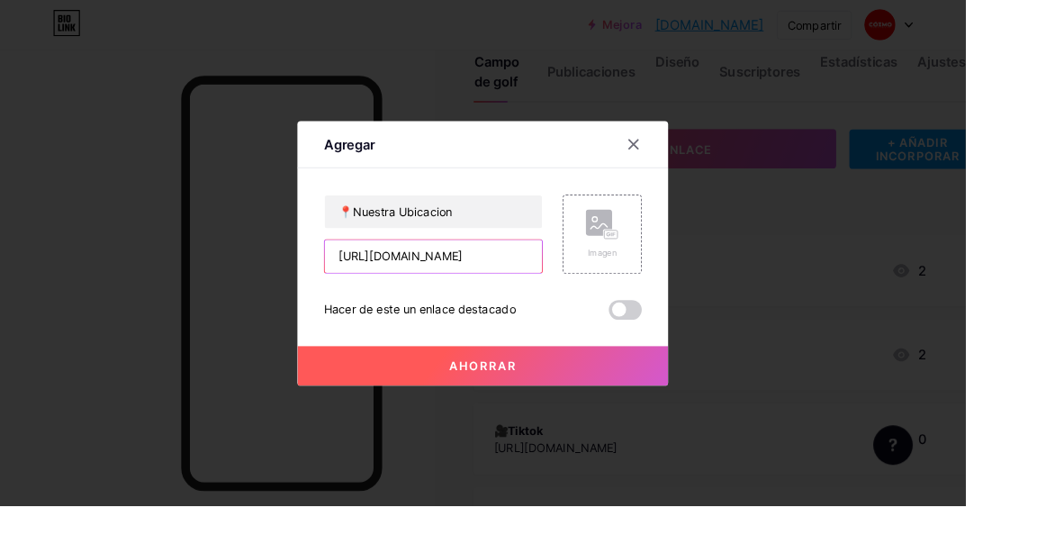
type input "https://maps.app.goo.gl/bcaMo7RxrwBGz9gz5"
click at [622, 421] on button "Ahorrar" at bounding box center [527, 399] width 405 height 43
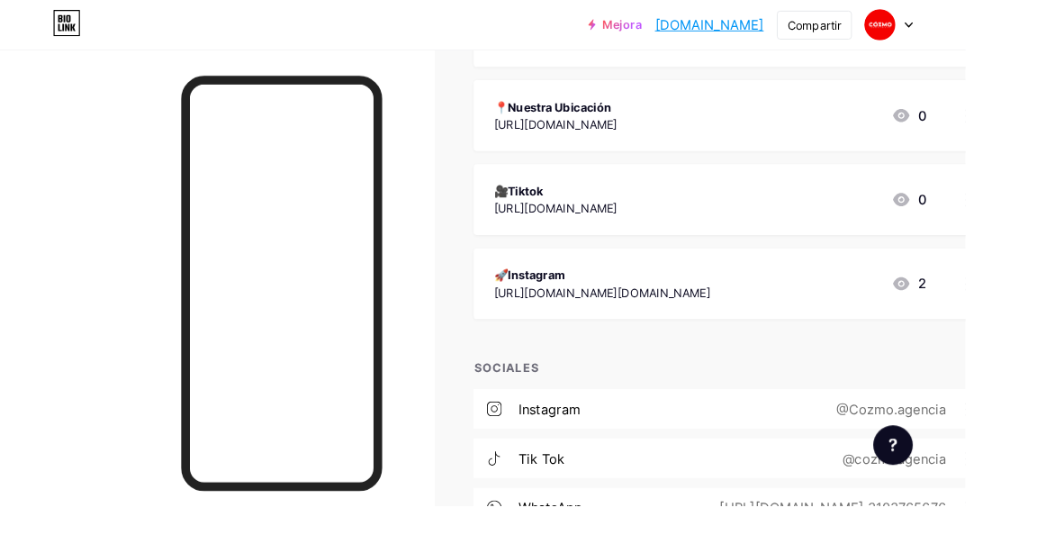
scroll to position [454, 0]
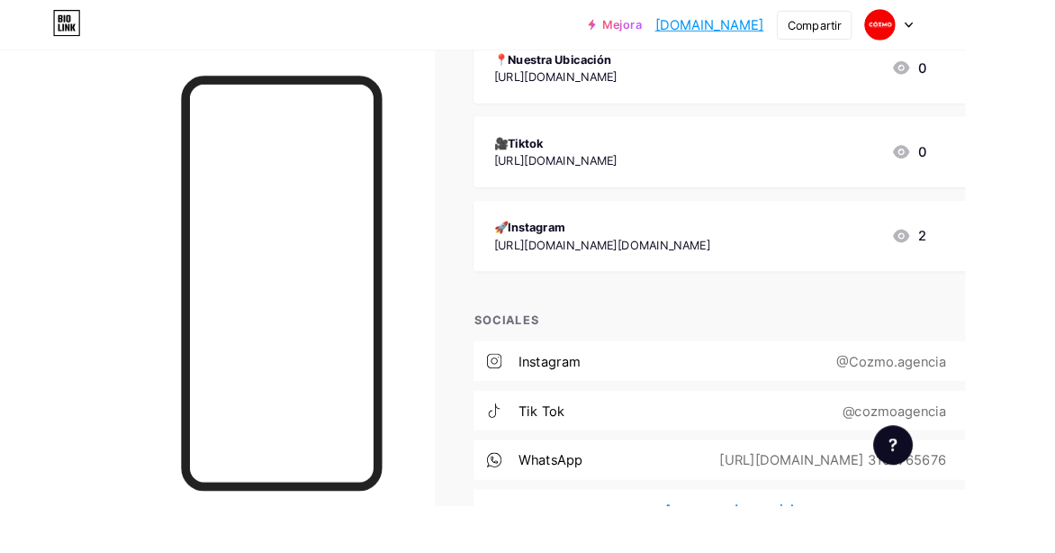
click at [840, 552] on font "+ Agregar redes sociales" at bounding box center [797, 556] width 172 height 18
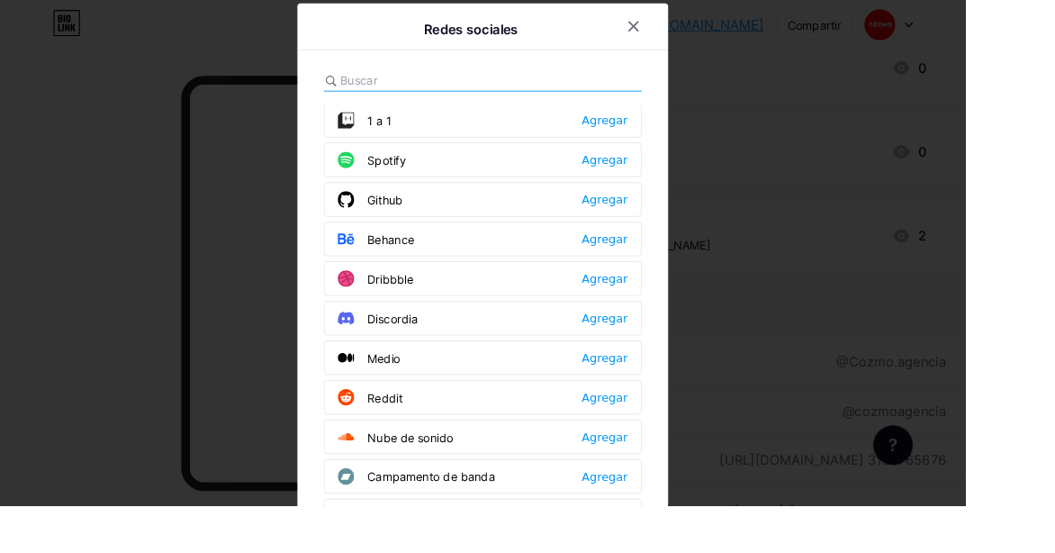
scroll to position [0, 0]
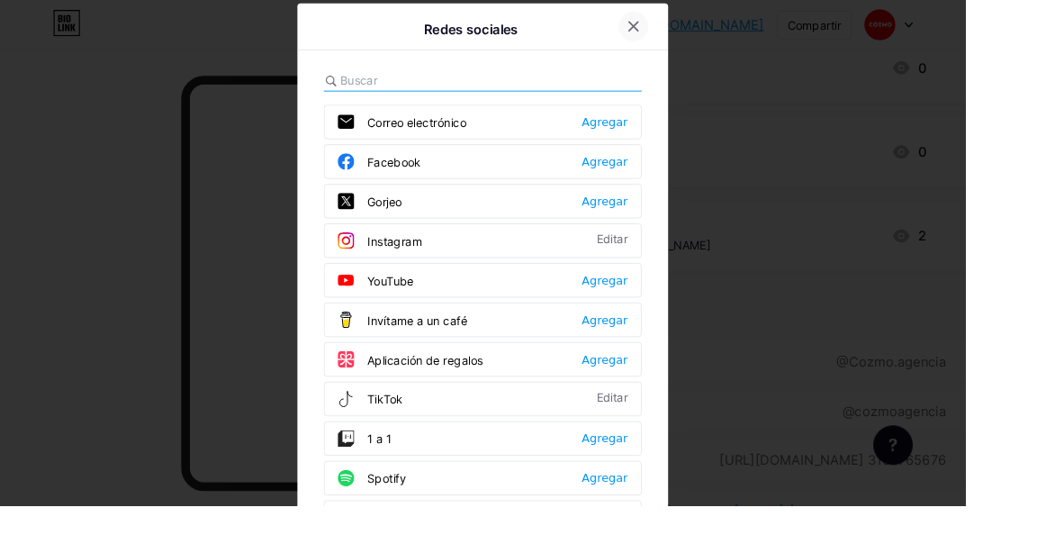
click at [680, 41] on div at bounding box center [692, 29] width 32 height 32
